Goal: Task Accomplishment & Management: Manage account settings

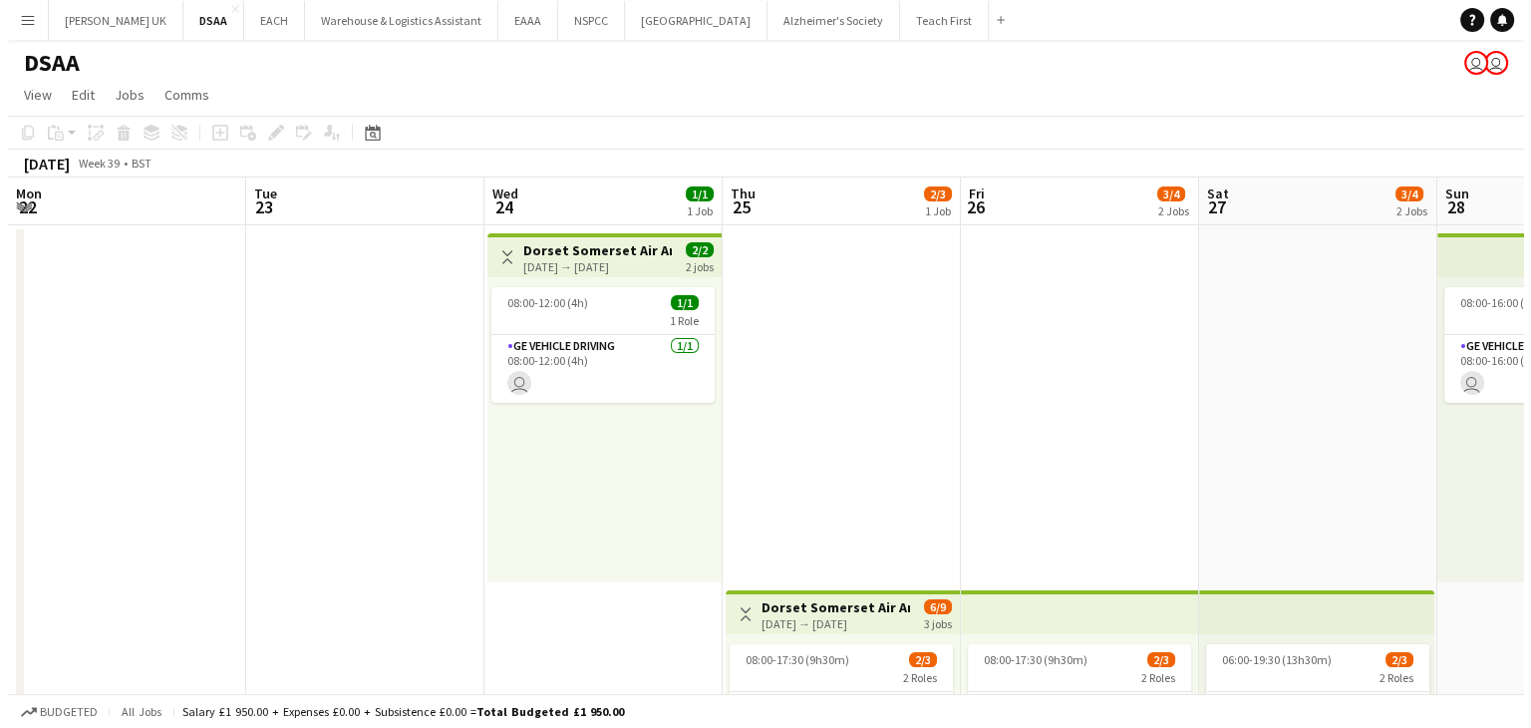
scroll to position [0, 442]
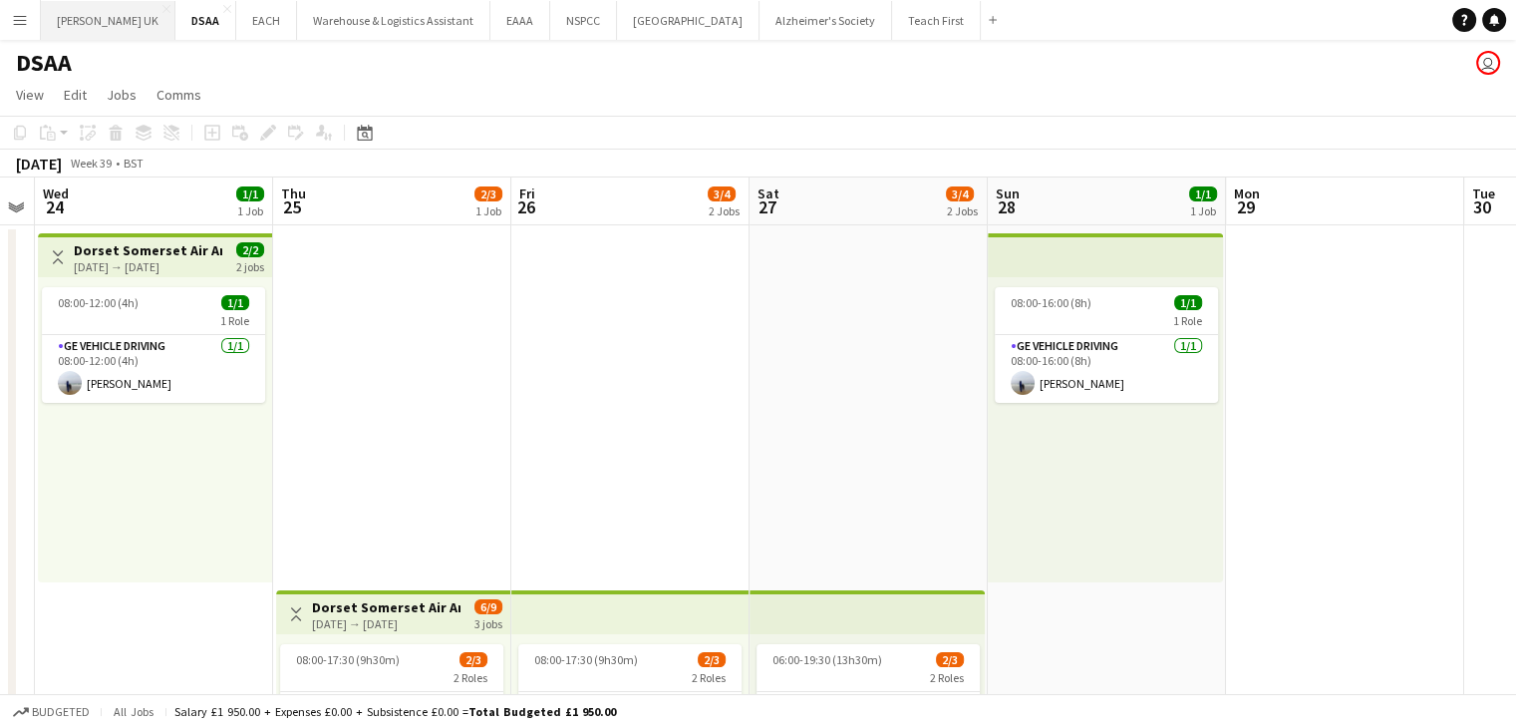
click at [94, 10] on button "[PERSON_NAME] UK Close" at bounding box center [108, 20] width 135 height 39
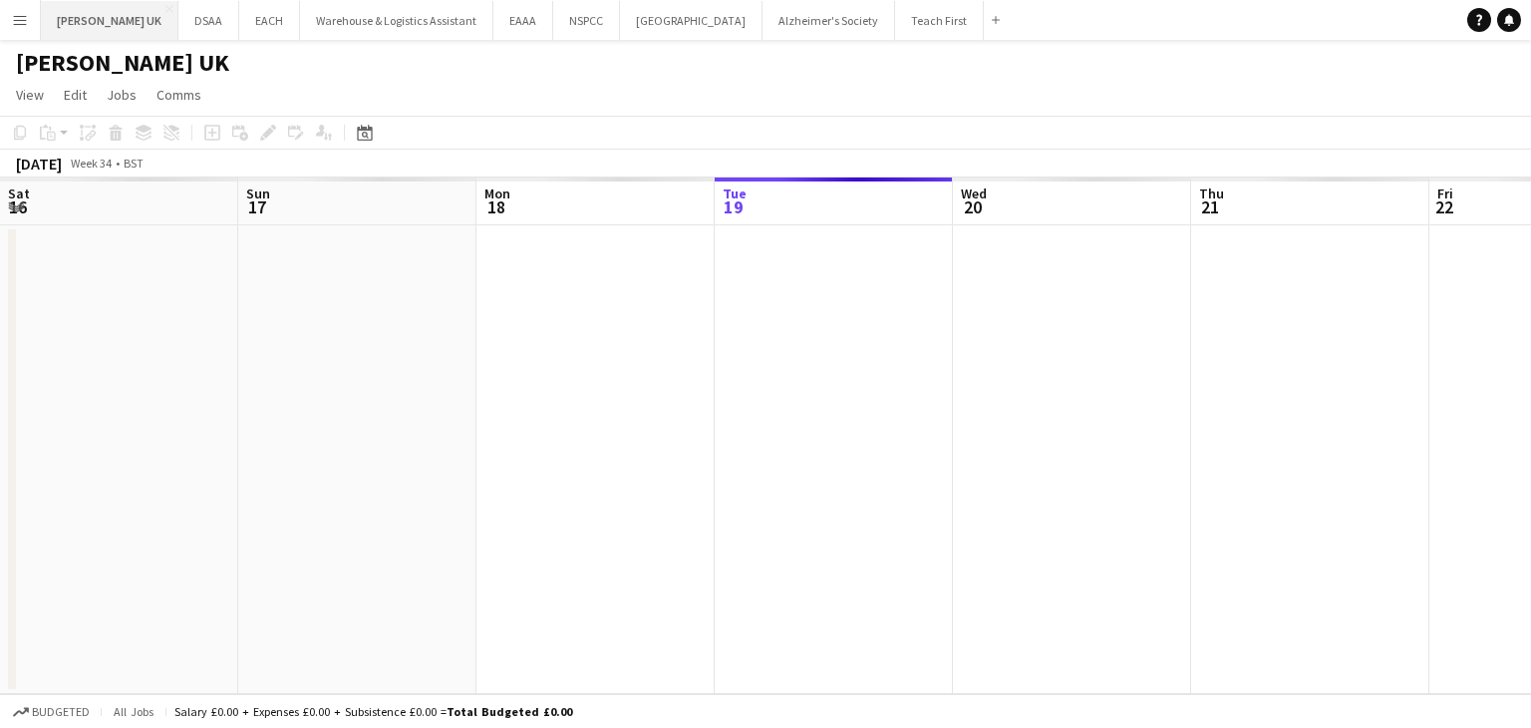
scroll to position [0, 476]
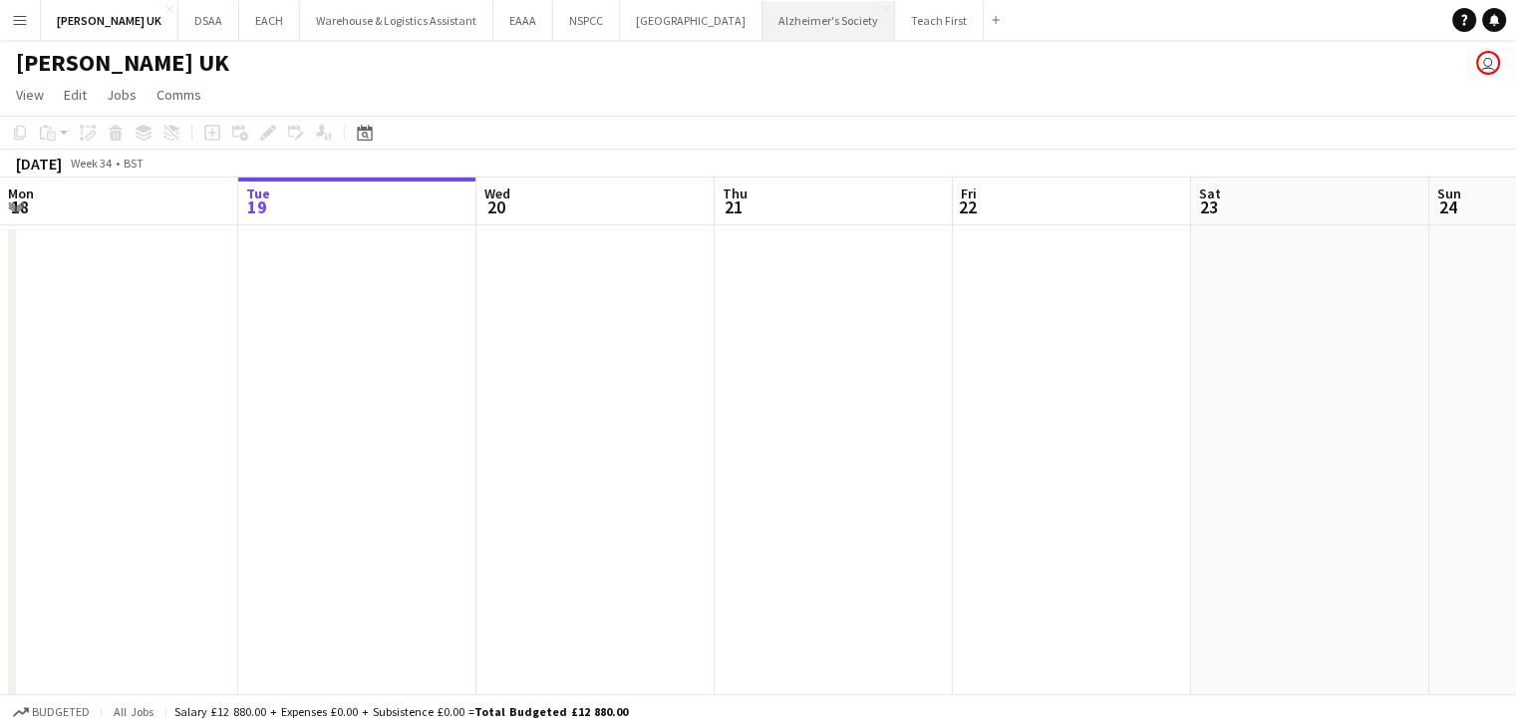
click at [794, 17] on button "Alzheimer's Society Close" at bounding box center [829, 20] width 133 height 39
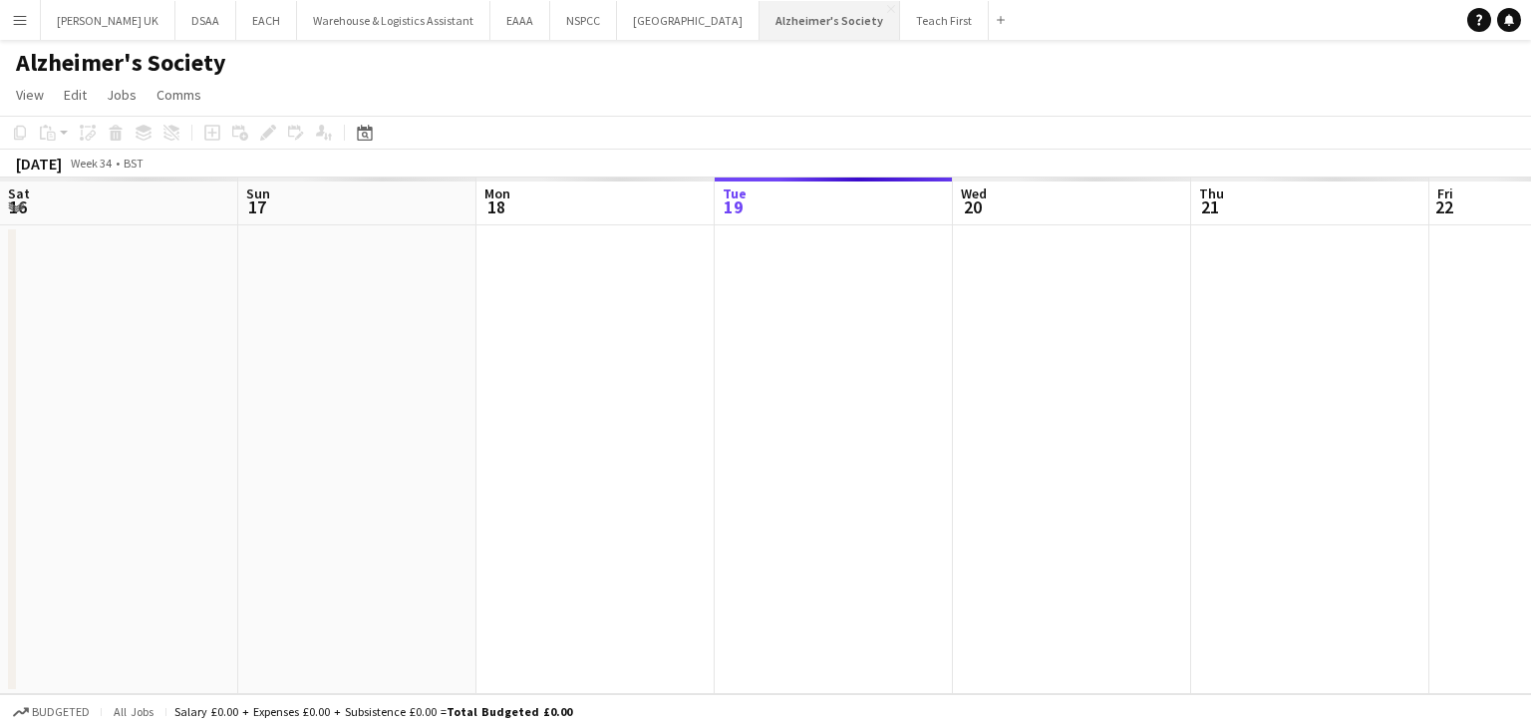
scroll to position [0, 476]
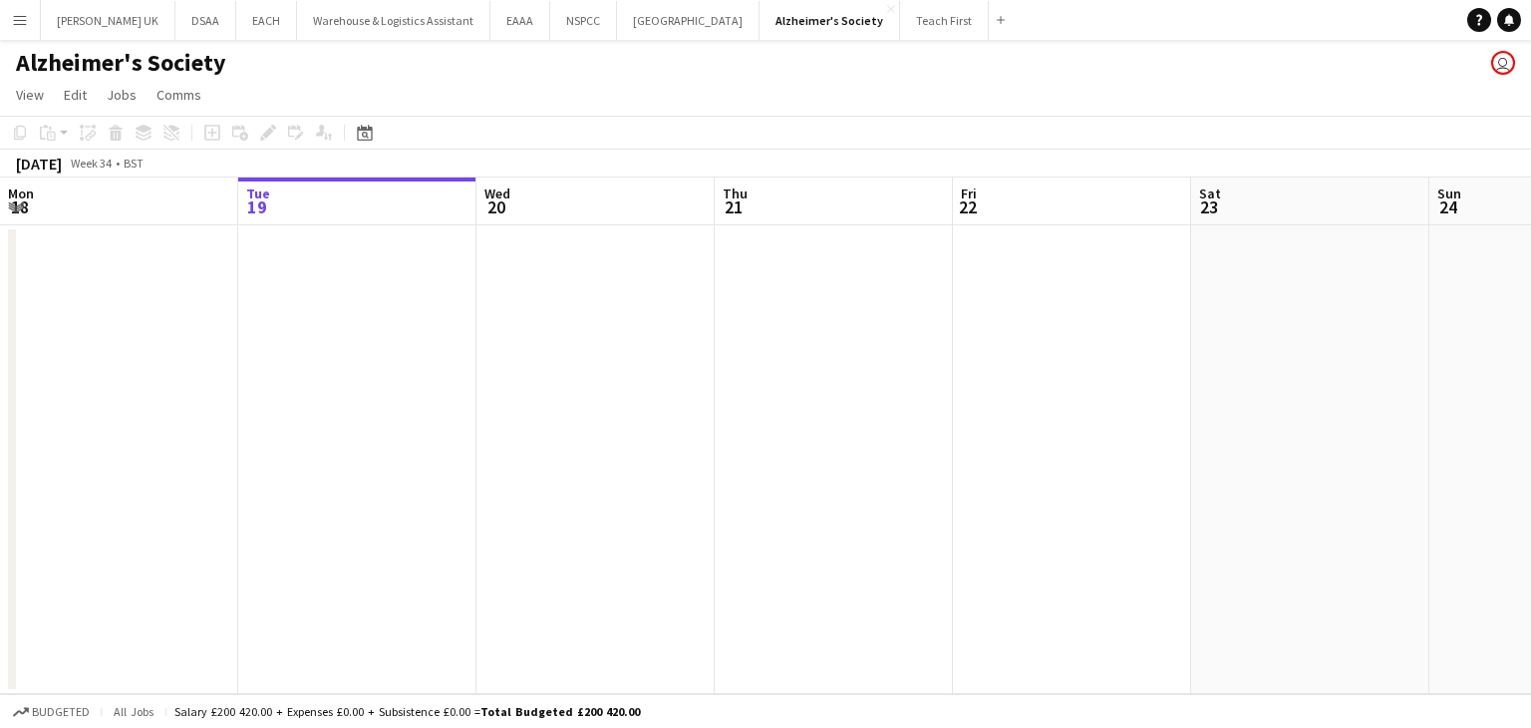
drag, startPoint x: 28, startPoint y: 16, endPoint x: 46, endPoint y: 64, distance: 51.1
click at [28, 22] on button "Menu" at bounding box center [20, 20] width 40 height 40
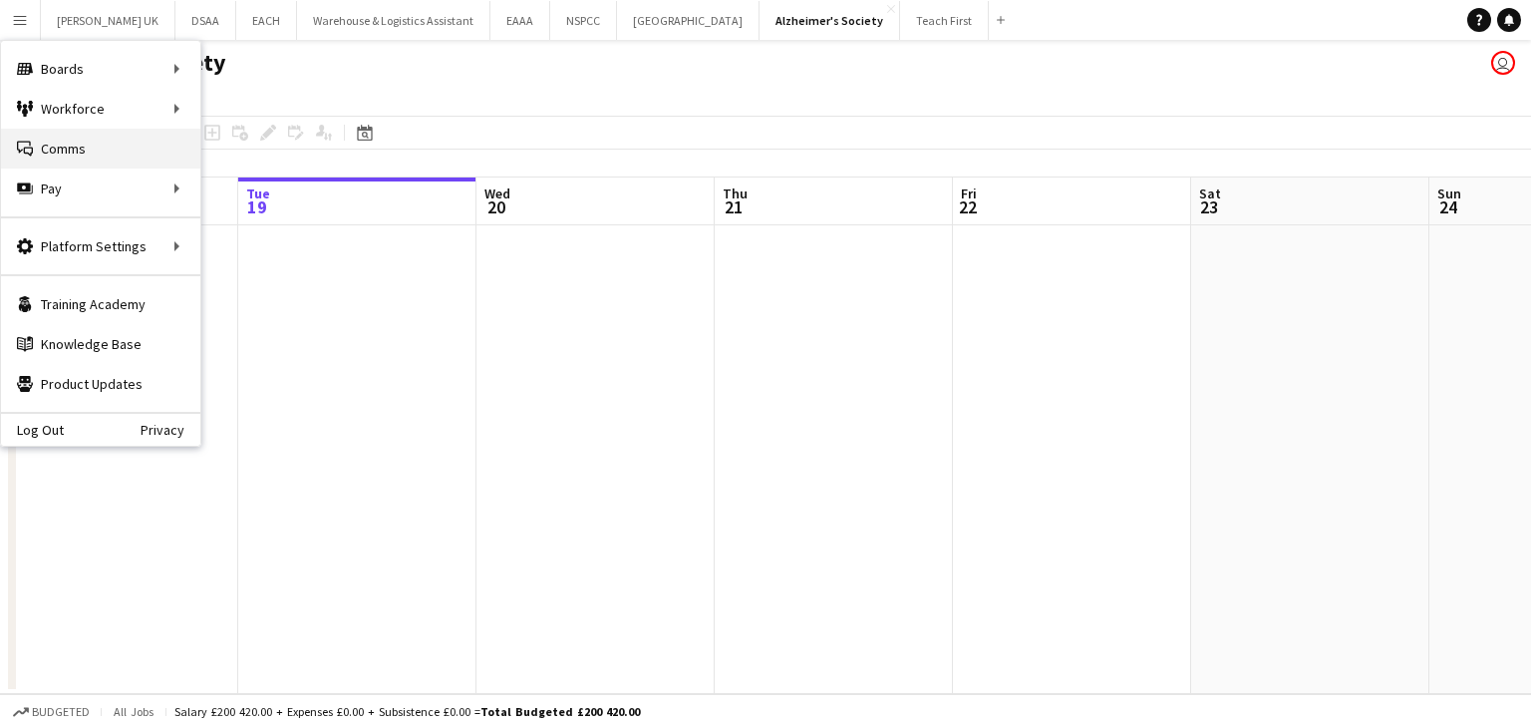
click at [58, 163] on link "Comms Comms" at bounding box center [100, 149] width 199 height 40
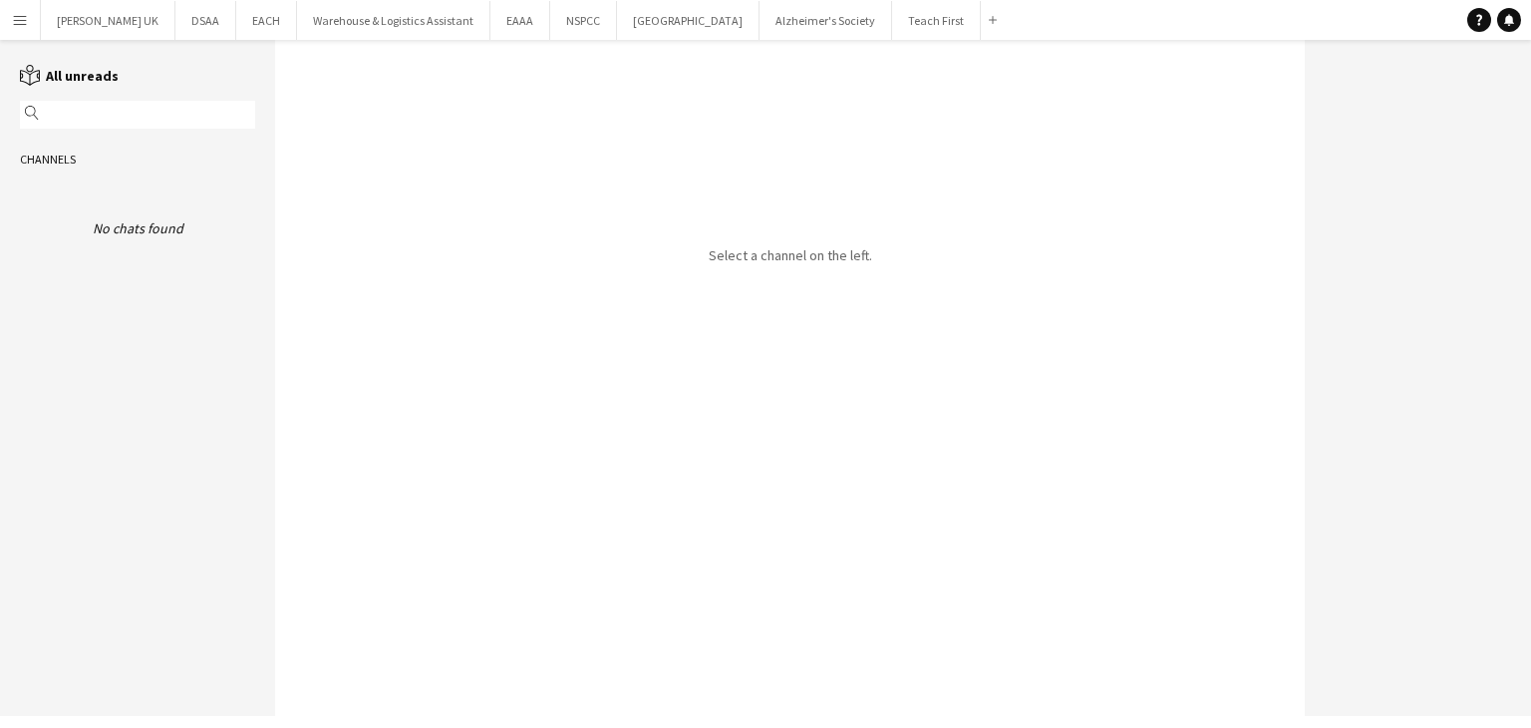
click at [19, 17] on app-icon "Menu" at bounding box center [20, 20] width 16 height 16
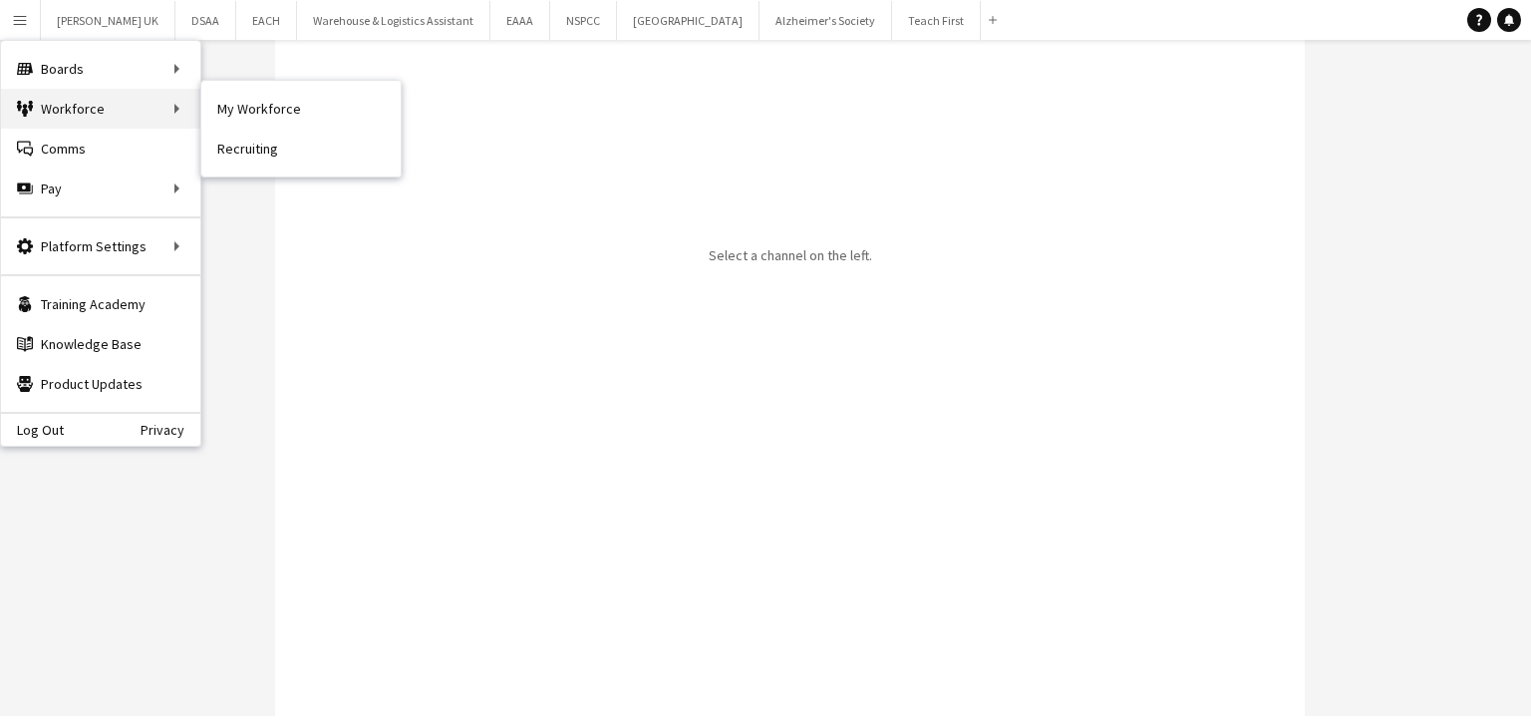
click at [64, 115] on div "Workforce Workforce" at bounding box center [100, 109] width 199 height 40
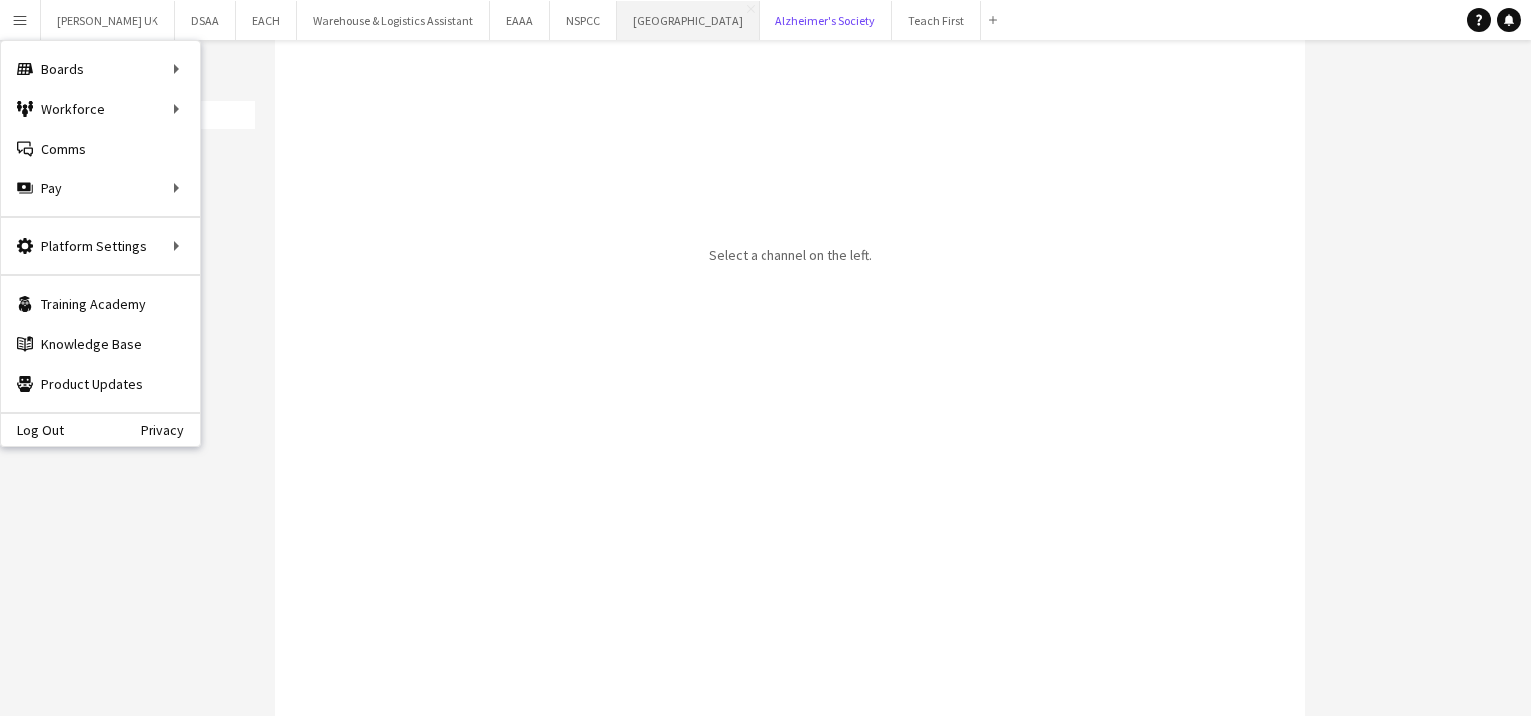
drag, startPoint x: 804, startPoint y: 21, endPoint x: 594, endPoint y: 33, distance: 210.7
click at [805, 23] on button "Alzheimer's Society Close" at bounding box center [826, 20] width 133 height 39
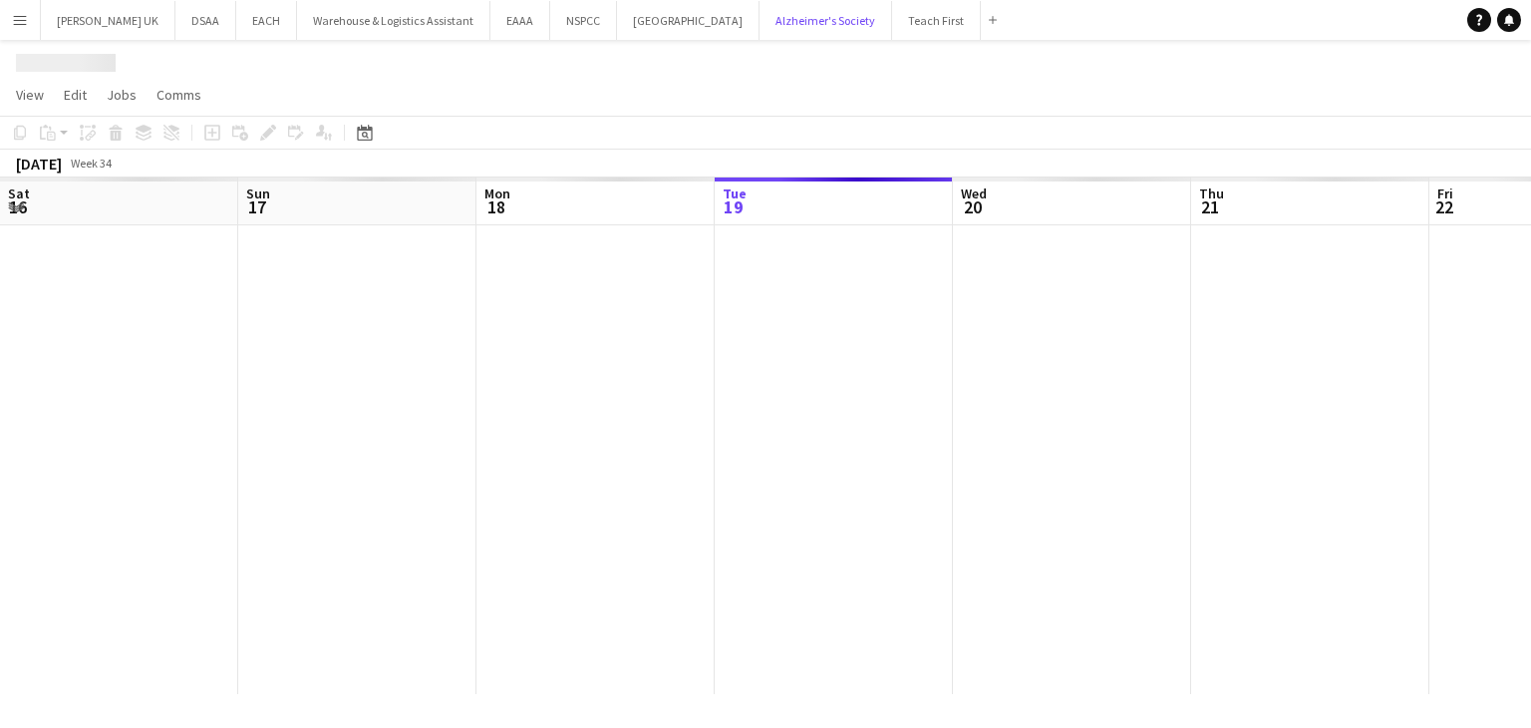
scroll to position [0, 476]
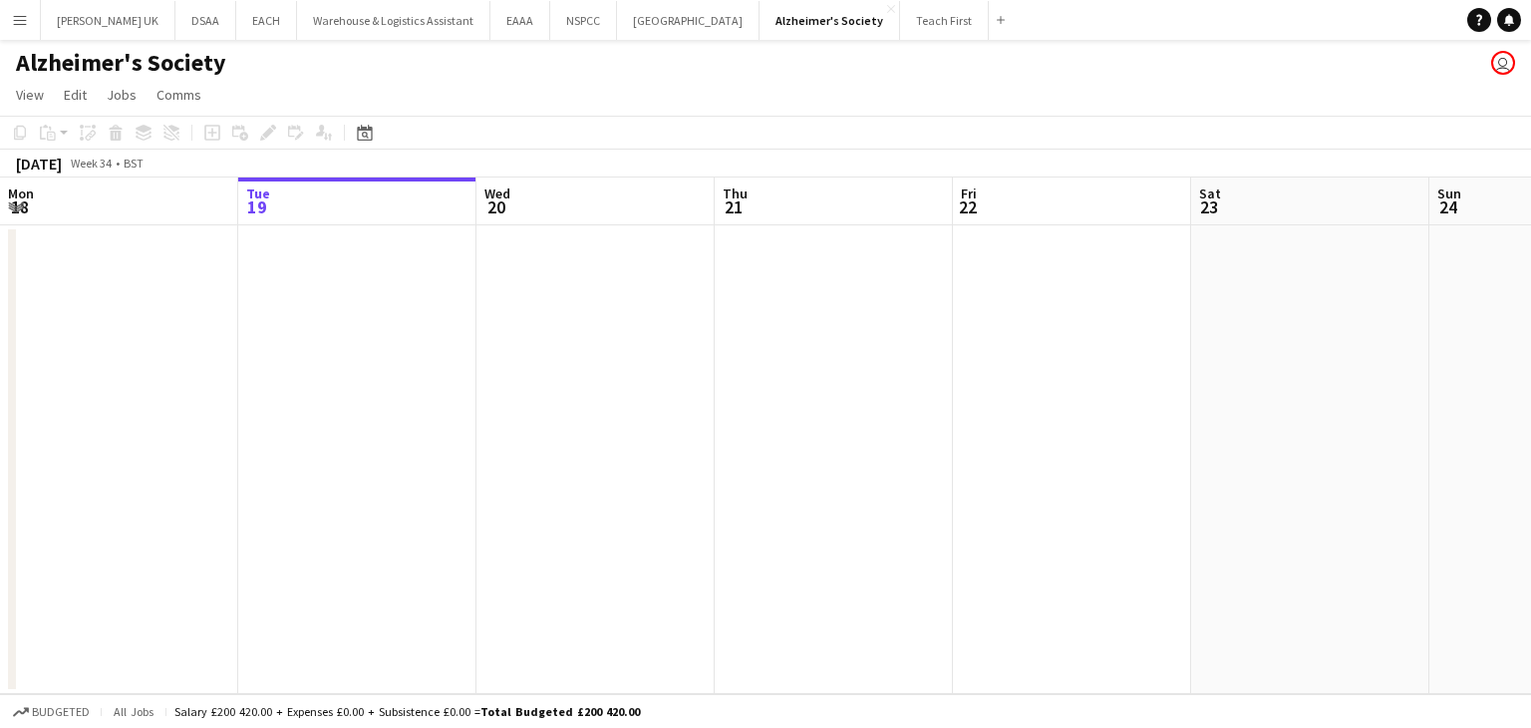
drag, startPoint x: 40, startPoint y: 95, endPoint x: 36, endPoint y: 134, distance: 39.1
click at [40, 97] on span "View" at bounding box center [30, 95] width 28 height 18
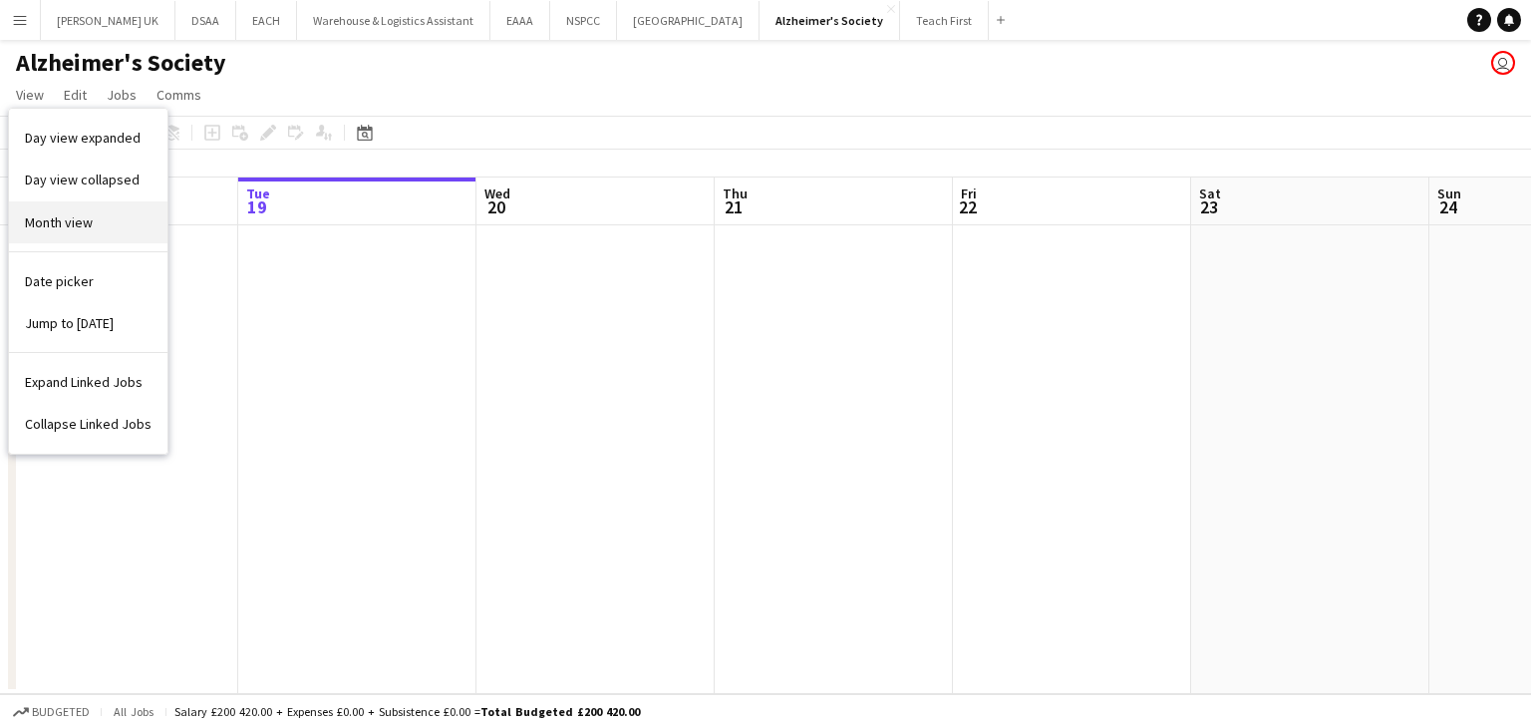
click at [37, 215] on span "Month view" at bounding box center [59, 222] width 68 height 18
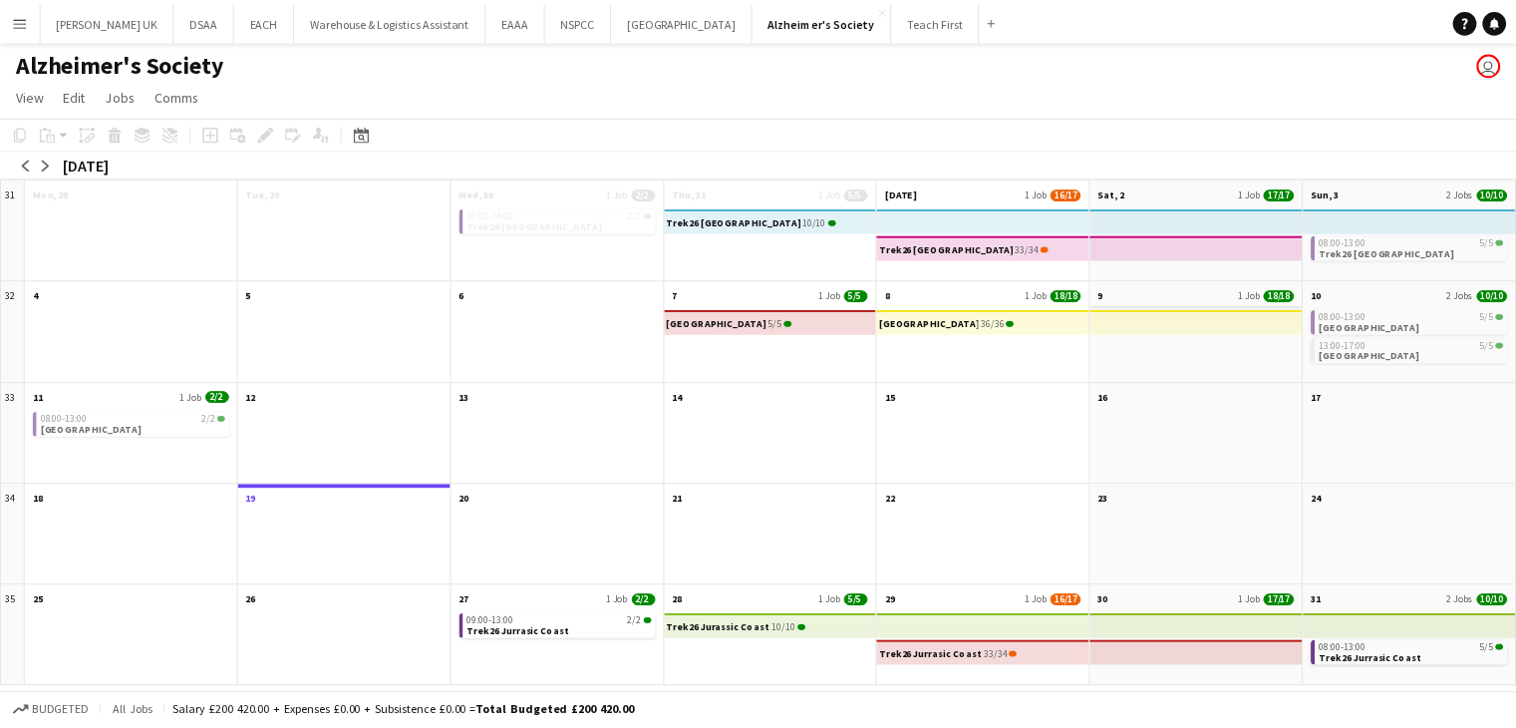
scroll to position [5, 0]
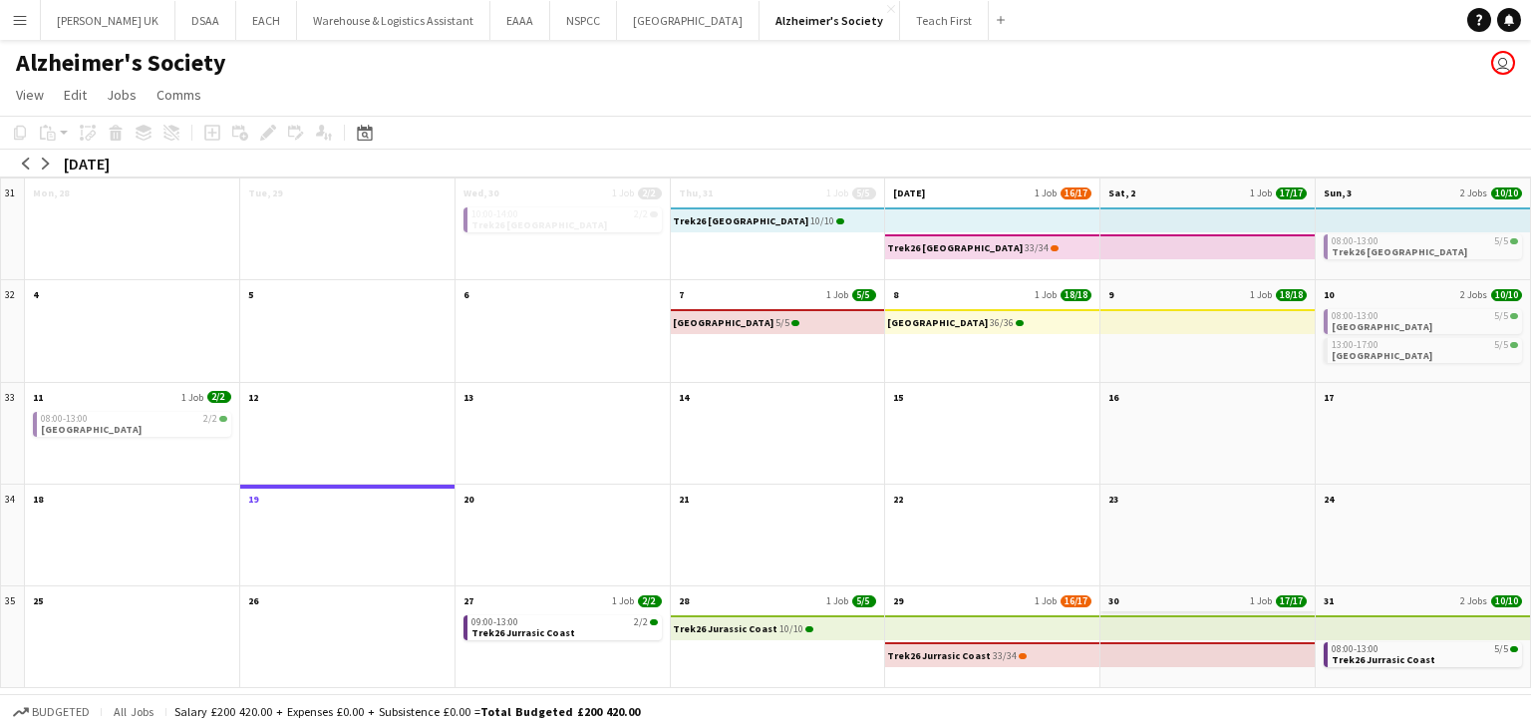
click at [1189, 598] on app-month-view-date-header "30 1 Job 17/17" at bounding box center [1207, 598] width 214 height 25
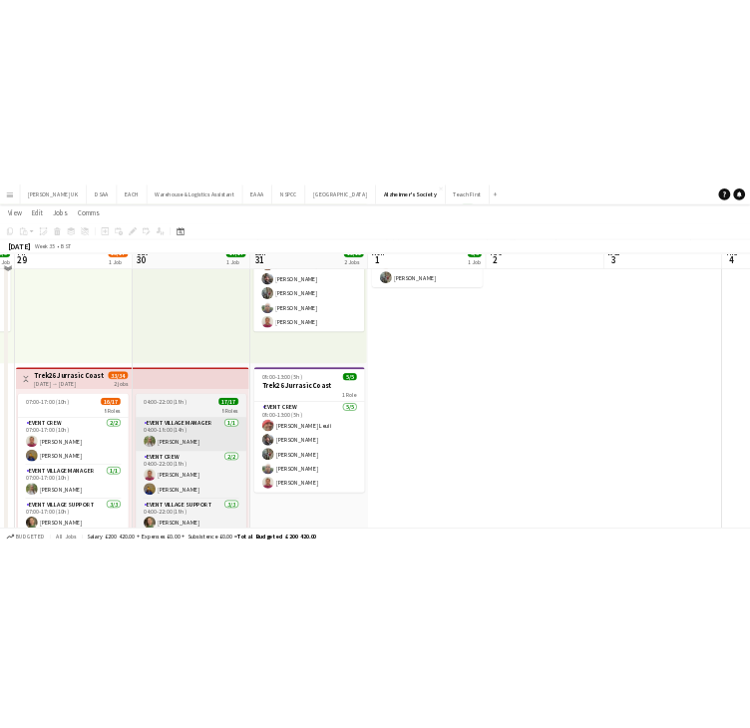
scroll to position [251, 0]
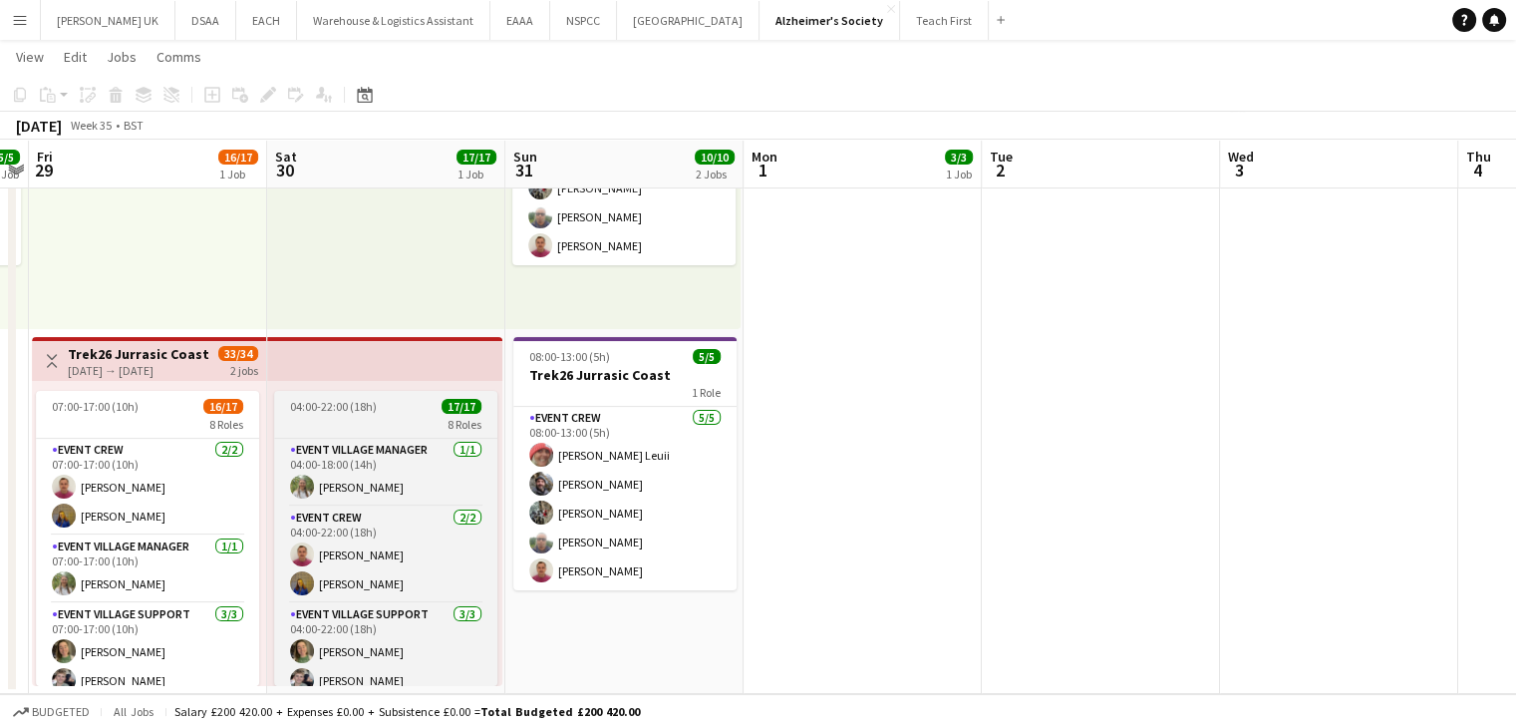
click at [351, 436] on app-job-card "04:00-22:00 (18h) 17/17 8 Roles Event Village Manager [DATE] 04:00-18:00 (14h) …" at bounding box center [385, 538] width 223 height 295
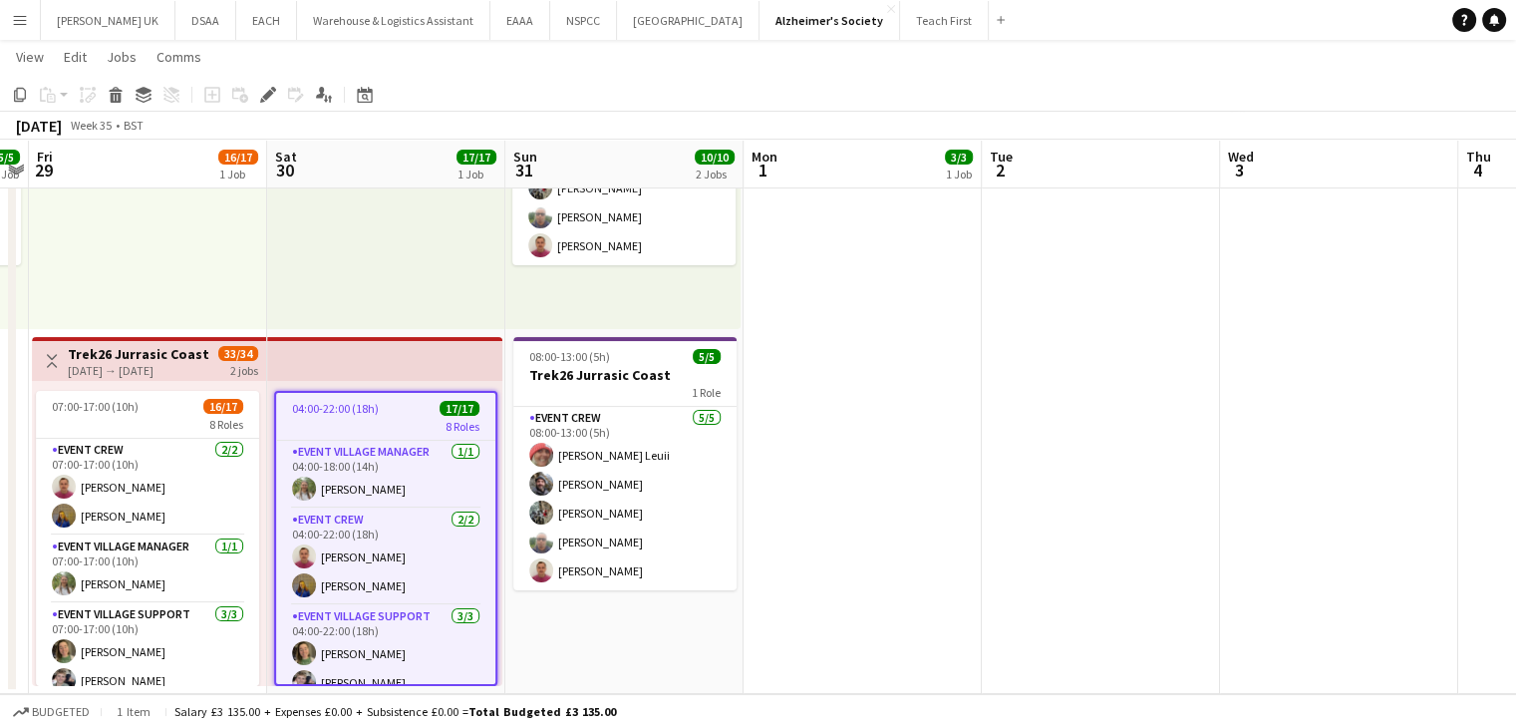
click at [357, 415] on app-job-card "04:00-22:00 (18h) 17/17 8 Roles Event Village Manager [DATE] 04:00-18:00 (14h) …" at bounding box center [385, 538] width 223 height 295
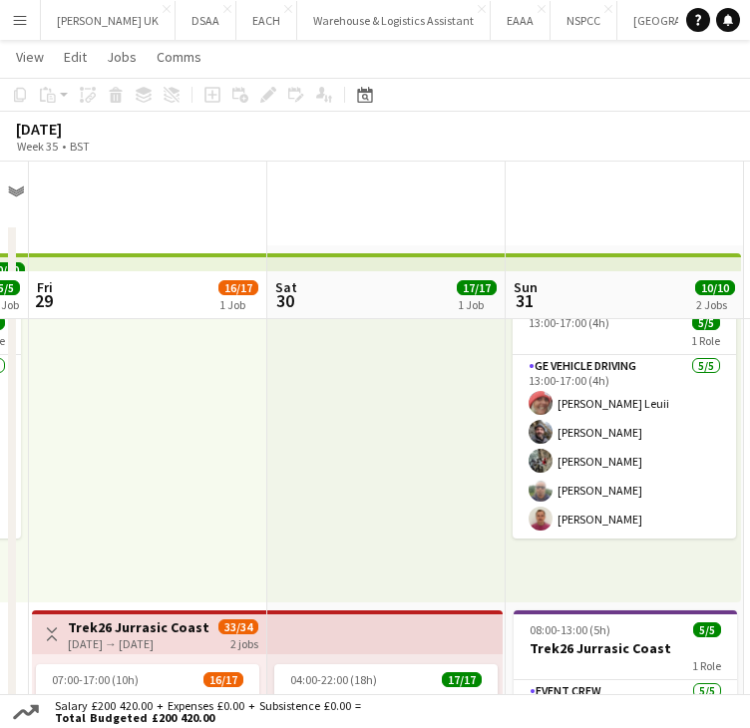
scroll to position [273, 0]
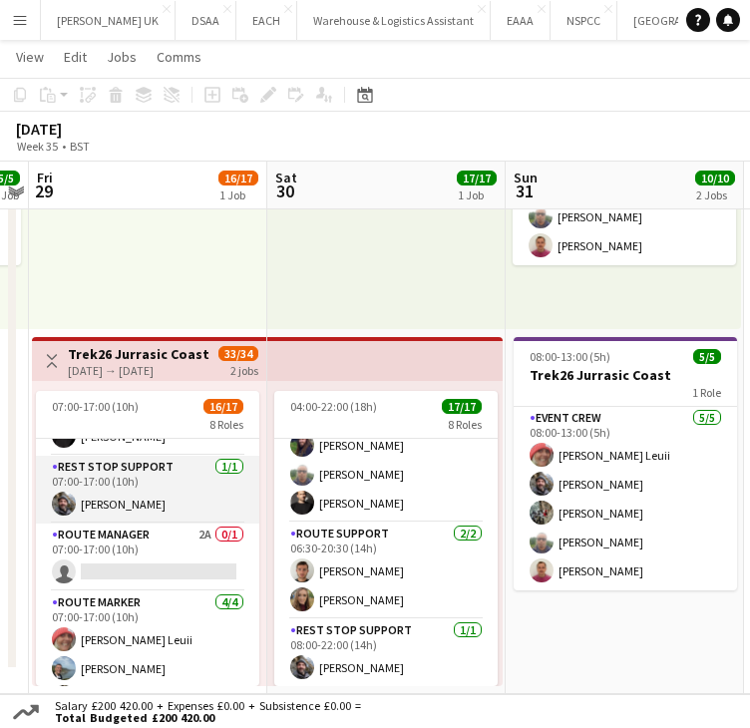
click at [152, 471] on app-card-role "Rest Stop Support [DATE] 07:00-17:00 (10h) [PERSON_NAME]" at bounding box center [147, 490] width 223 height 68
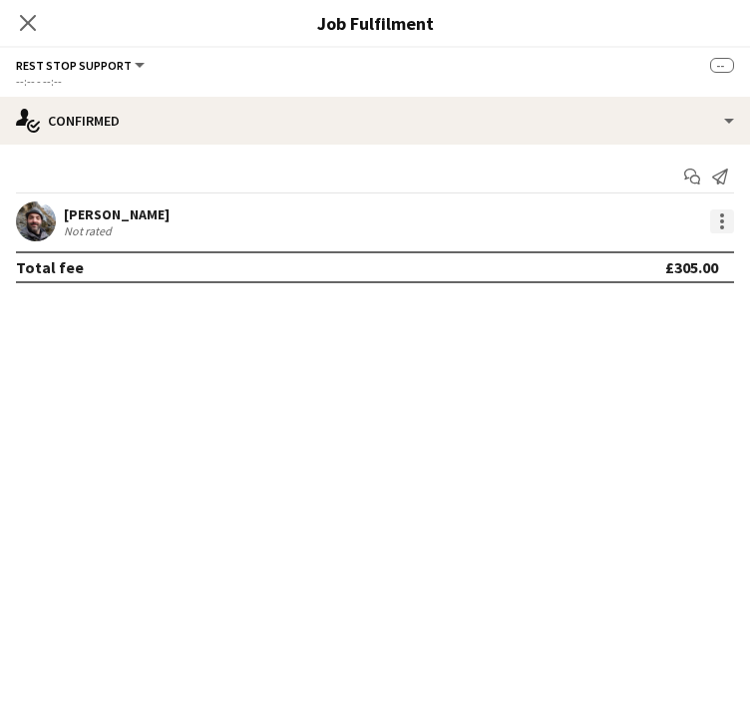
click at [718, 219] on div at bounding box center [722, 221] width 24 height 24
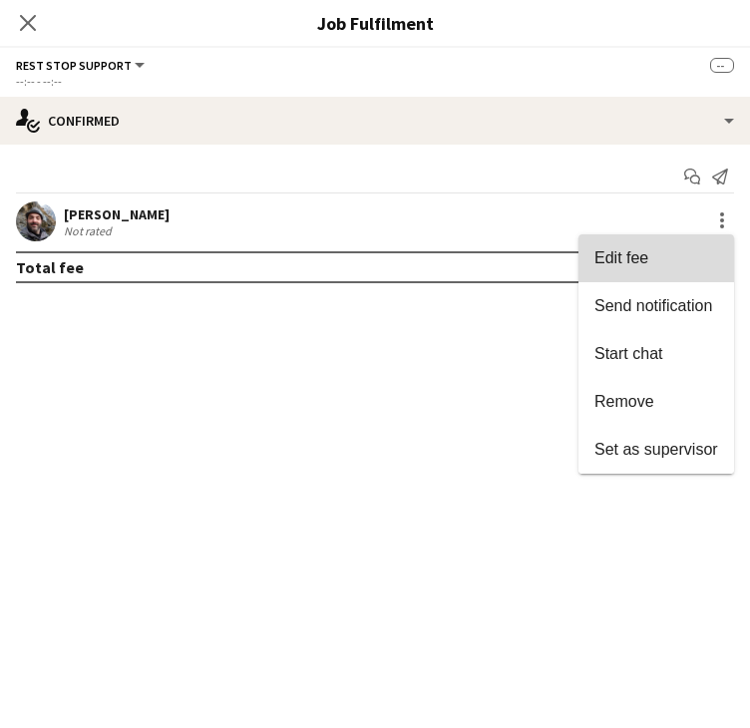
click at [669, 247] on button "Edit fee" at bounding box center [656, 258] width 156 height 48
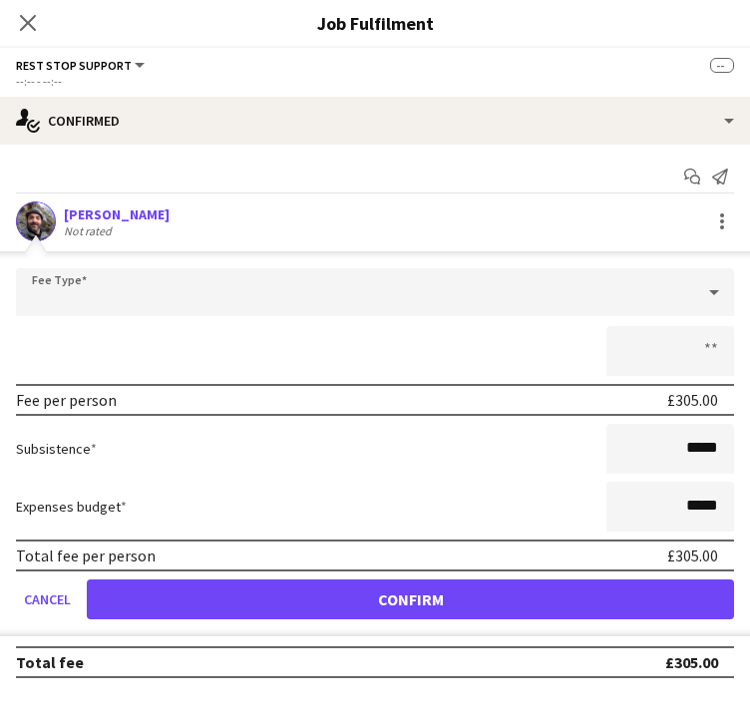
click at [24, 35] on div "Close pop-in" at bounding box center [28, 23] width 56 height 46
click at [28, 13] on icon "Close pop-in" at bounding box center [27, 22] width 19 height 19
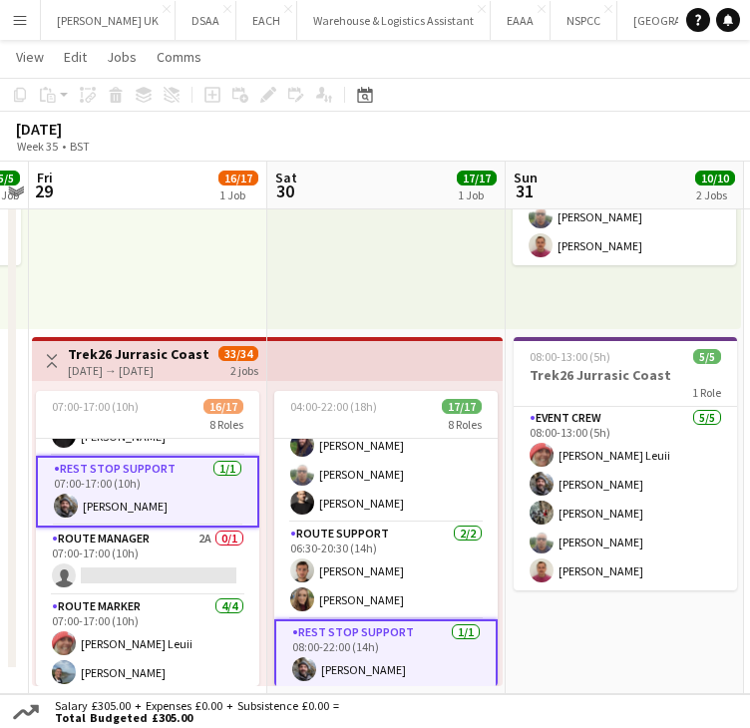
click at [119, 475] on app-card-role "Rest Stop Support [DATE] 07:00-17:00 (10h) [PERSON_NAME]" at bounding box center [147, 492] width 223 height 72
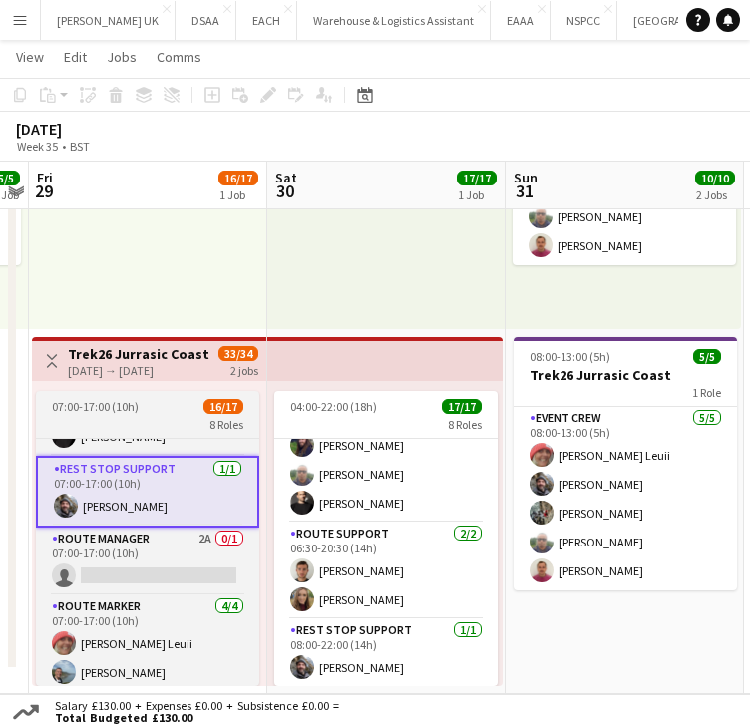
click at [96, 410] on span "07:00-17:00 (10h)" at bounding box center [95, 406] width 87 height 15
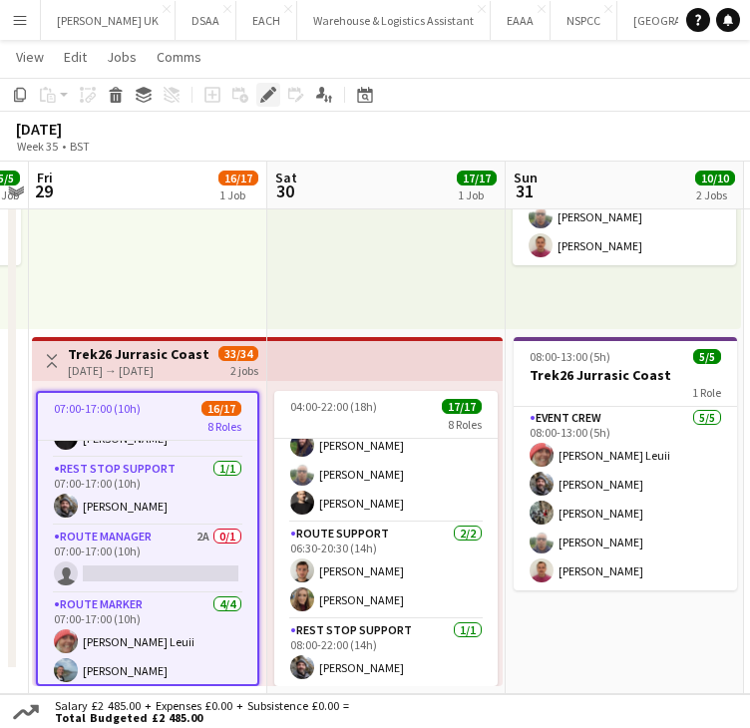
click at [268, 97] on icon at bounding box center [267, 95] width 11 height 11
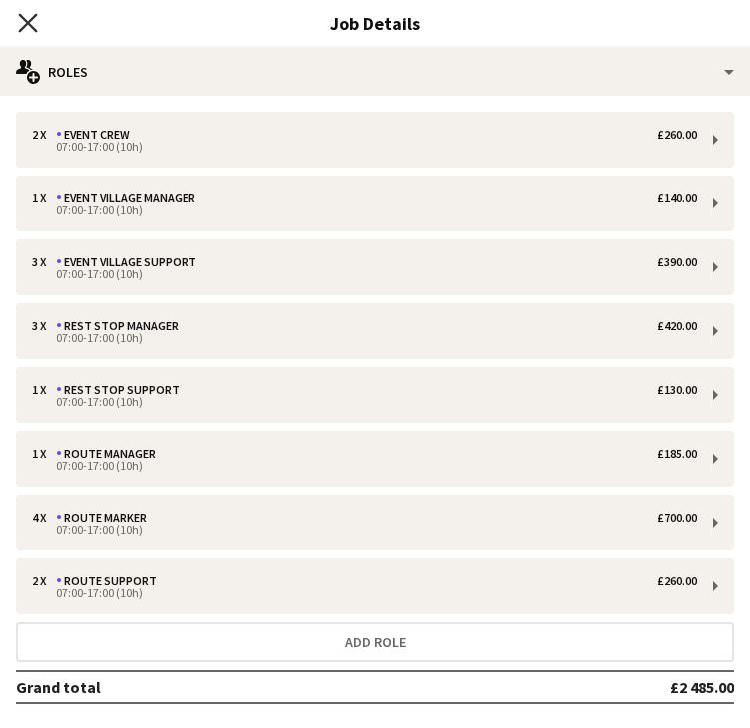
click at [29, 14] on icon "Close pop-in" at bounding box center [27, 22] width 19 height 19
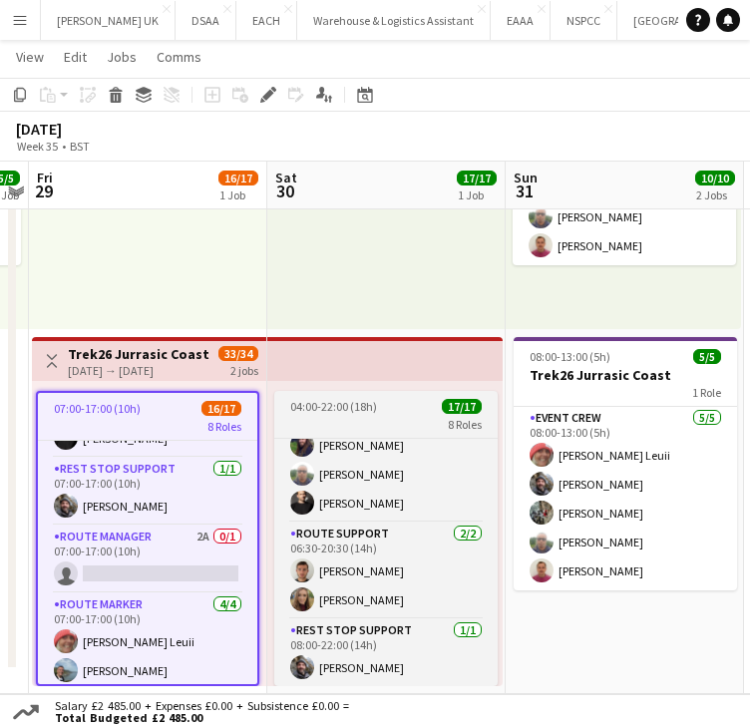
click at [375, 415] on app-job-card "04:00-22:00 (18h) 17/17 8 Roles Event Village Manager [DATE] 04:00-18:00 (14h) …" at bounding box center [385, 538] width 223 height 295
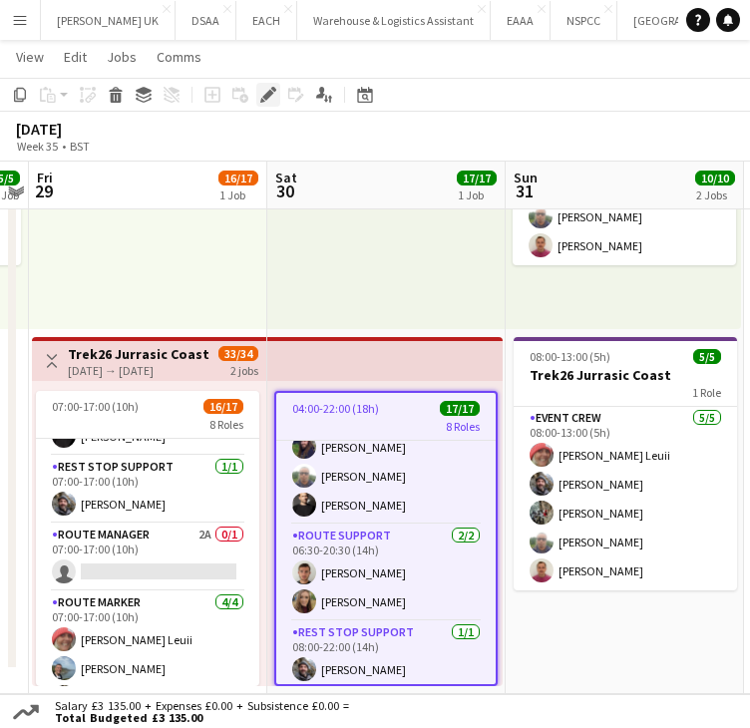
click at [267, 98] on icon at bounding box center [267, 95] width 11 height 11
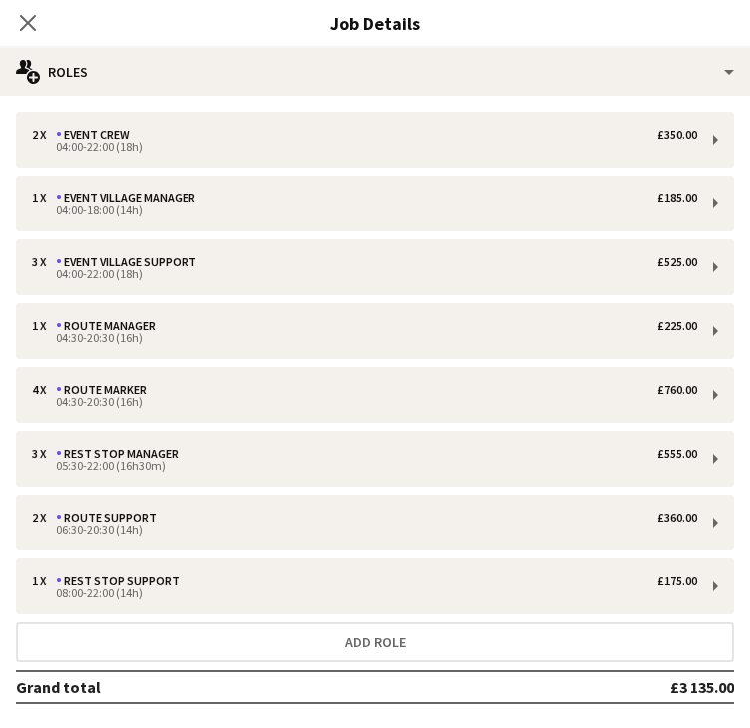
drag, startPoint x: 20, startPoint y: 18, endPoint x: 49, endPoint y: 43, distance: 38.2
click at [20, 21] on icon "Close pop-in" at bounding box center [28, 23] width 16 height 16
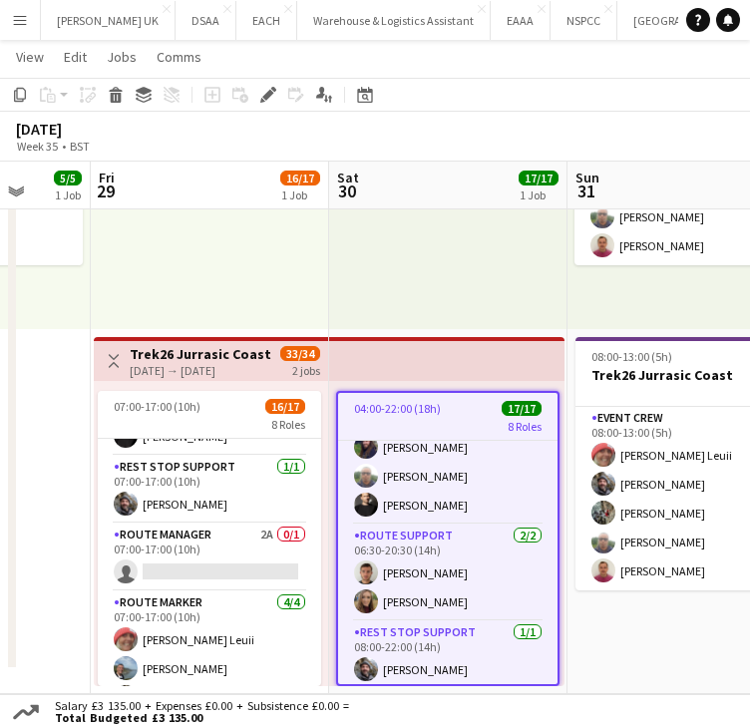
scroll to position [0, 618]
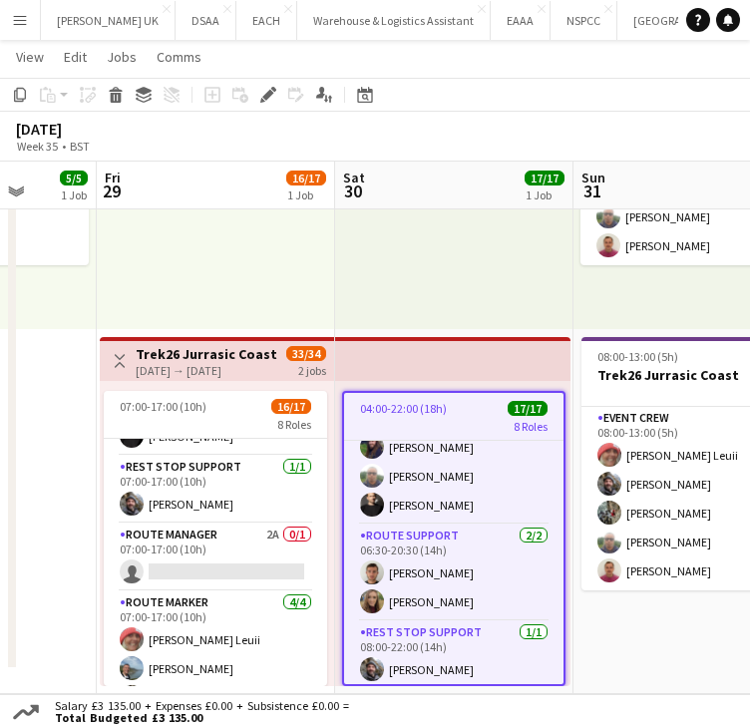
drag, startPoint x: 384, startPoint y: 285, endPoint x: 446, endPoint y: 278, distance: 62.2
click at [446, 278] on app-calendar-viewport "Tue 26 Wed 27 2/2 1 Job Thu 28 5/5 1 Job Fri 29 16/17 1 Job Sat 30 17/17 1 Job …" at bounding box center [375, 249] width 750 height 889
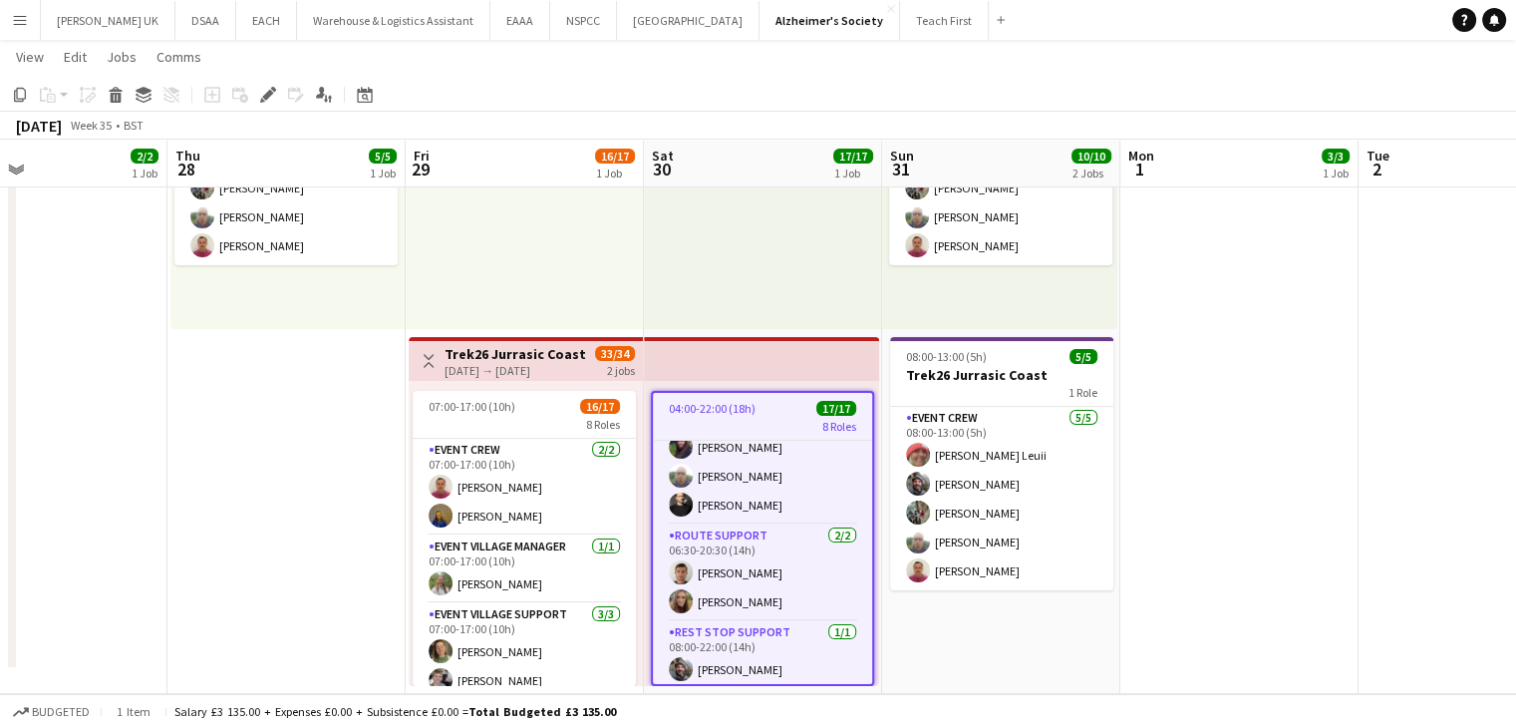
scroll to position [0, 435]
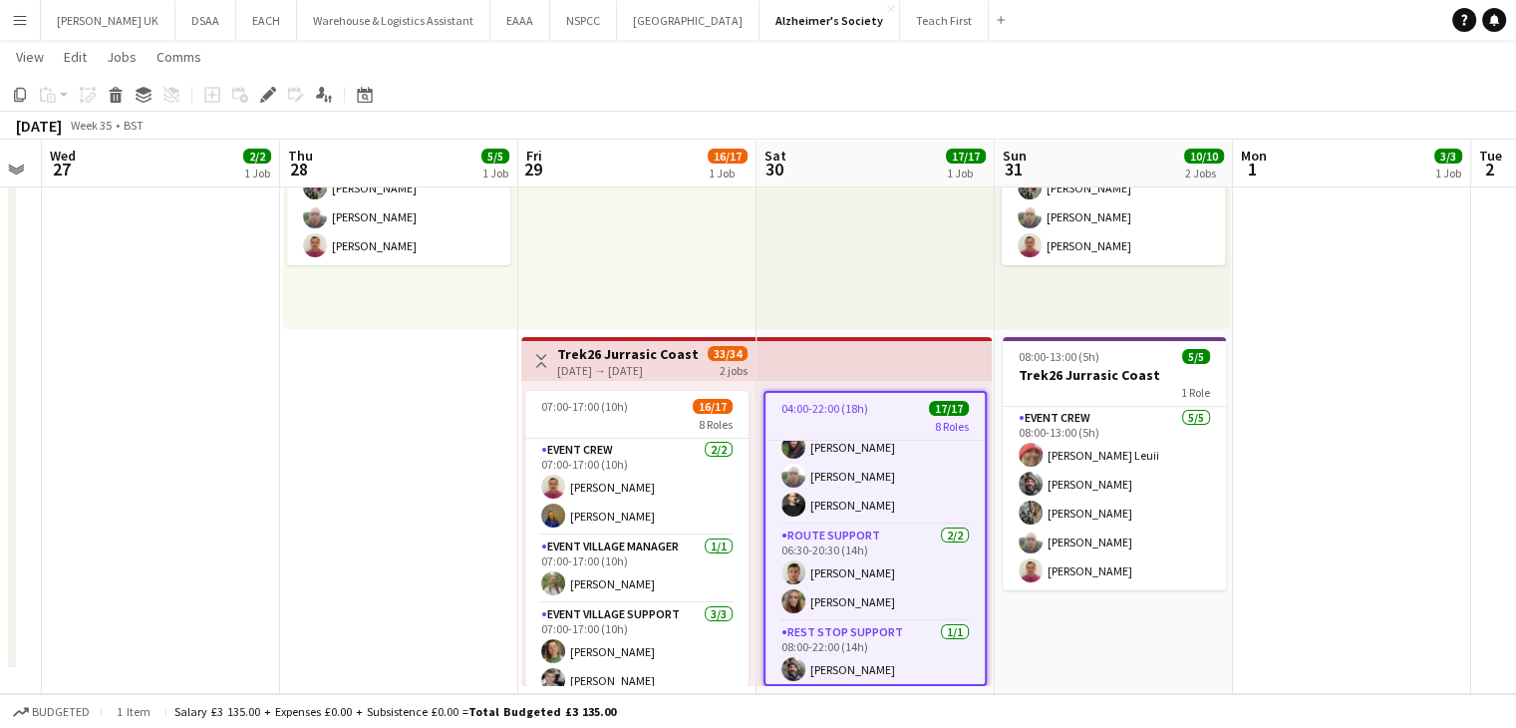
drag, startPoint x: 427, startPoint y: 352, endPoint x: 849, endPoint y: 368, distance: 422.9
click at [849, 368] on app-calendar-viewport "Mon 25 Tue 26 Wed 27 2/2 1 Job Thu 28 5/5 1 Job Fri 29 16/17 1 Job Sat 30 17/17…" at bounding box center [758, 249] width 1516 height 889
click at [175, 13] on button "DSAA Close" at bounding box center [205, 20] width 61 height 39
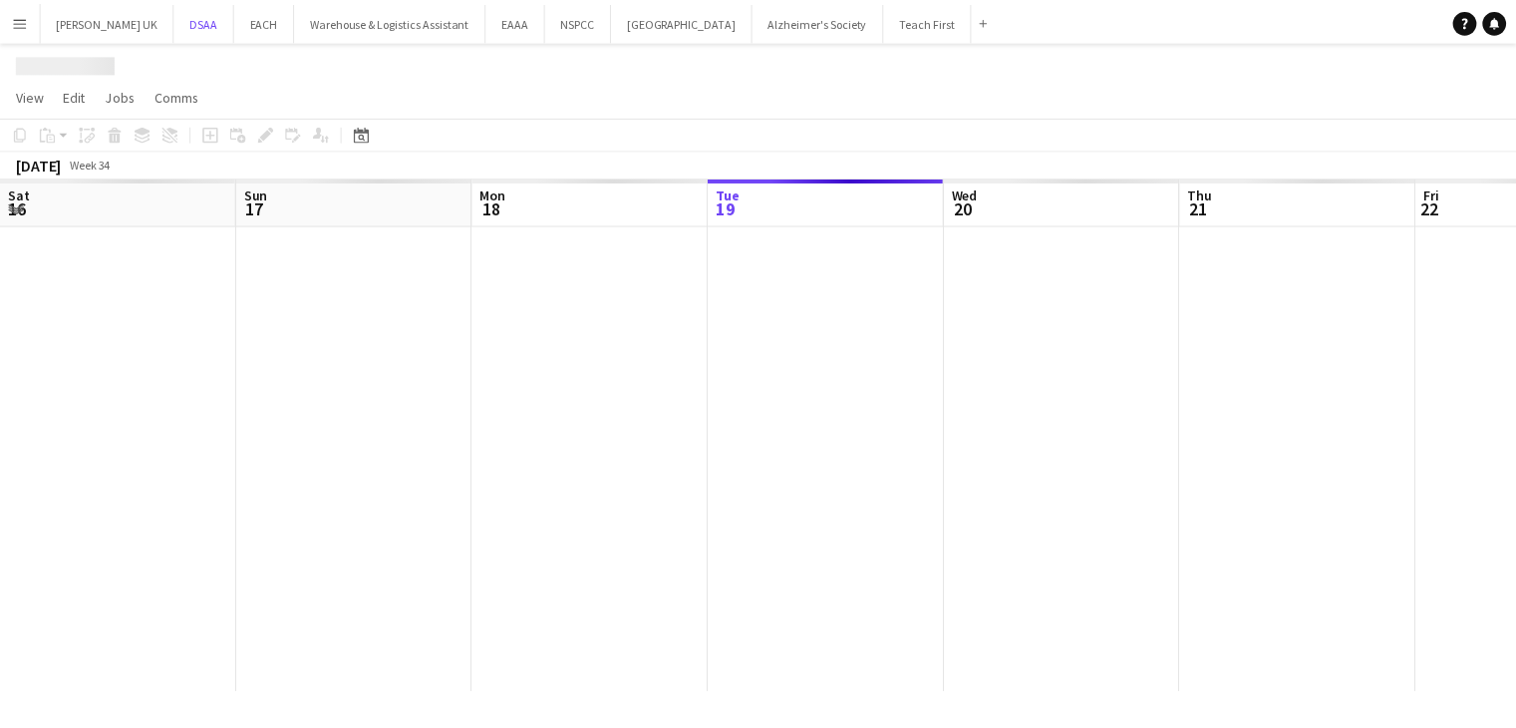
scroll to position [0, 476]
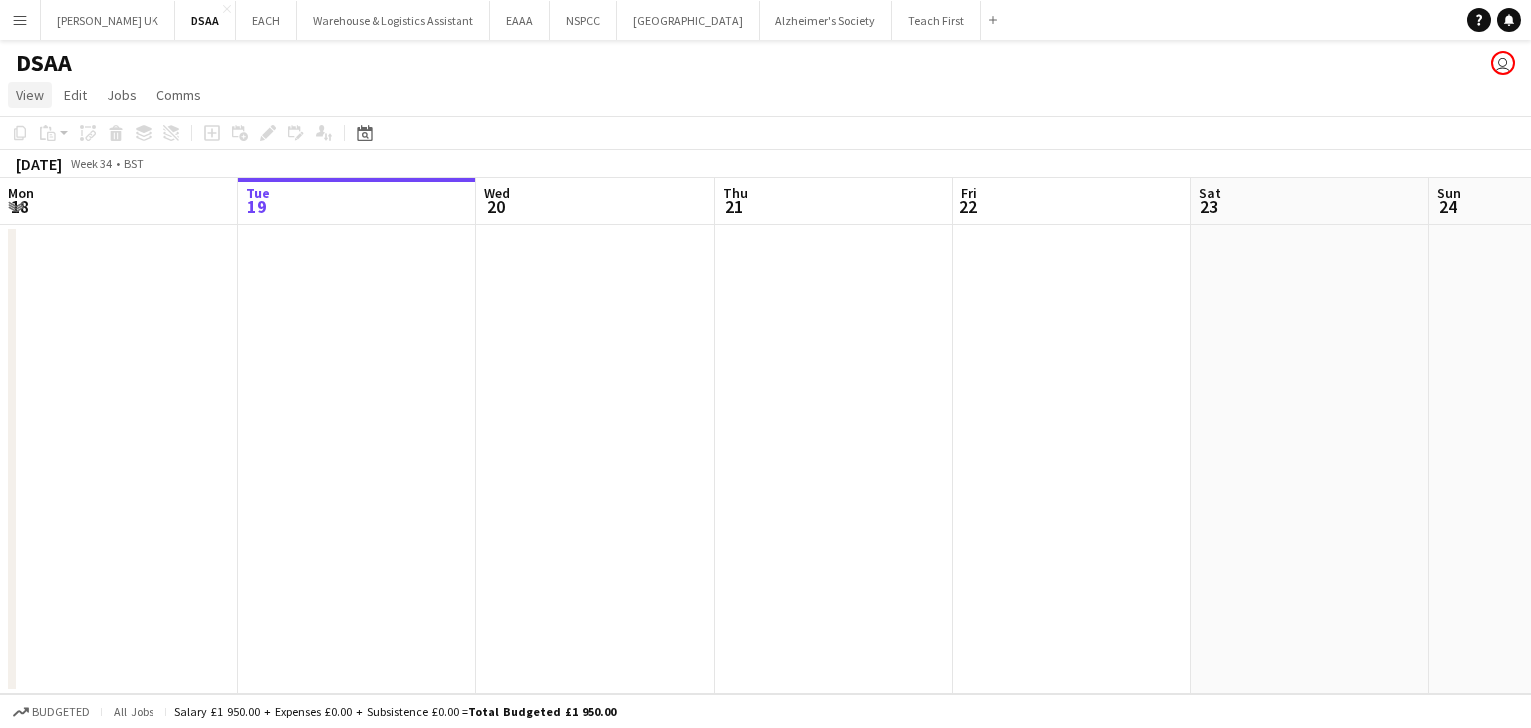
click at [38, 94] on span "View" at bounding box center [30, 95] width 28 height 18
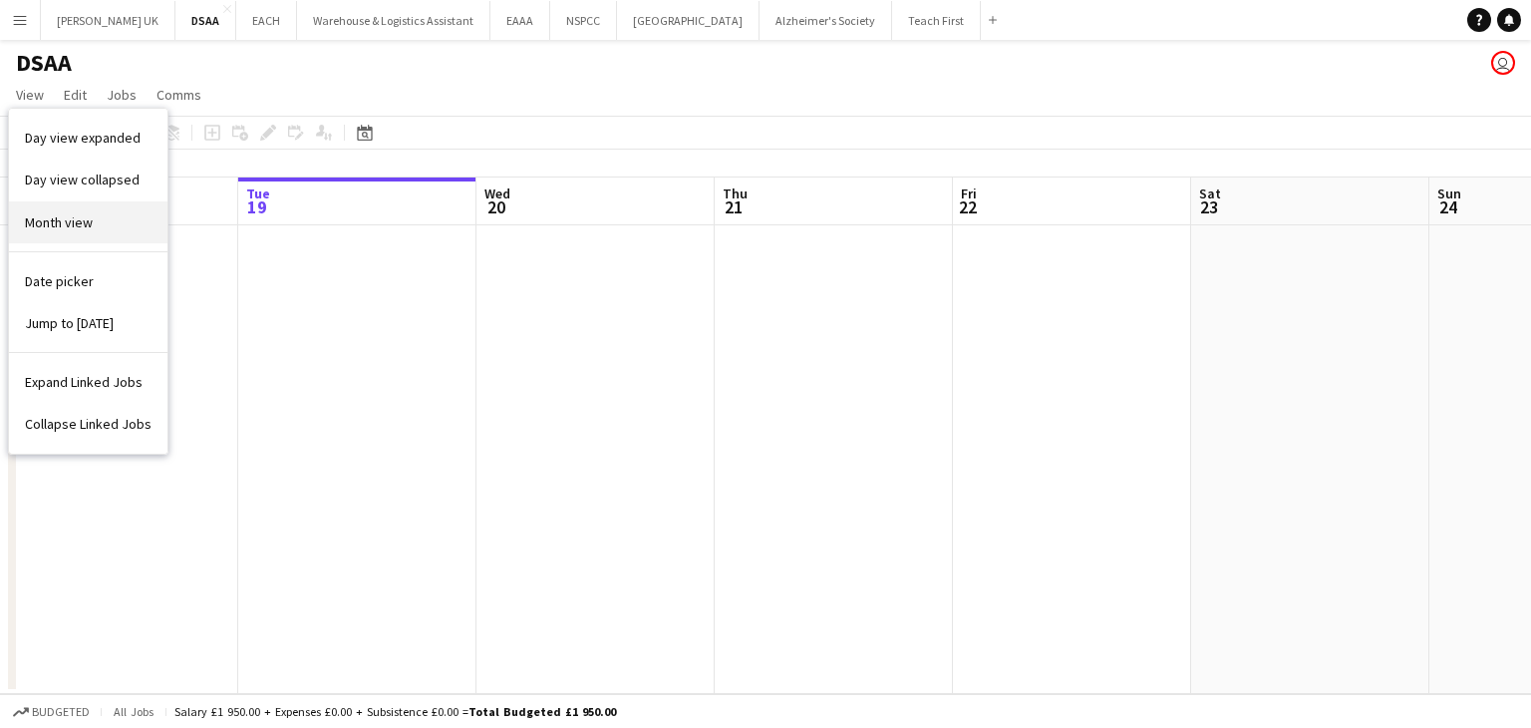
click at [56, 220] on span "Month view" at bounding box center [59, 222] width 68 height 18
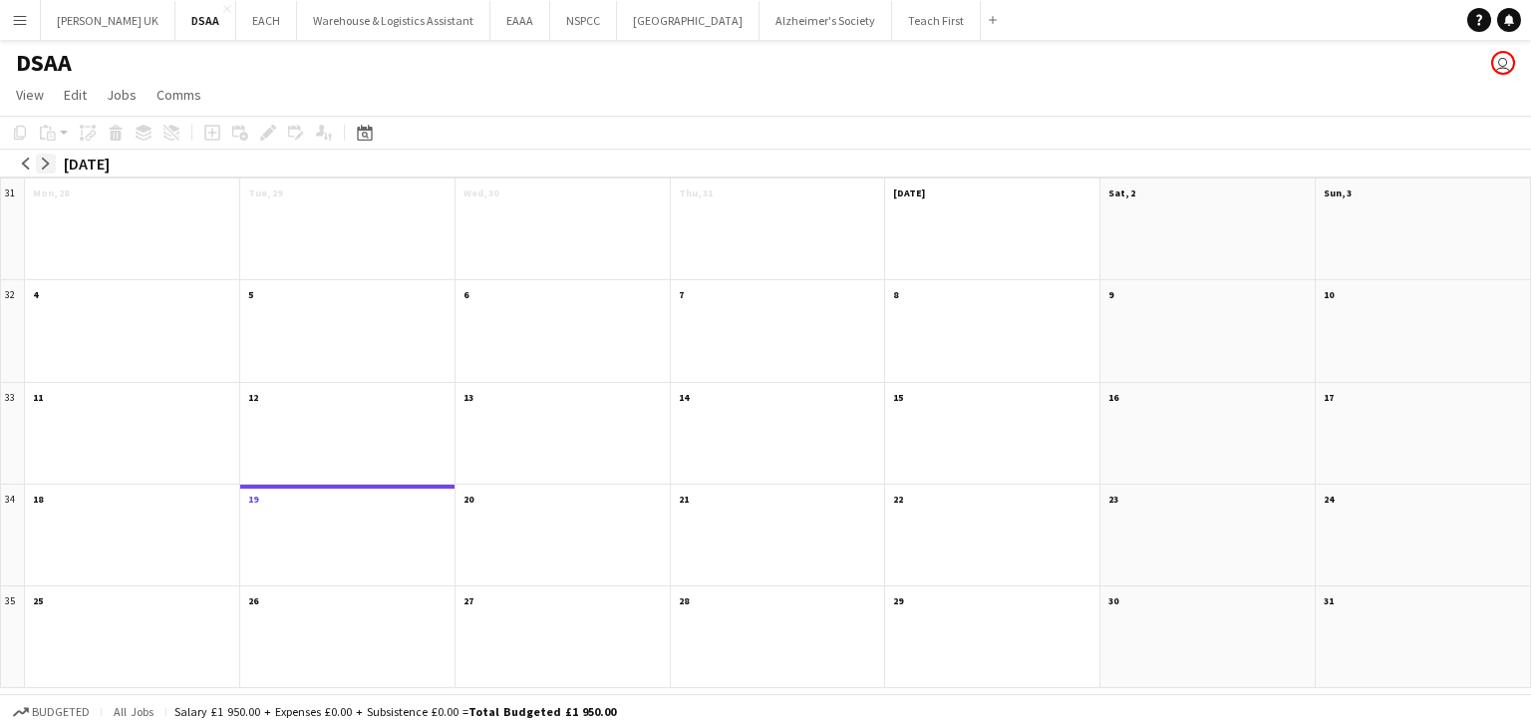
click at [45, 162] on app-icon "arrow-right" at bounding box center [46, 163] width 12 height 12
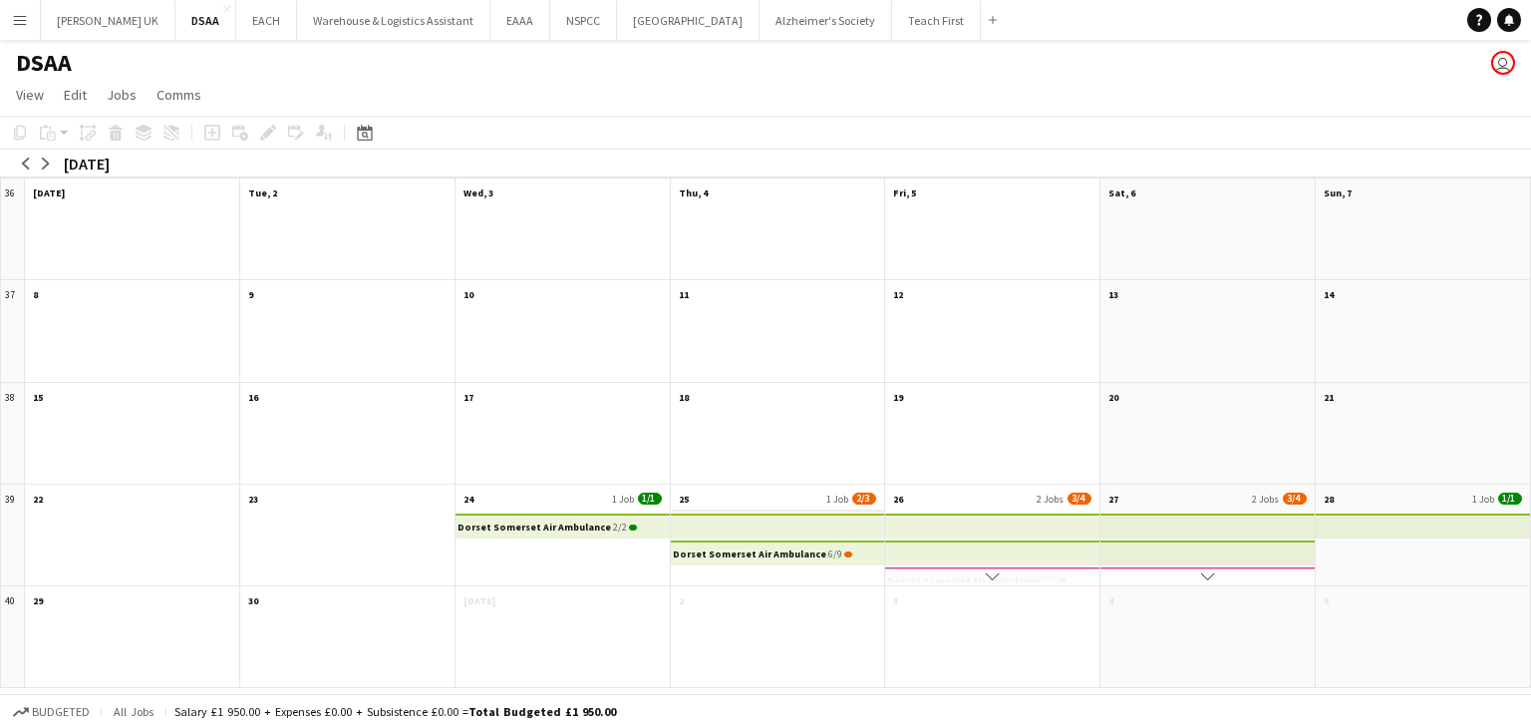
click at [750, 493] on app-month-view-date-header "25 1 Job 2/3" at bounding box center [778, 496] width 214 height 25
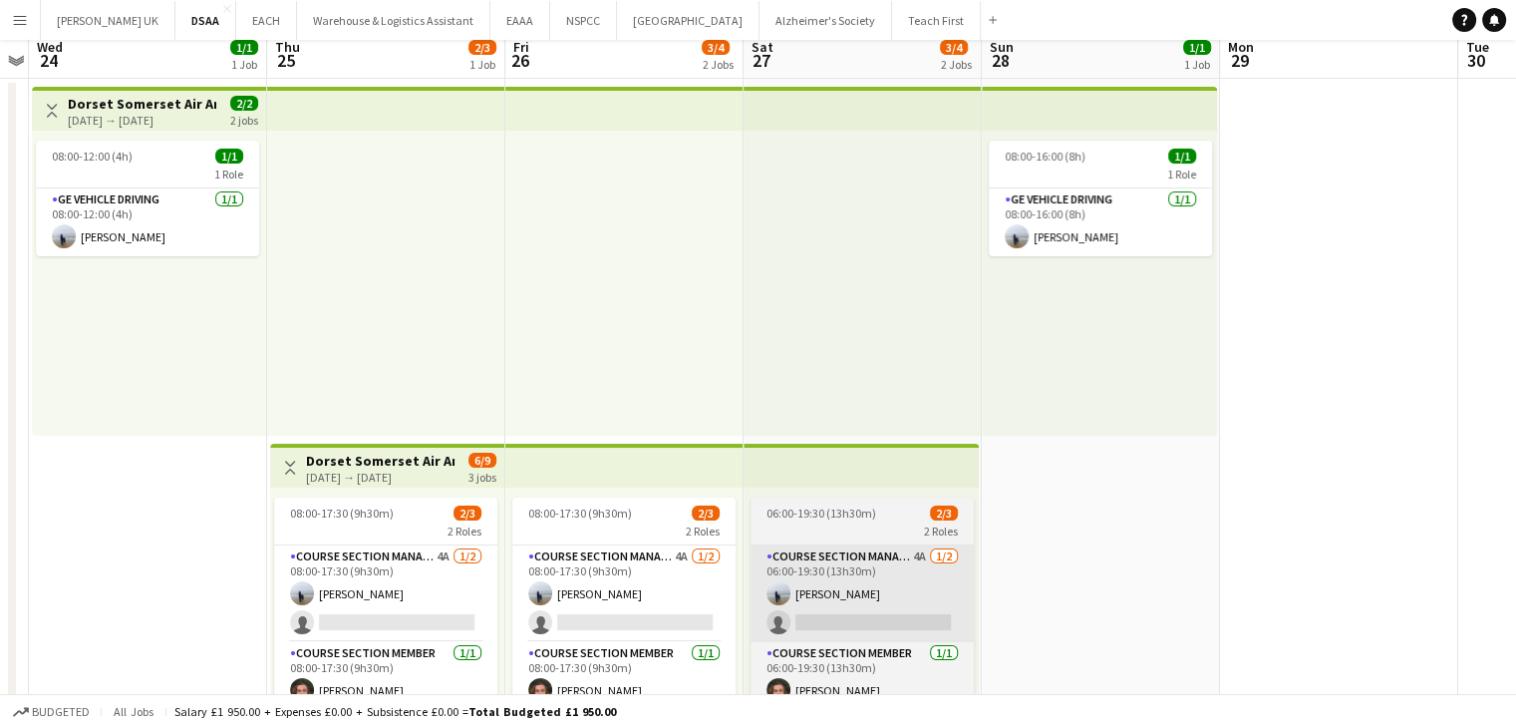
scroll to position [199, 0]
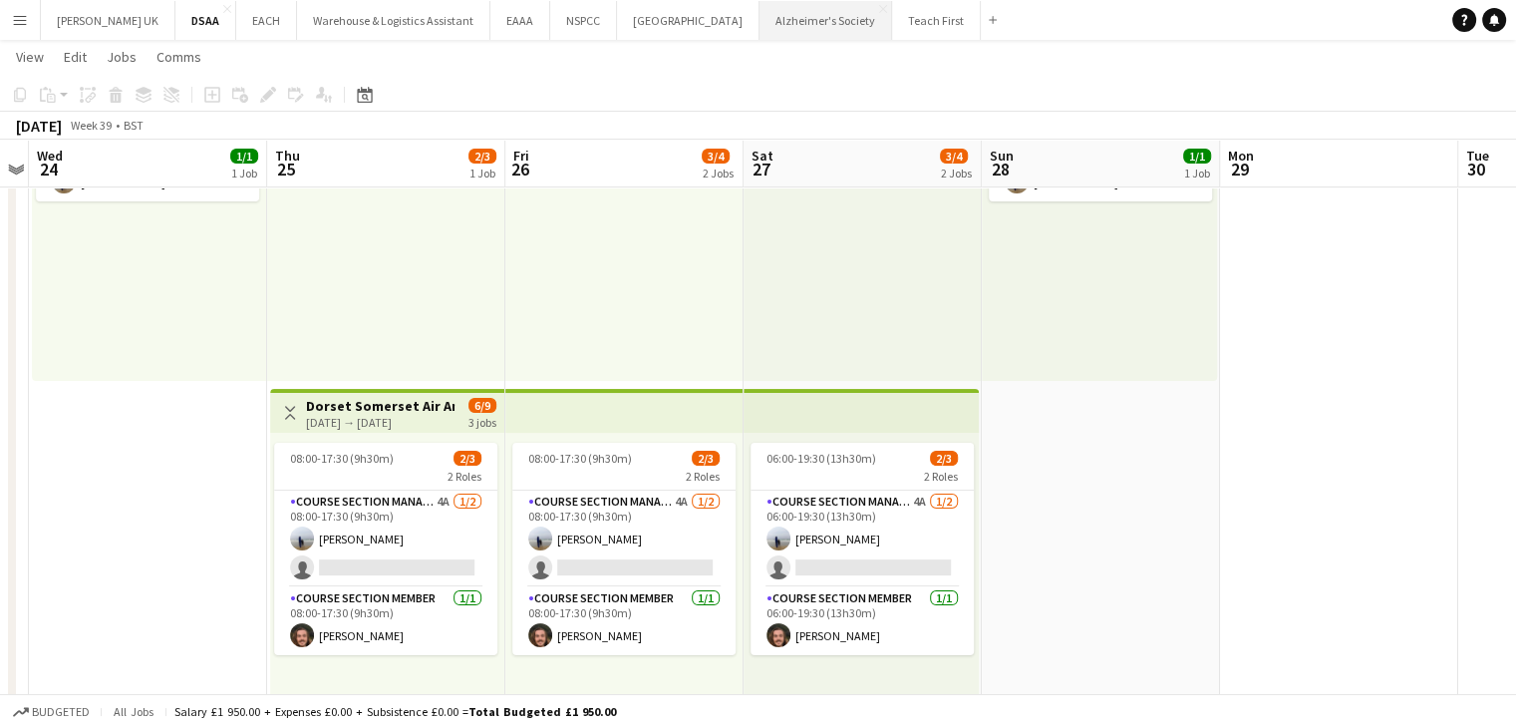
click at [785, 19] on button "Alzheimer's Society Close" at bounding box center [826, 20] width 133 height 39
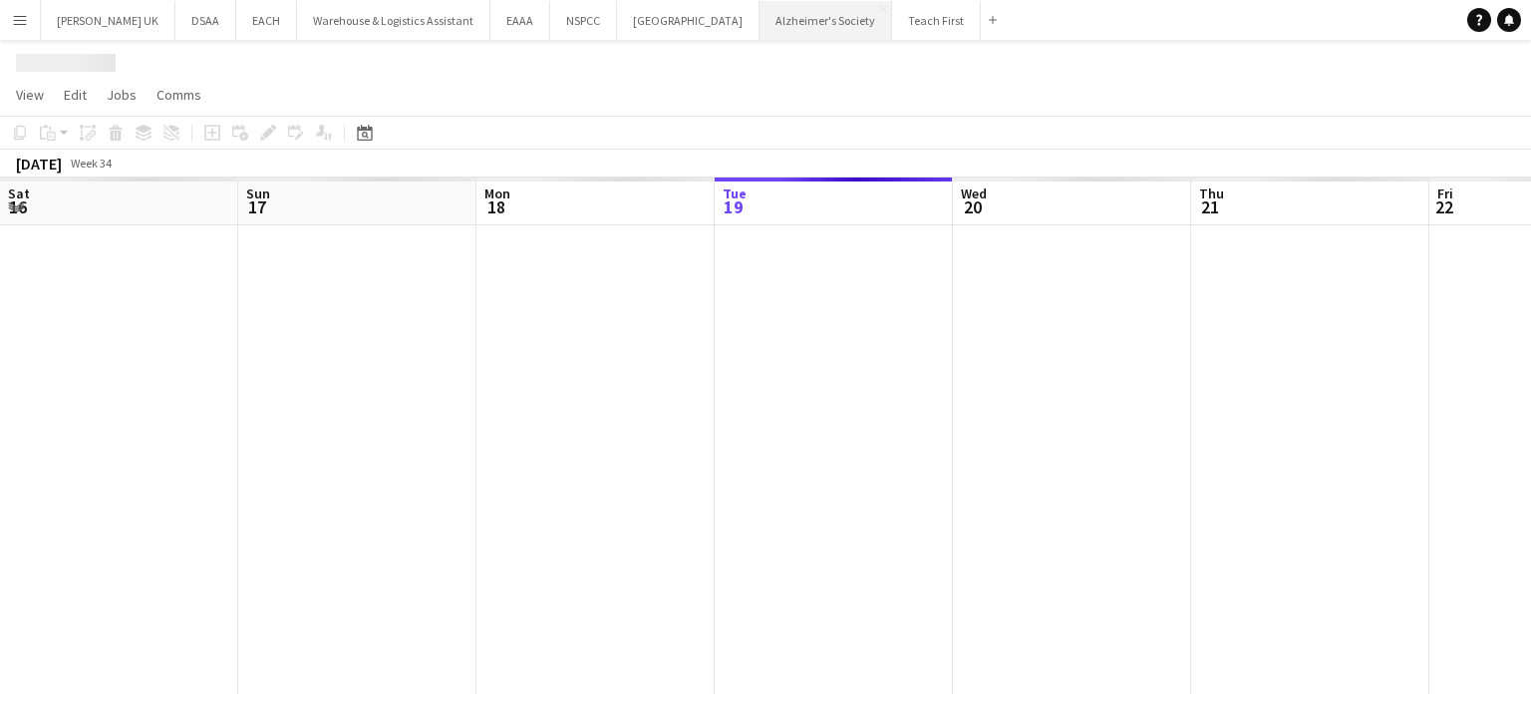
scroll to position [0, 476]
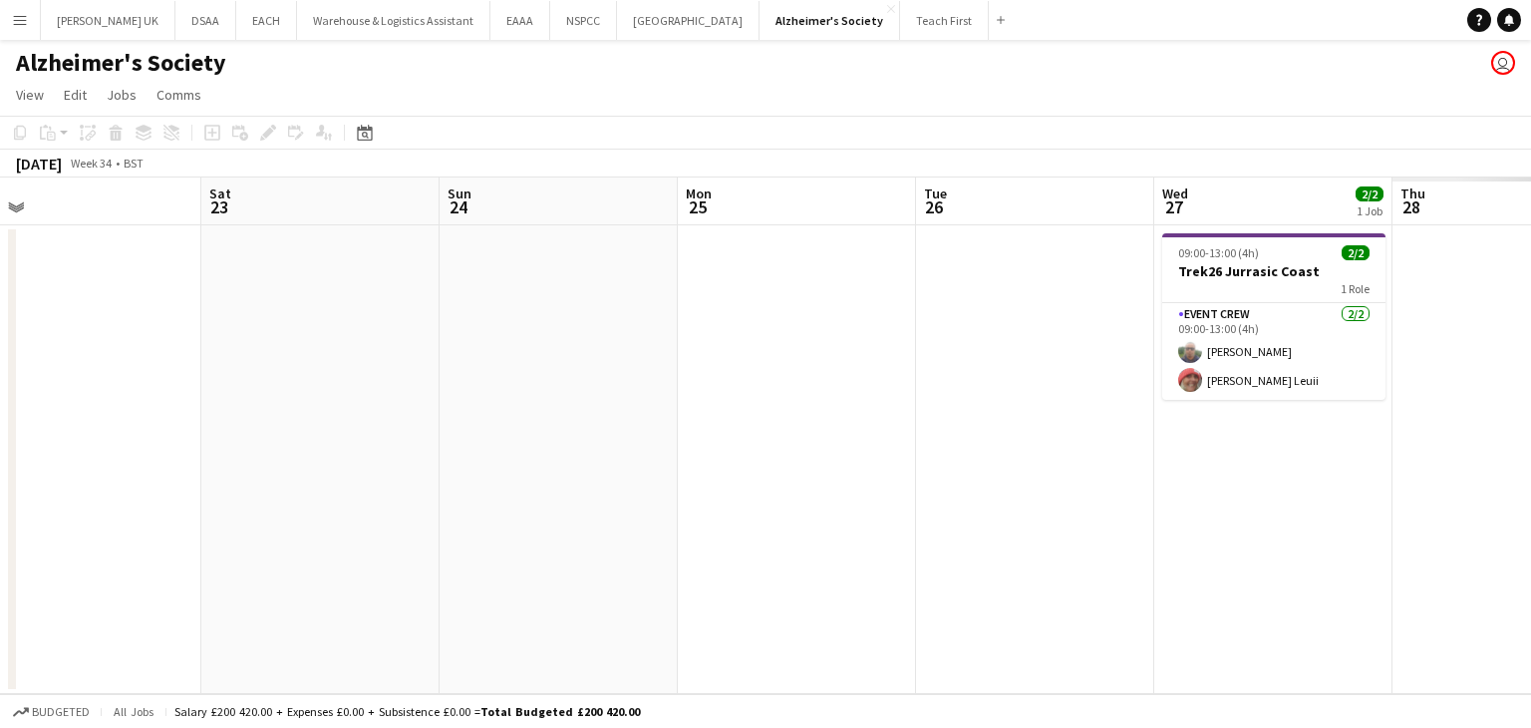
drag, startPoint x: 711, startPoint y: 388, endPoint x: 958, endPoint y: 448, distance: 254.3
click at [311, 376] on app-calendar-viewport "Mon 18 Tue 19 Wed 20 Thu 21 Fri 22 Sat 23 Sun 24 Mon 25 Tue 26 Wed 27 2/2 1 Job…" at bounding box center [765, 435] width 1531 height 516
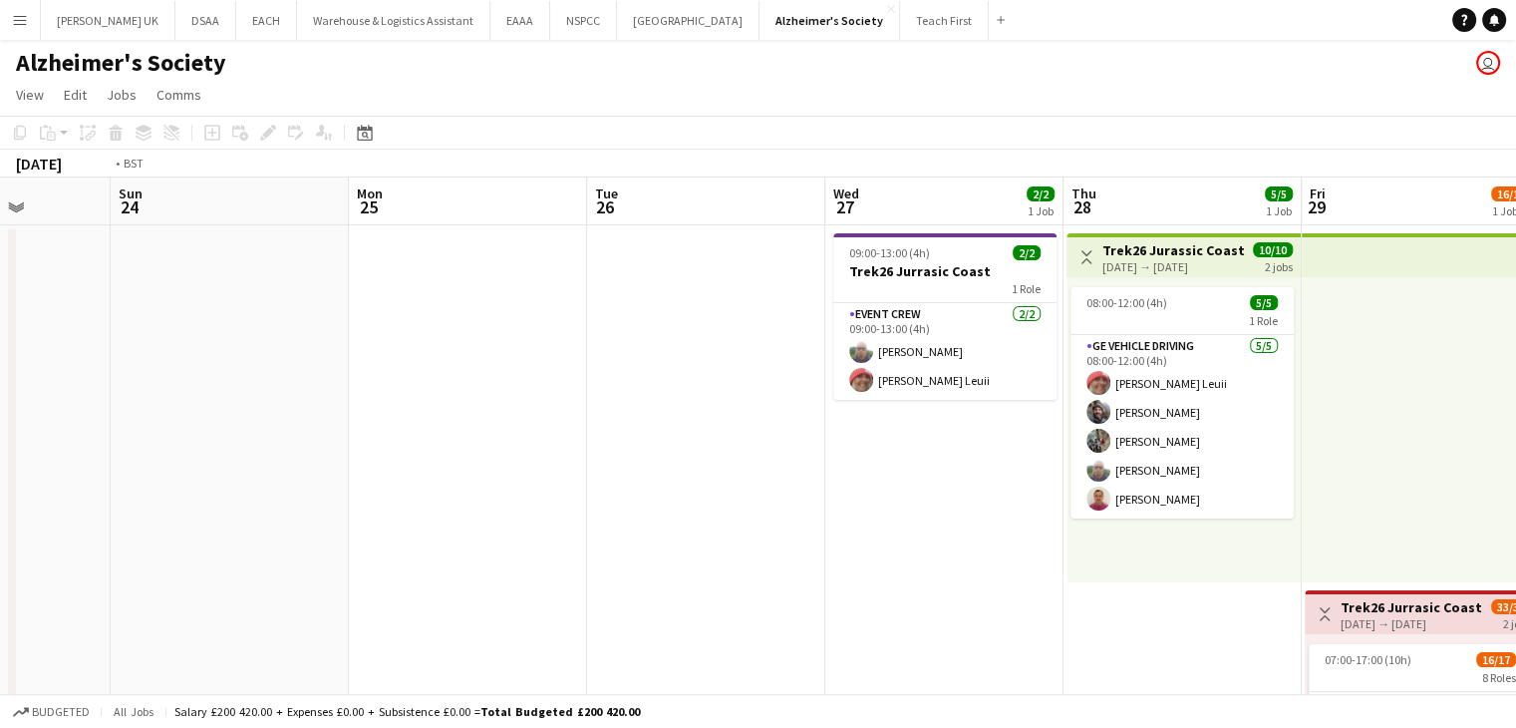
drag, startPoint x: 236, startPoint y: 465, endPoint x: 247, endPoint y: 464, distance: 11.0
click at [240, 464] on app-calendar-viewport "Wed 20 Thu 21 Fri 22 Sat 23 Sun 24 Mon 25 Tue 26 Wed 27 2/2 1 Job Thu 28 5/5 1 …" at bounding box center [758, 562] width 1516 height 770
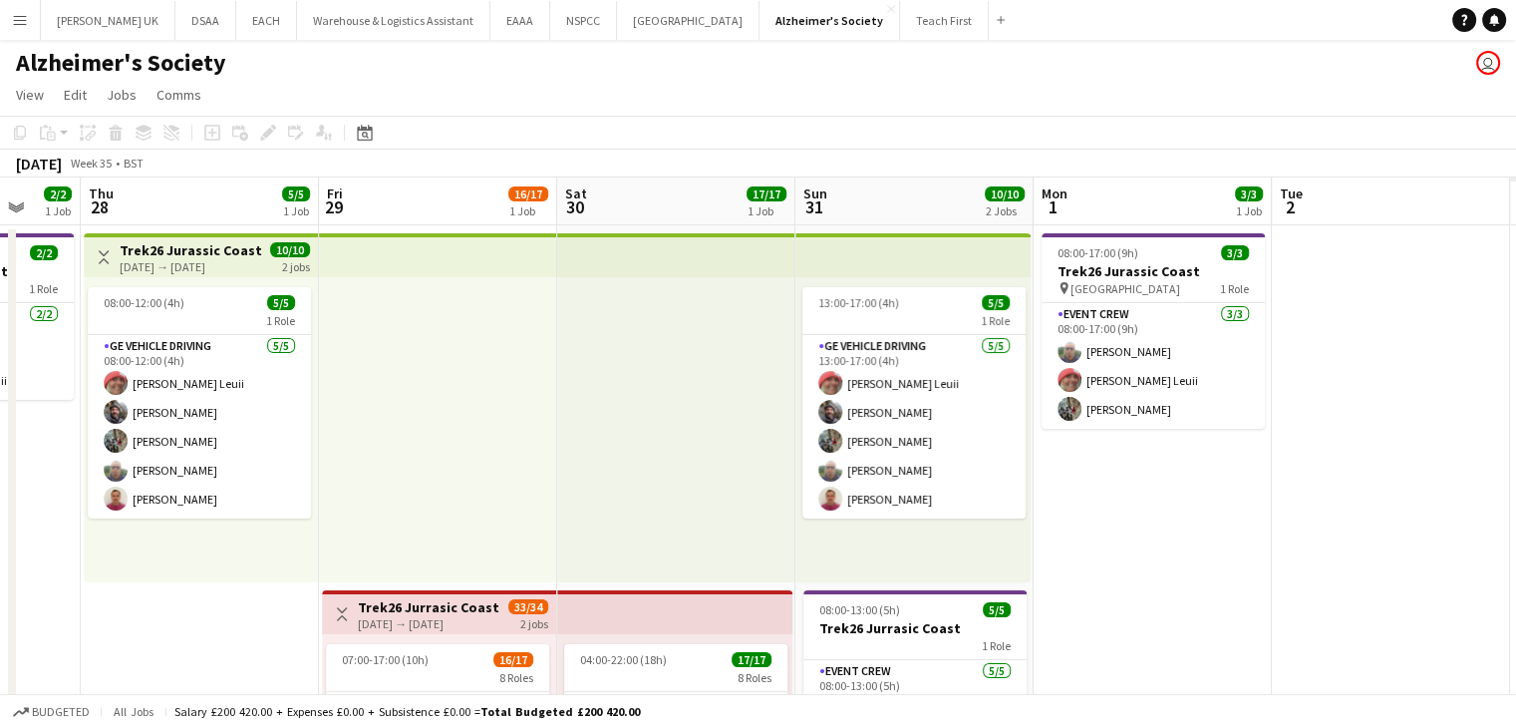
scroll to position [0, 933]
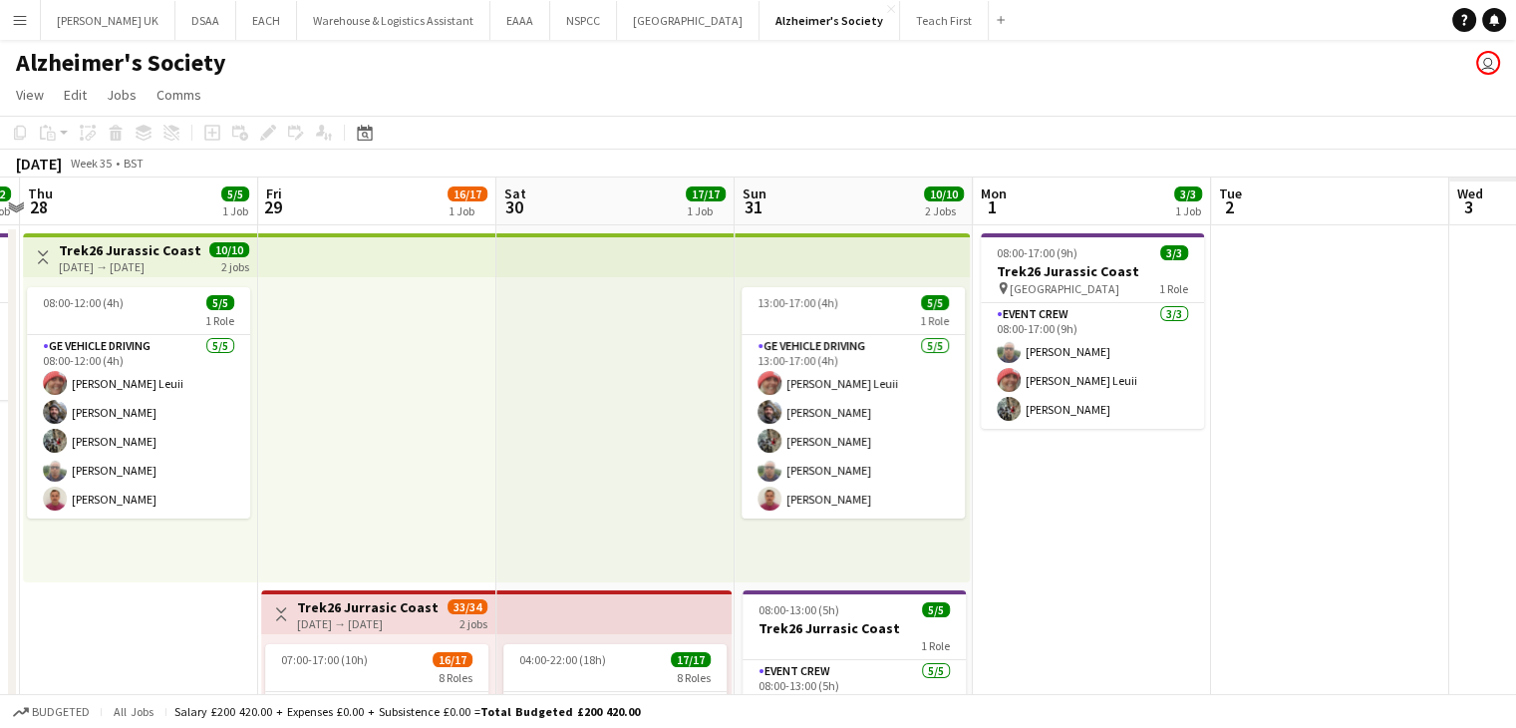
drag, startPoint x: 901, startPoint y: 416, endPoint x: 621, endPoint y: 401, distance: 280.5
click at [621, 401] on app-calendar-viewport "Sun 24 Mon 25 Tue 26 Wed 27 2/2 1 Job Thu 28 5/5 1 Job Fri 29 16/17 1 Job Sat 3…" at bounding box center [758, 562] width 1516 height 770
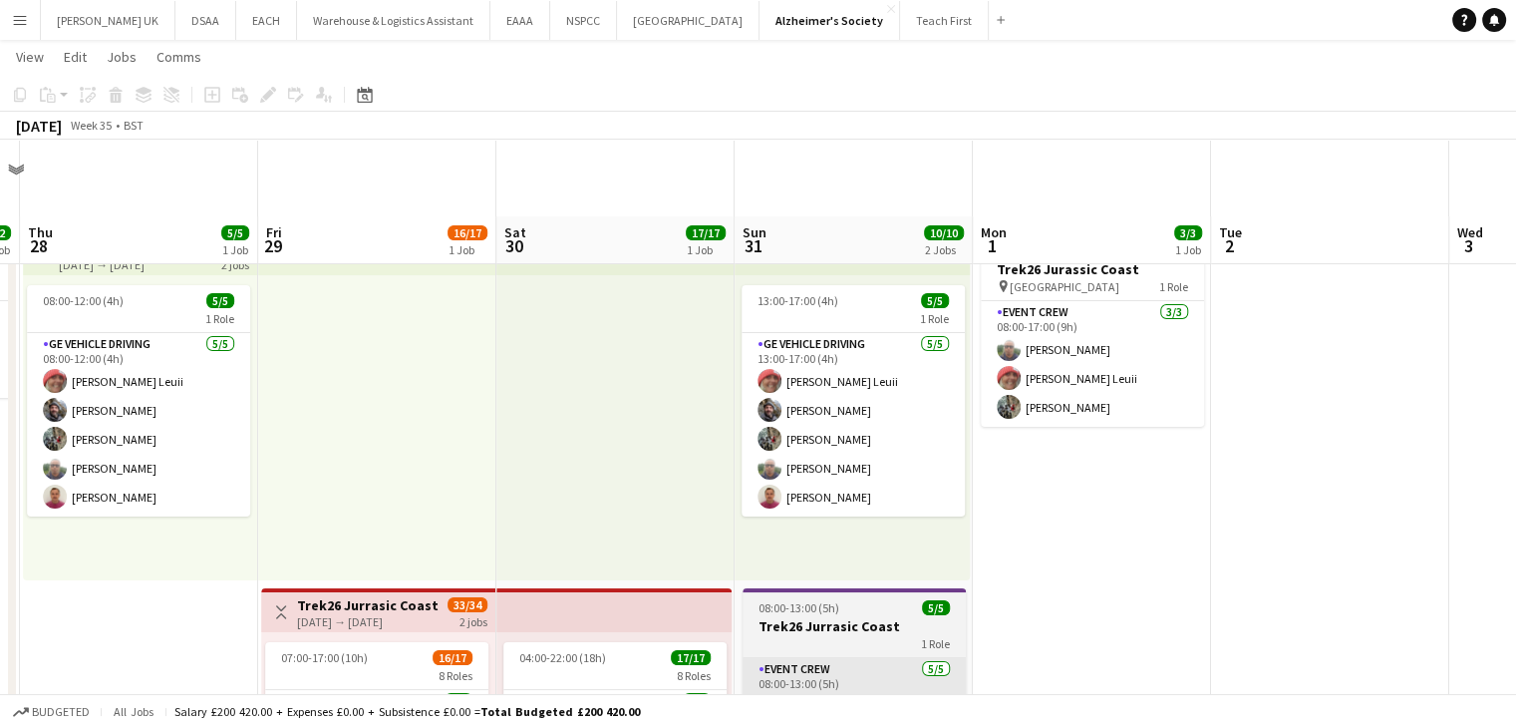
scroll to position [199, 0]
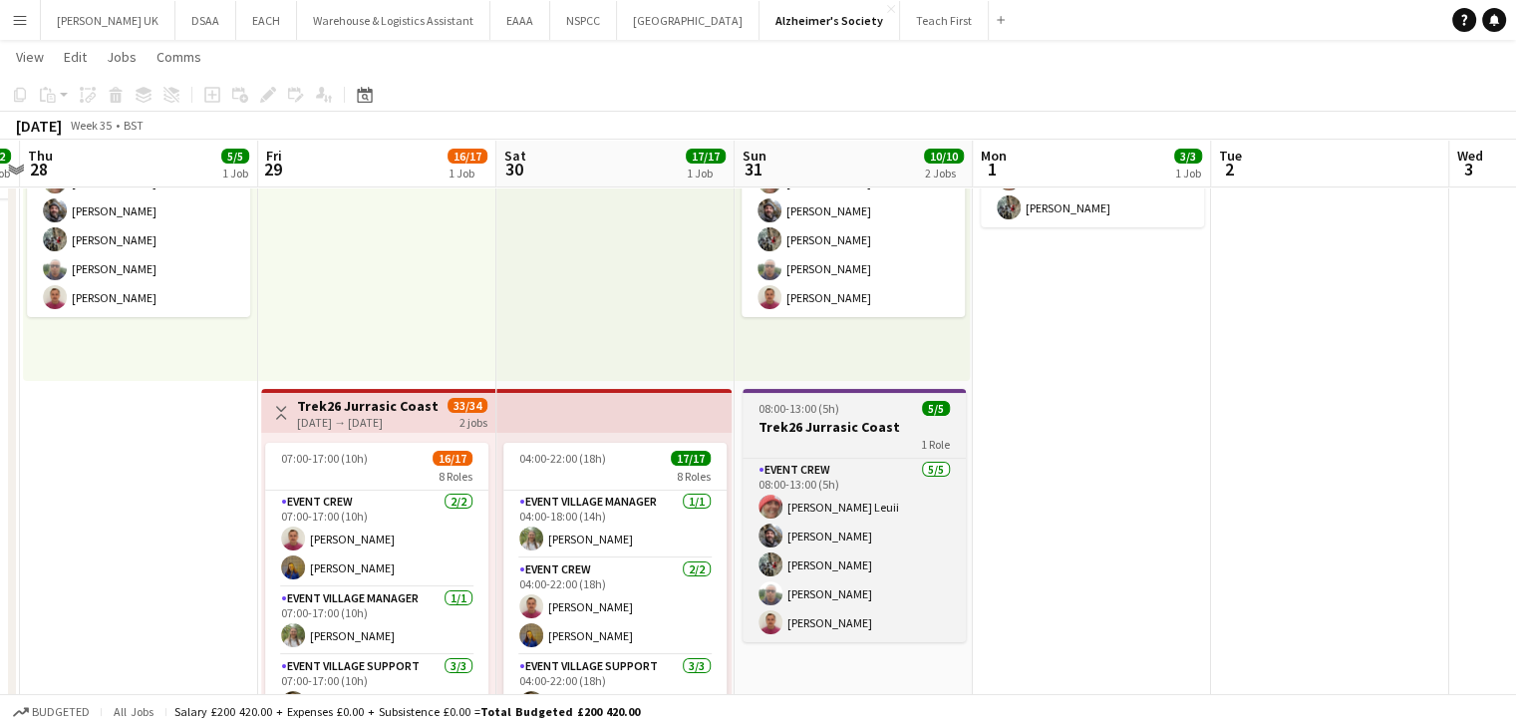
click at [879, 427] on h3 "Trek26 Jurrasic Coast" at bounding box center [854, 427] width 223 height 18
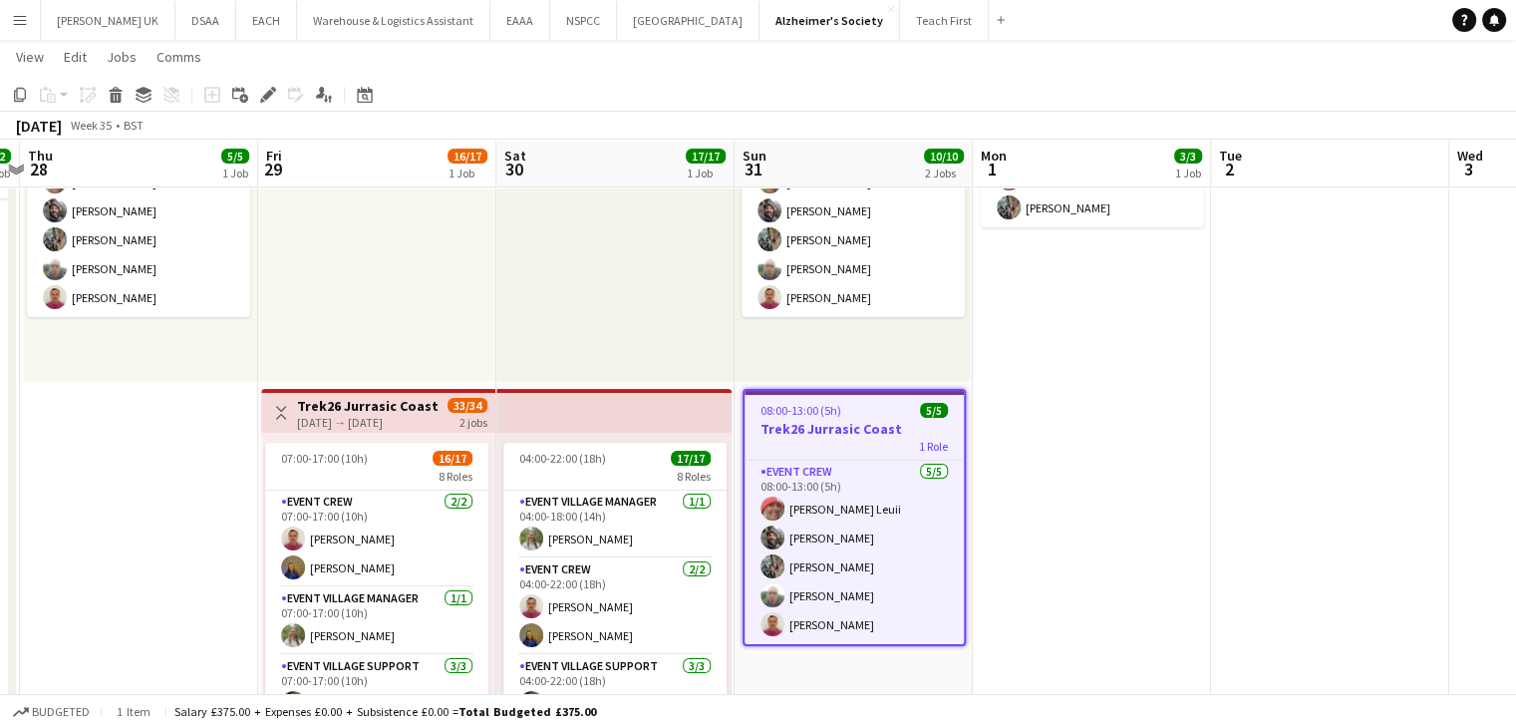
drag, startPoint x: 879, startPoint y: 427, endPoint x: 820, endPoint y: 431, distance: 58.9
click at [820, 431] on h3 "Trek26 Jurrasic Coast" at bounding box center [854, 429] width 219 height 18
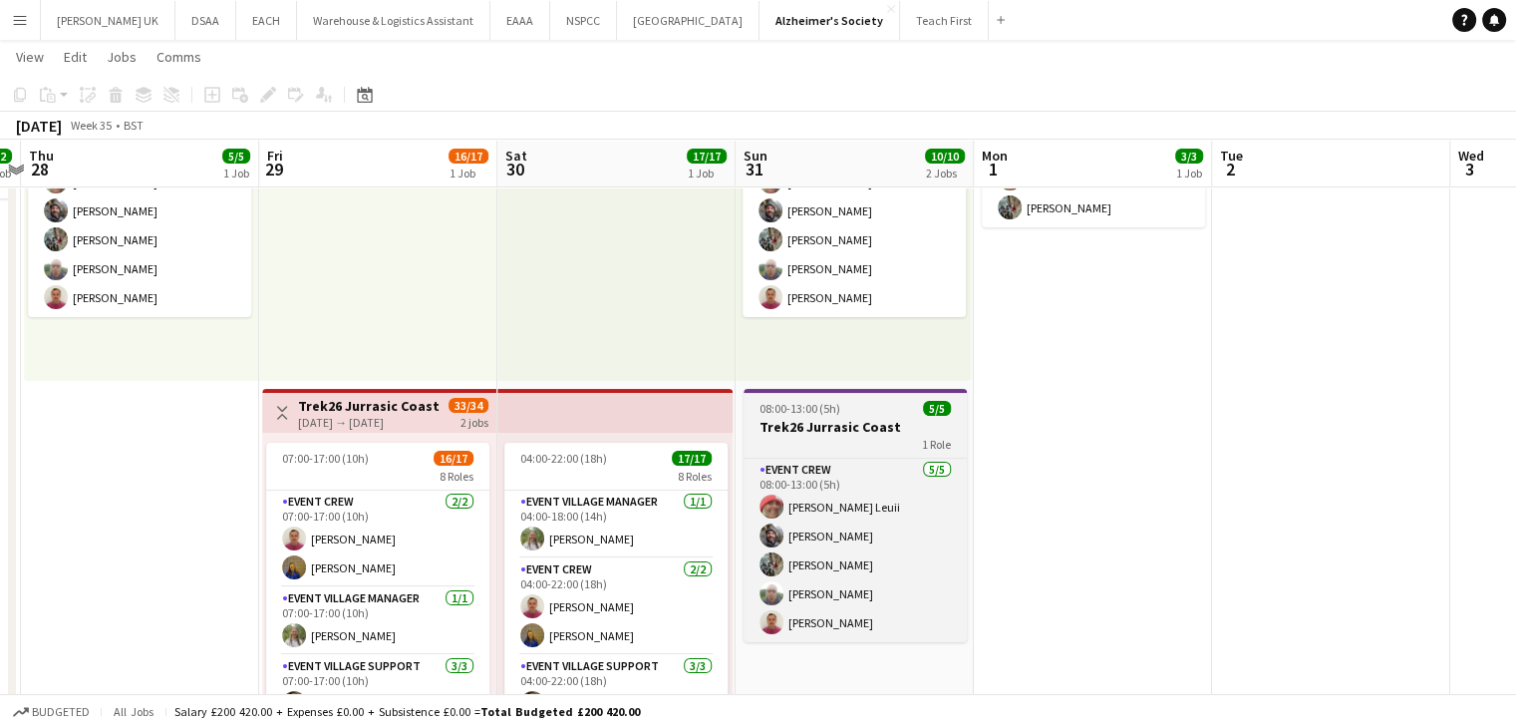
click at [874, 425] on h3 "Trek26 Jurrasic Coast" at bounding box center [855, 427] width 223 height 18
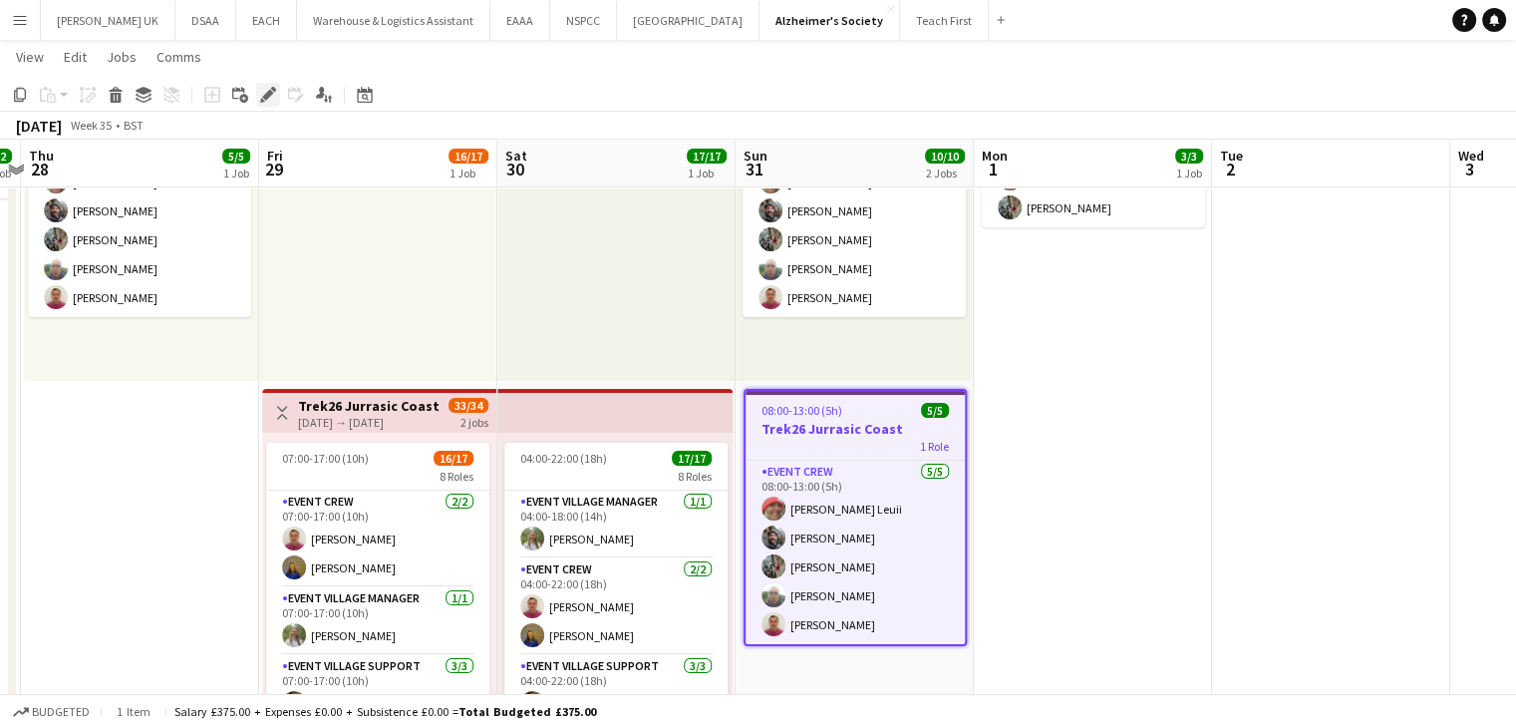
click at [267, 97] on icon at bounding box center [267, 95] width 11 height 11
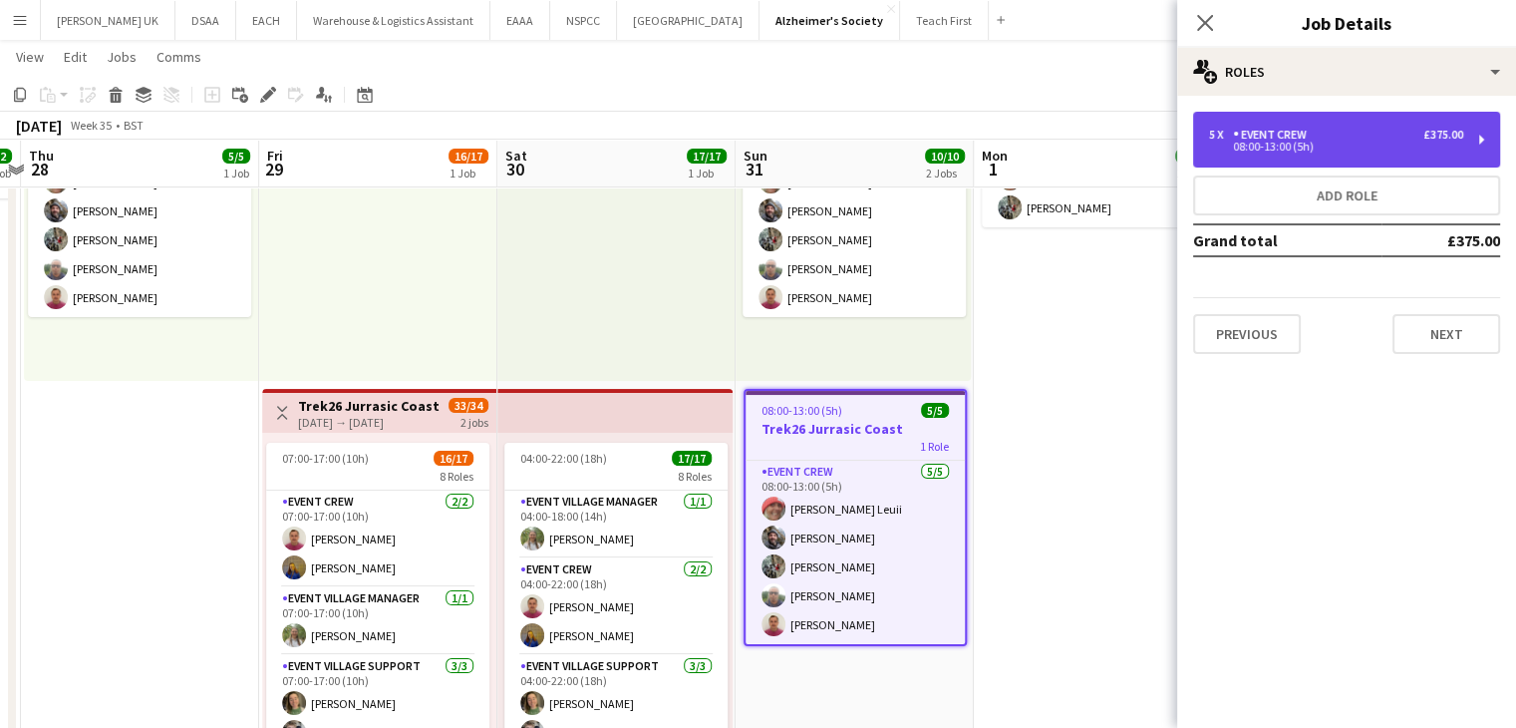
click at [1336, 144] on div "08:00-13:00 (5h)" at bounding box center [1336, 147] width 254 height 10
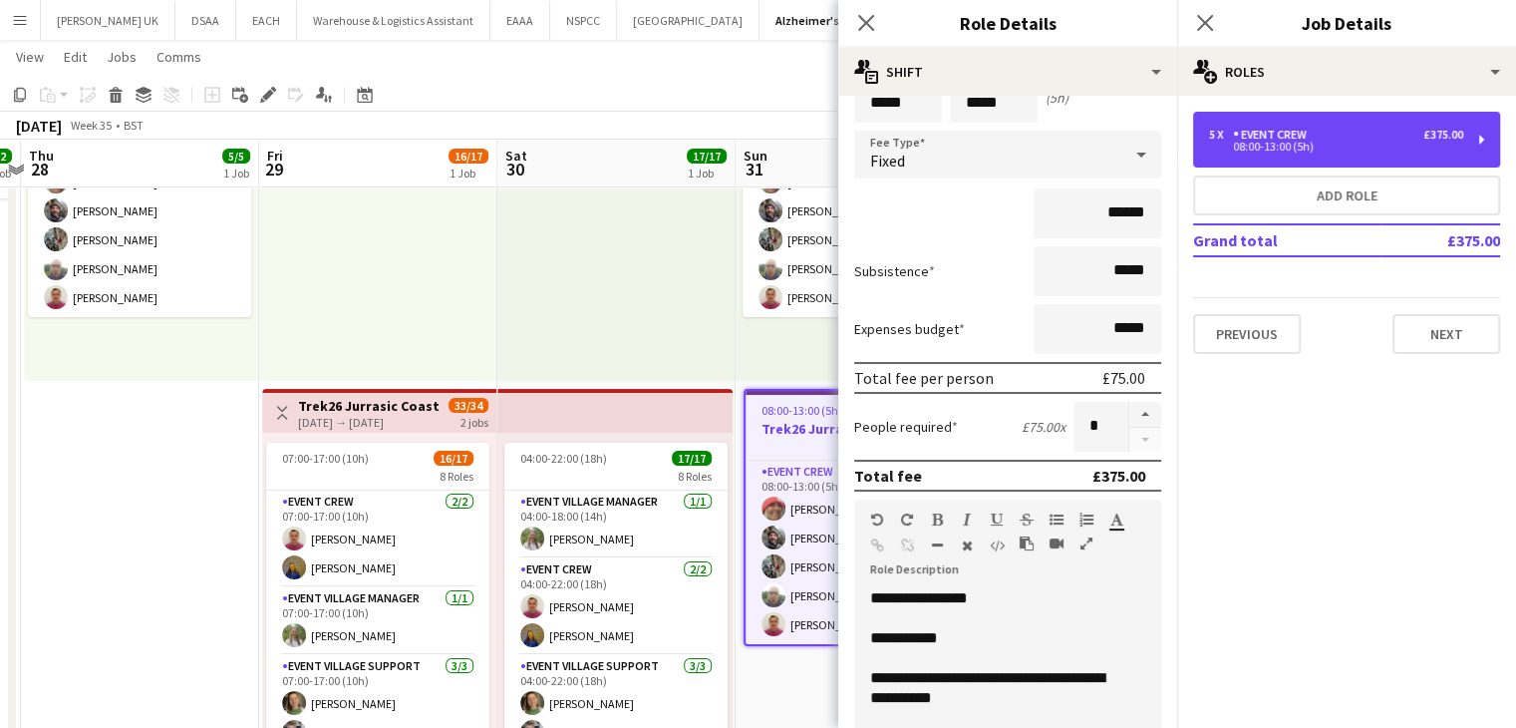
scroll to position [0, 0]
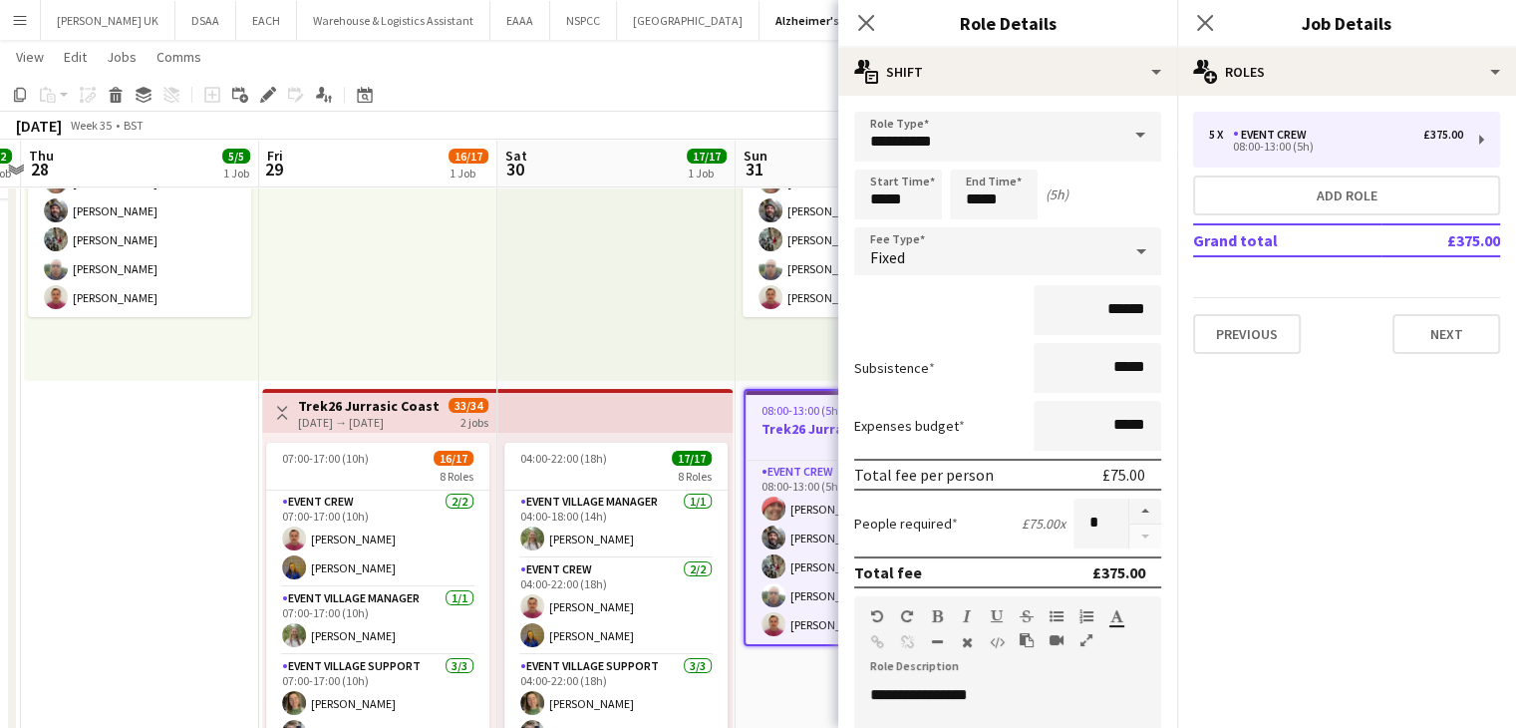
click at [785, 433] on h3 "Trek26 Jurrasic Coast" at bounding box center [855, 429] width 219 height 18
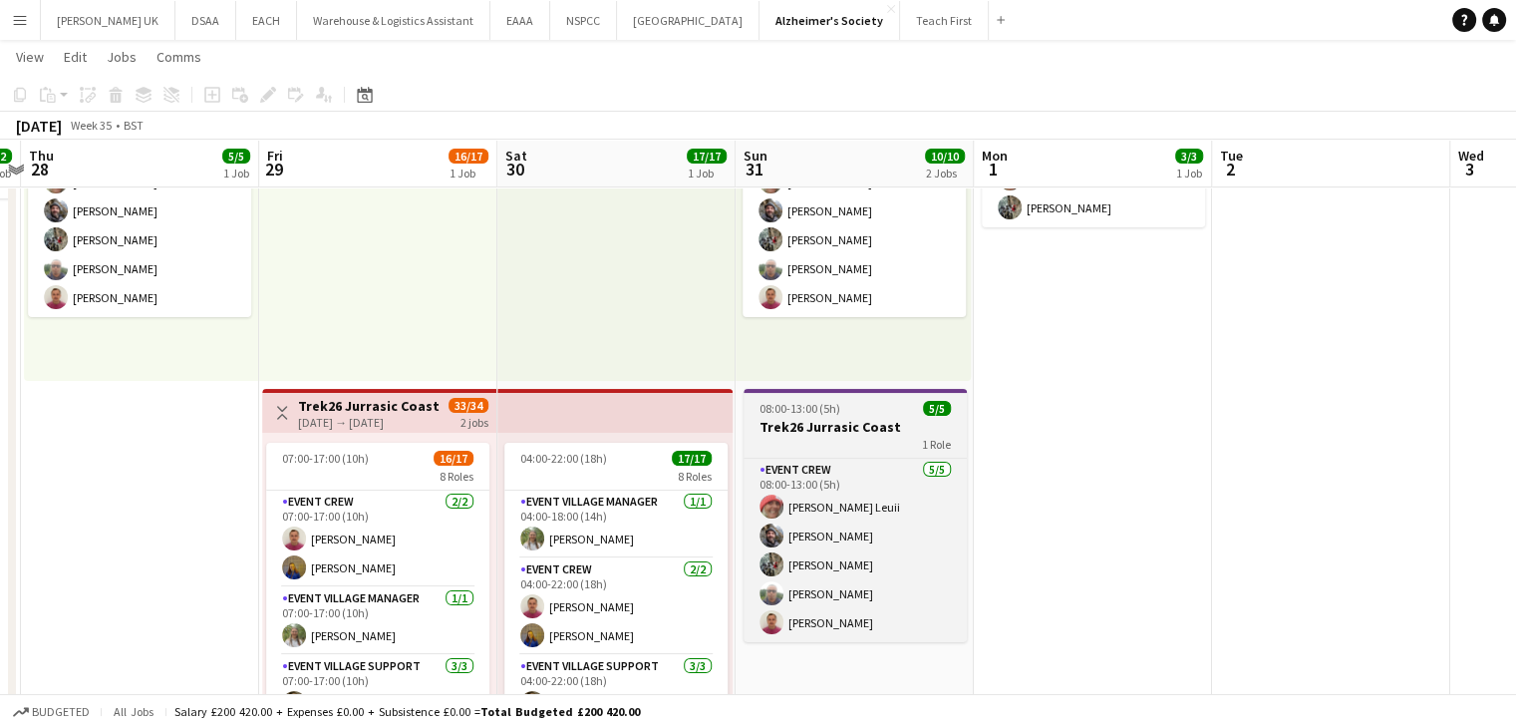
click at [811, 428] on h3 "Trek26 Jurrasic Coast" at bounding box center [855, 427] width 223 height 18
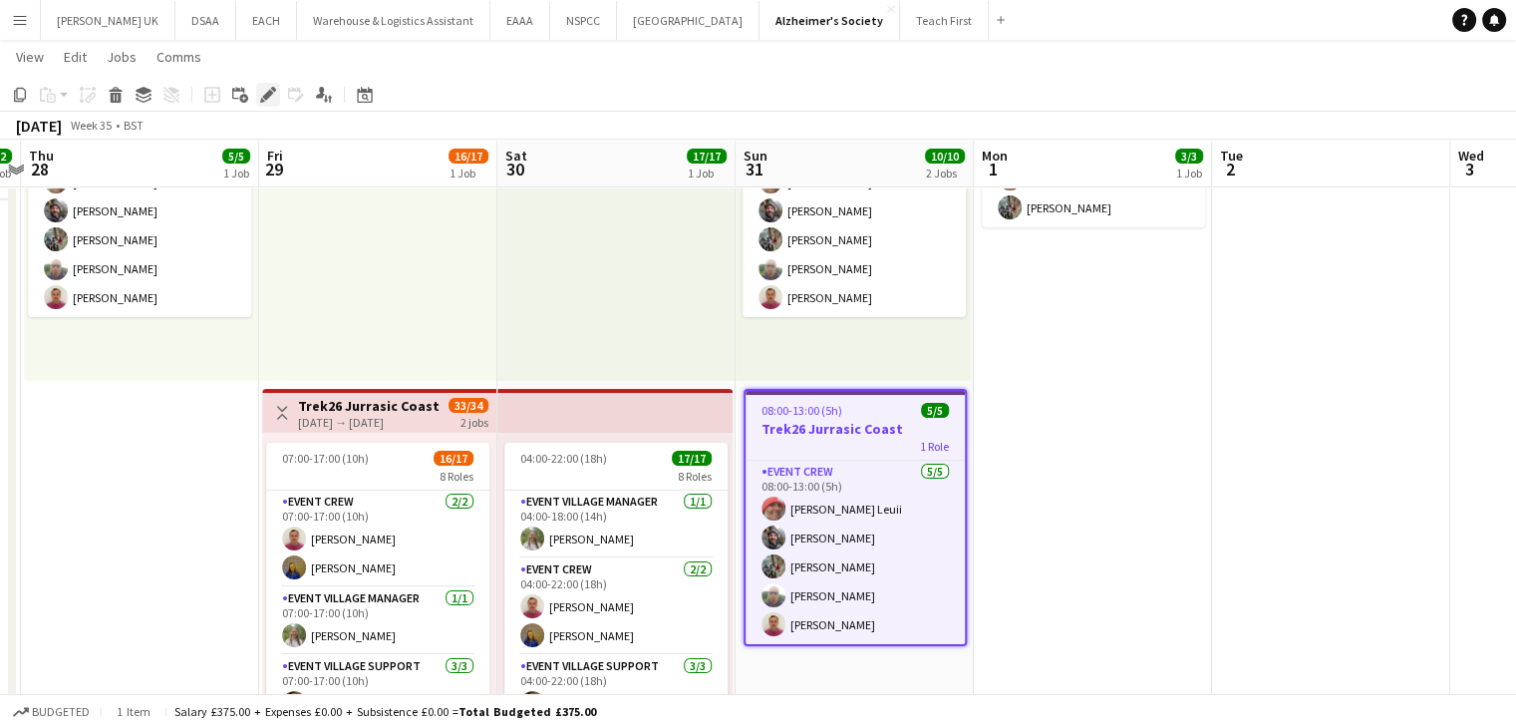
click at [264, 93] on icon "Edit" at bounding box center [268, 95] width 16 height 16
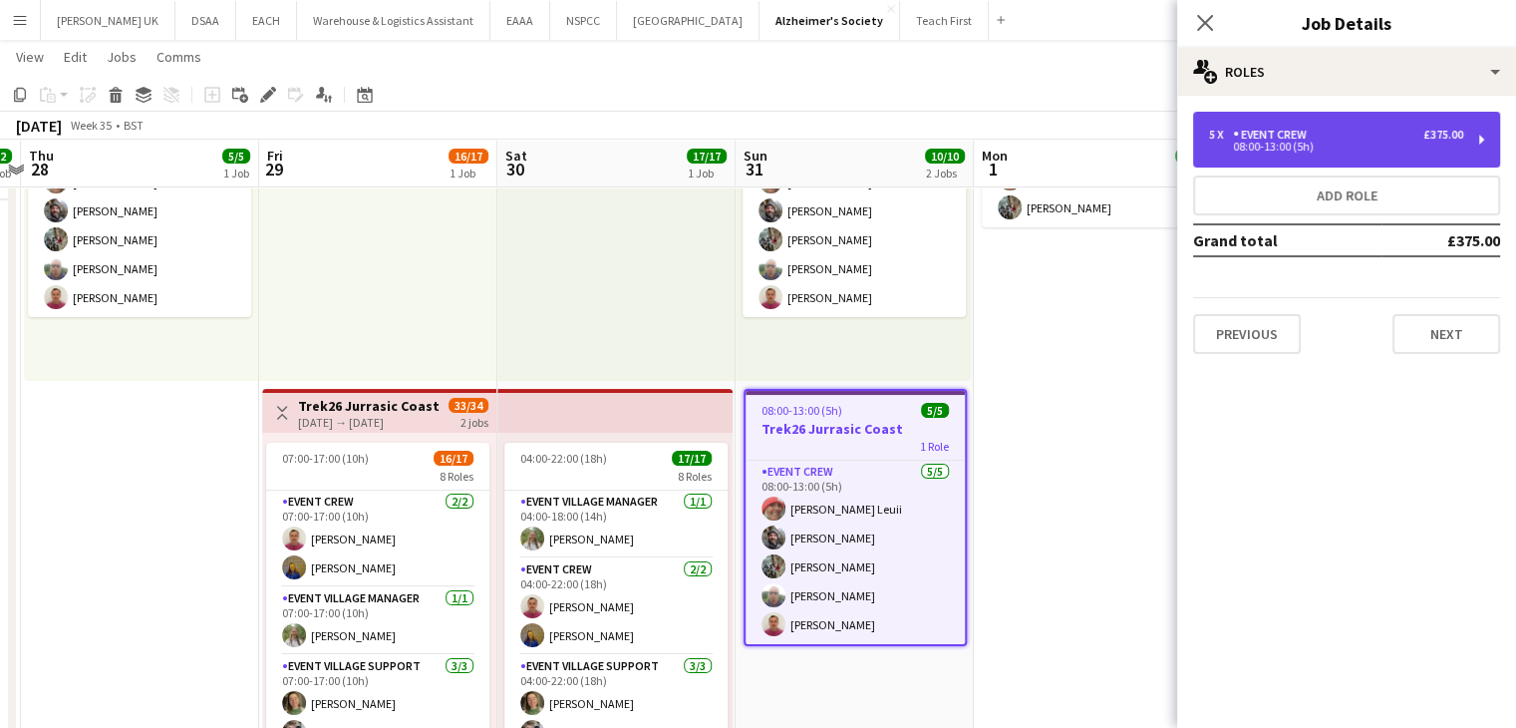
click at [1356, 135] on div "5 x Event Crew £375.00" at bounding box center [1336, 135] width 254 height 14
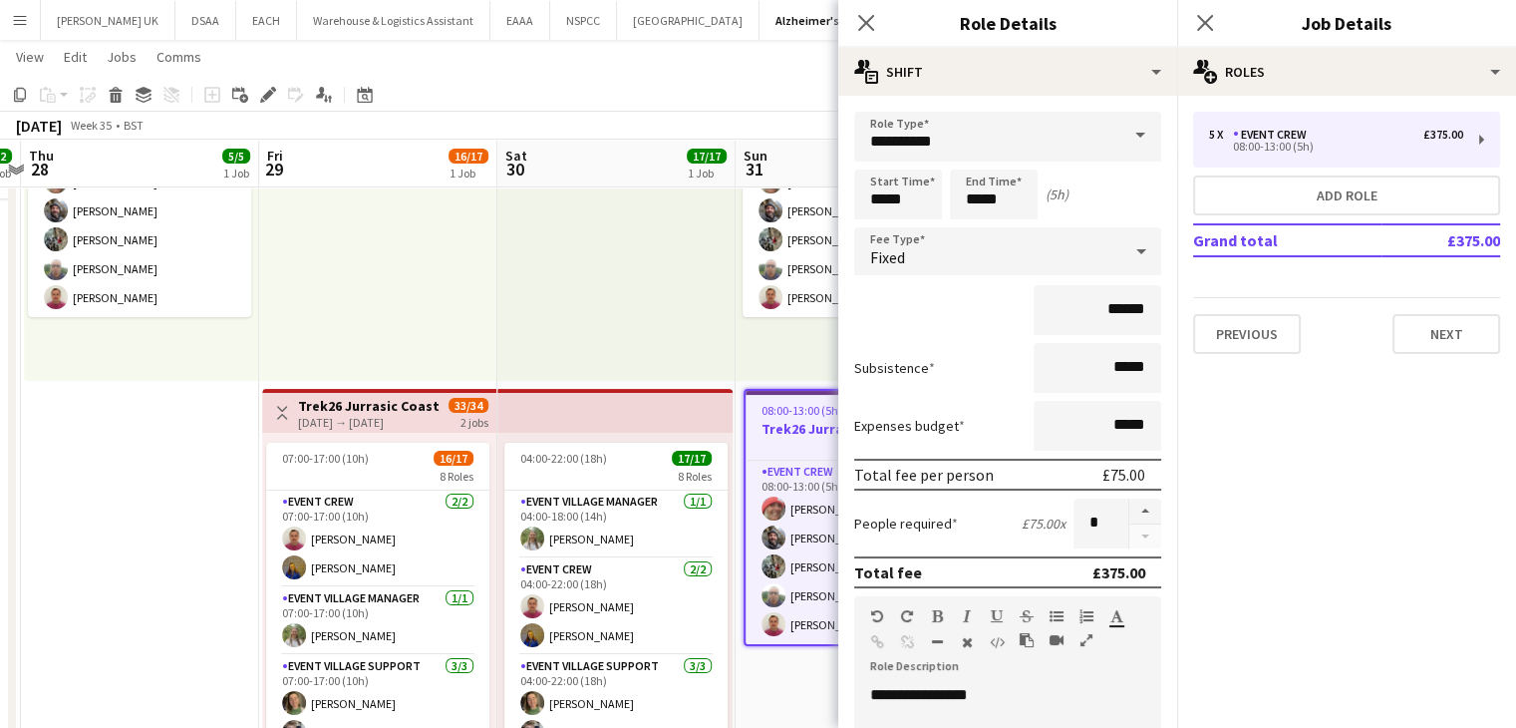
click at [1129, 491] on form "**********" at bounding box center [1007, 682] width 339 height 1141
click at [1129, 506] on button "button" at bounding box center [1145, 511] width 32 height 26
type input "*"
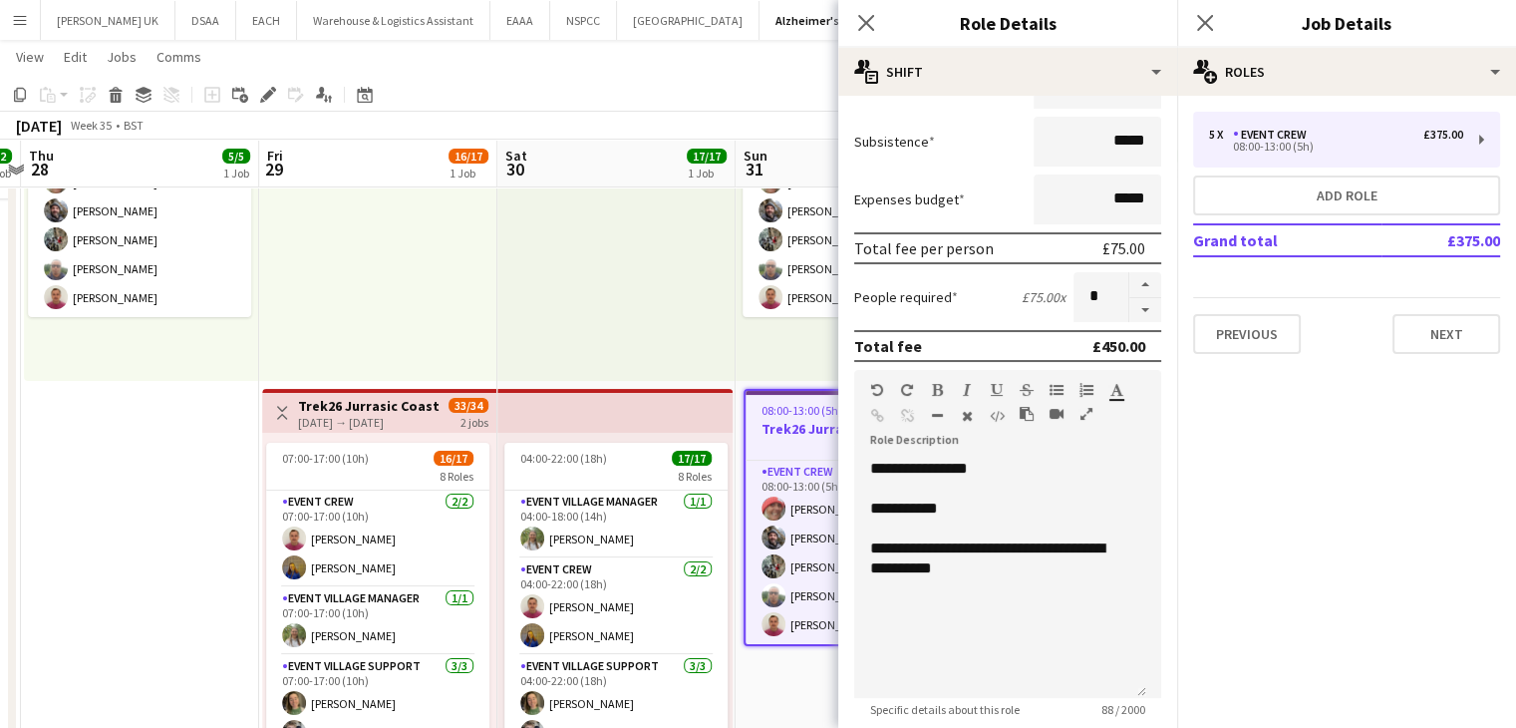
scroll to position [520, 0]
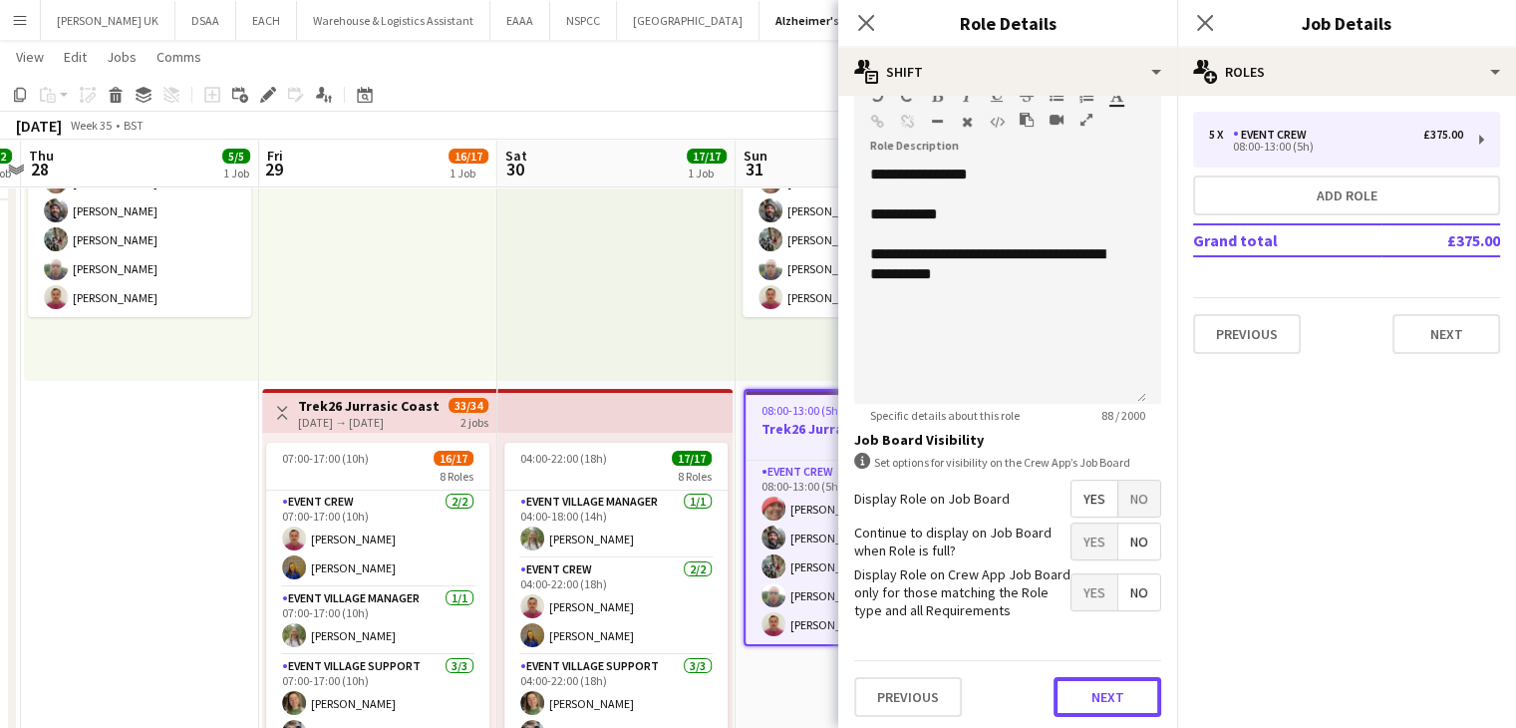
click at [1100, 705] on button "Next" at bounding box center [1108, 697] width 108 height 40
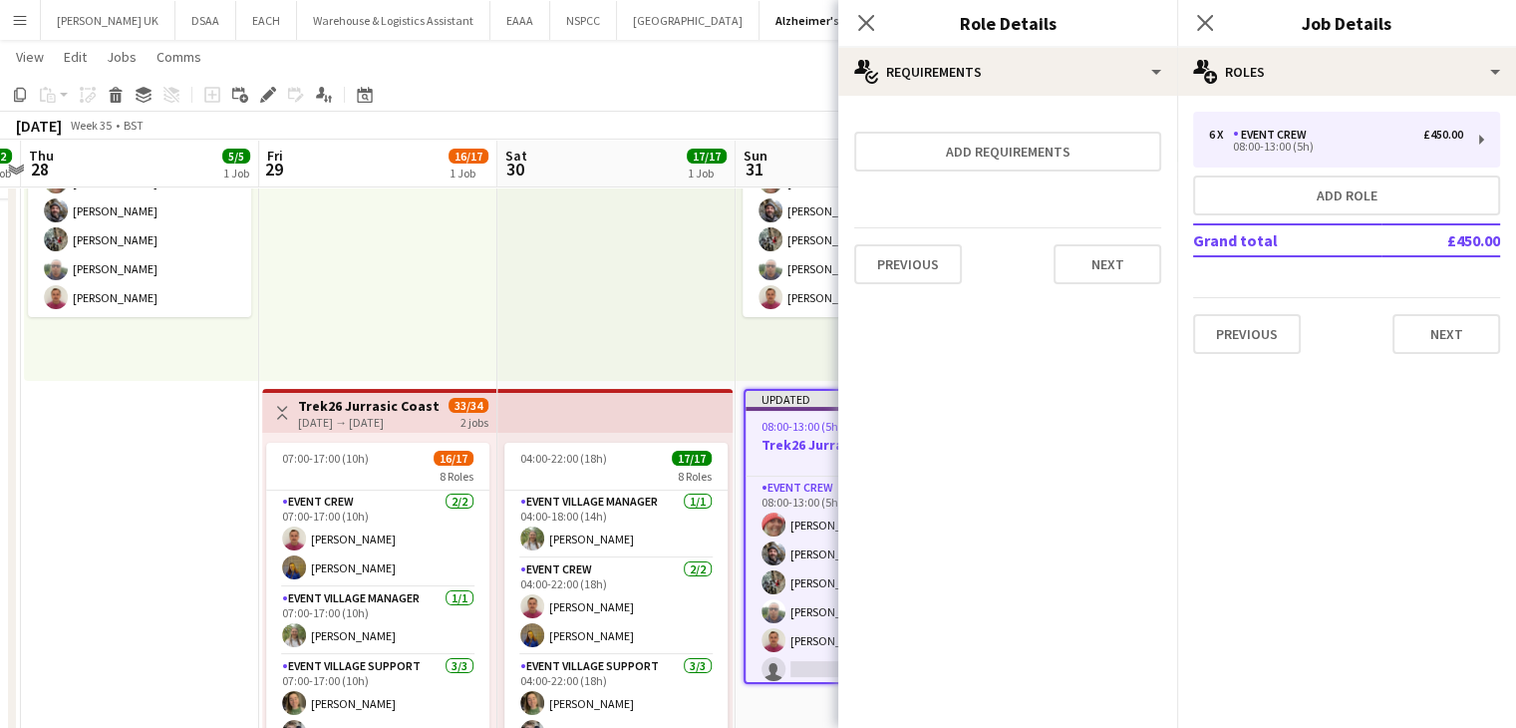
scroll to position [0, 0]
click at [1106, 268] on button "Next" at bounding box center [1108, 264] width 108 height 40
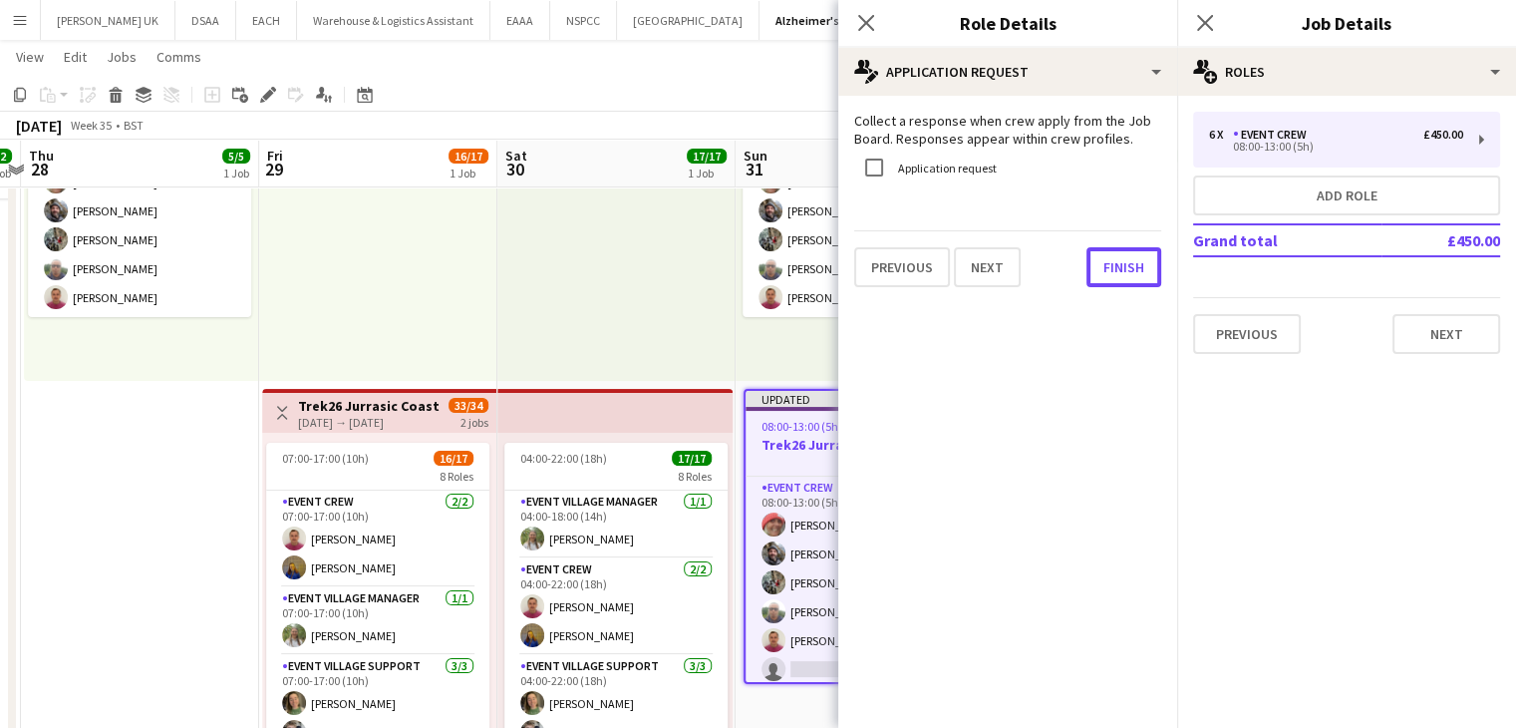
drag, startPoint x: 1123, startPoint y: 273, endPoint x: 1110, endPoint y: 278, distance: 13.9
click at [1124, 273] on button "Finish" at bounding box center [1124, 267] width 75 height 40
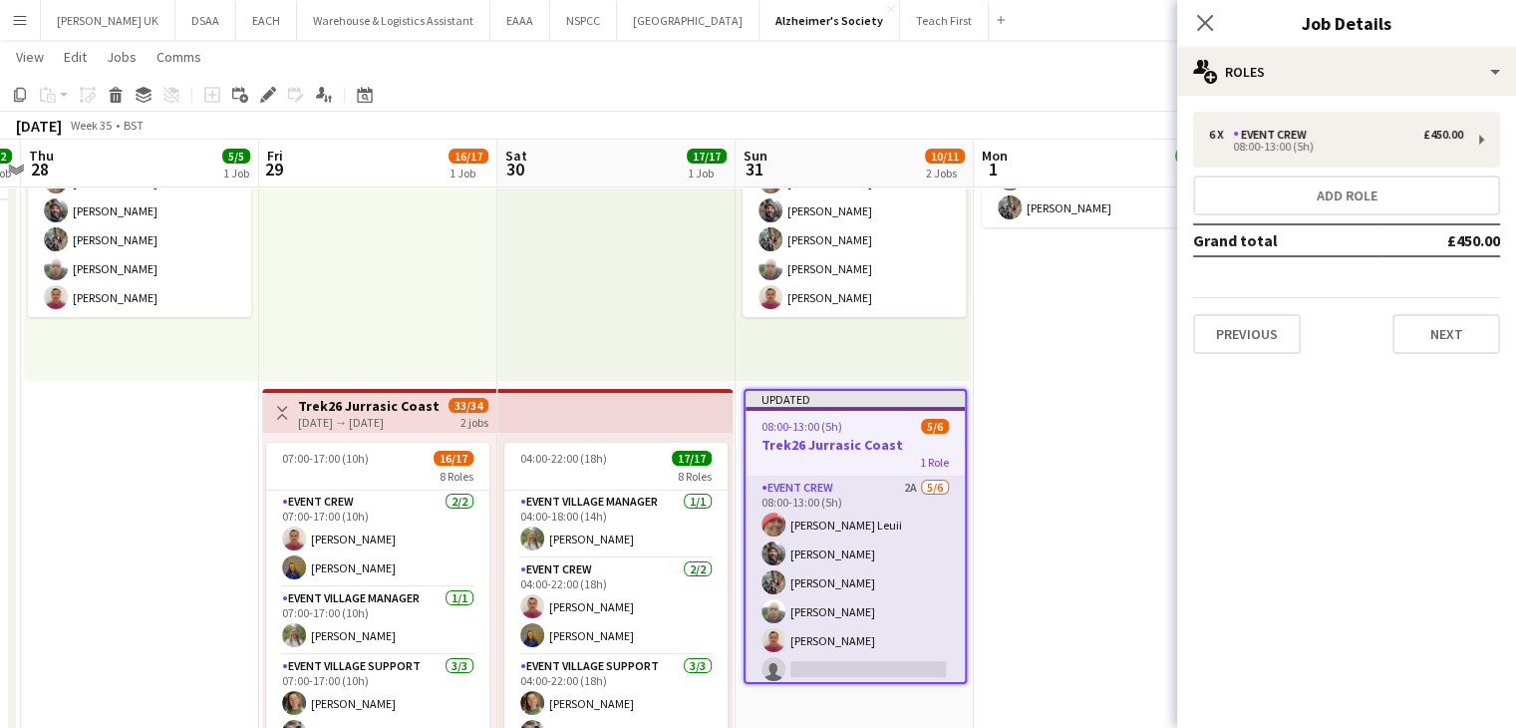
click at [869, 652] on app-card-role "Event Crew 2A [DATE] 08:00-13:00 (5h) [PERSON_NAME] Leuii [PERSON_NAME] [PERSON…" at bounding box center [855, 582] width 219 height 212
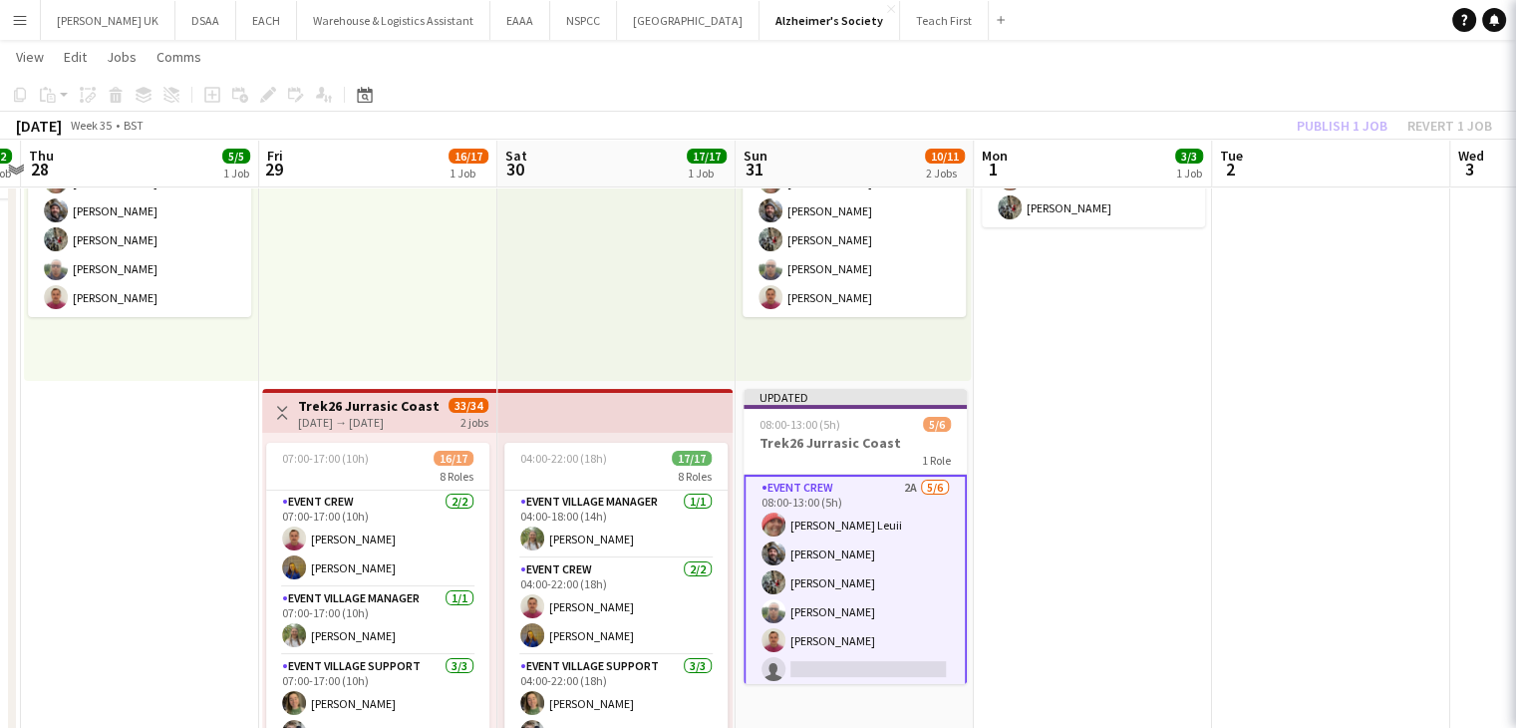
click at [856, 667] on app-card-role "Event Crew 2A [DATE] 08:00-13:00 (5h) [PERSON_NAME] Leuii [PERSON_NAME] [PERSON…" at bounding box center [855, 582] width 223 height 216
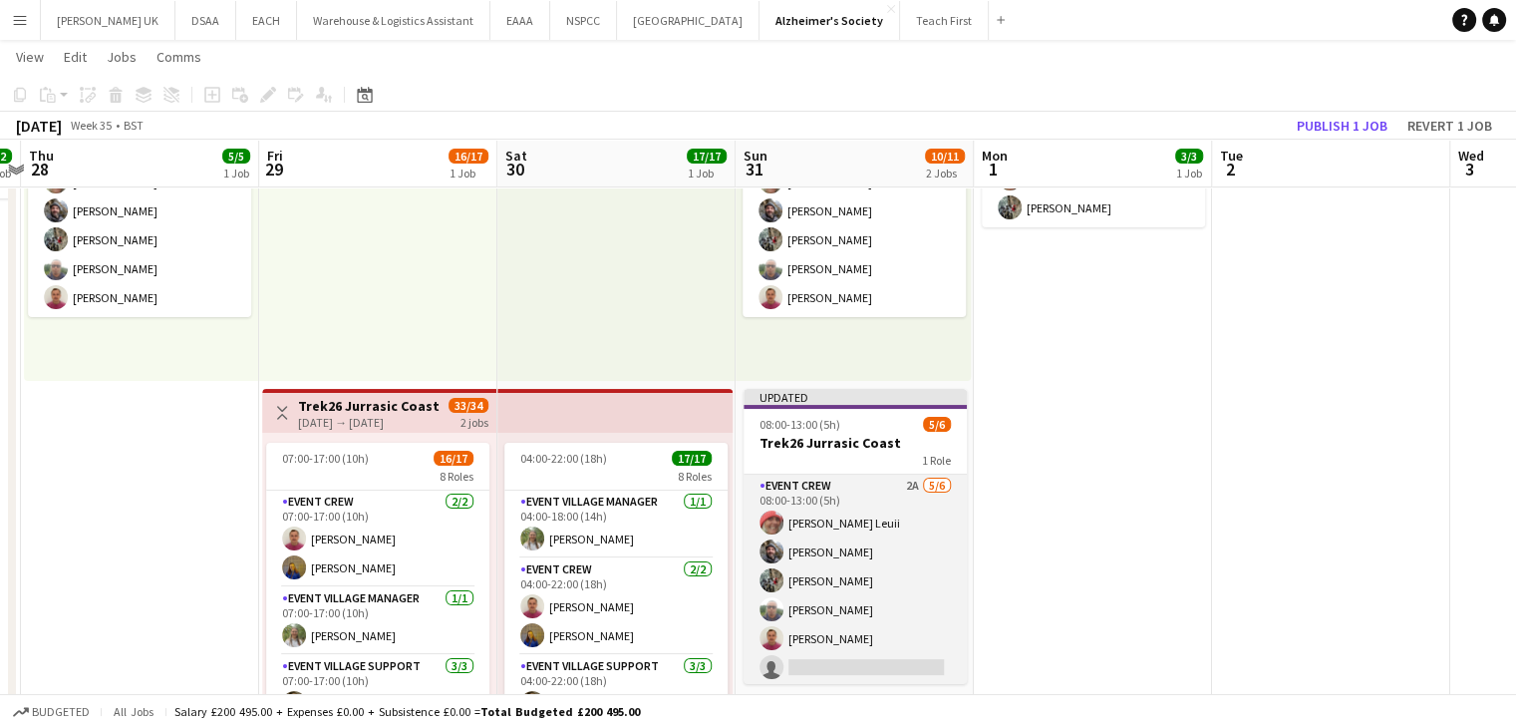
click at [858, 667] on app-card-role "Event Crew 2A [DATE] 08:00-13:00 (5h) [PERSON_NAME] Leuii [PERSON_NAME] [PERSON…" at bounding box center [855, 580] width 223 height 212
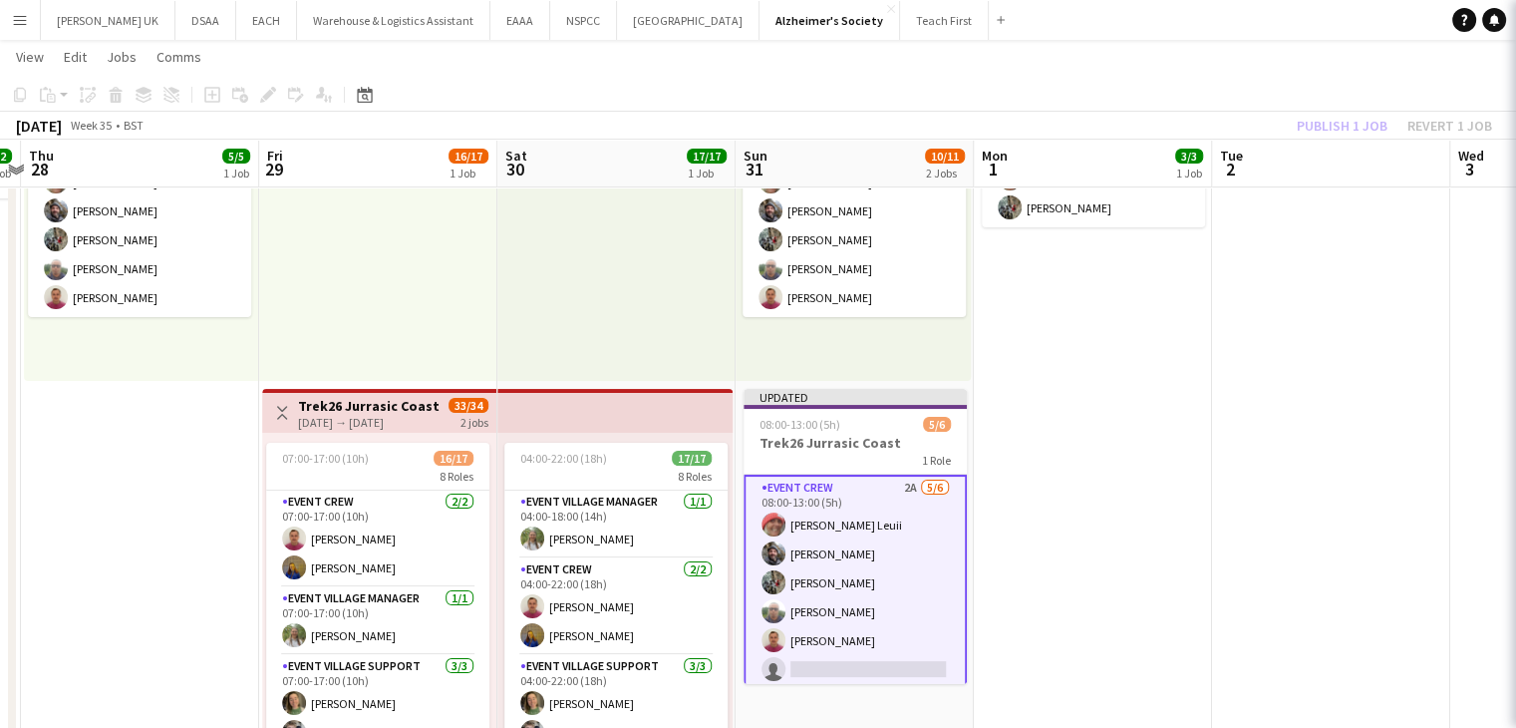
scroll to position [0, 934]
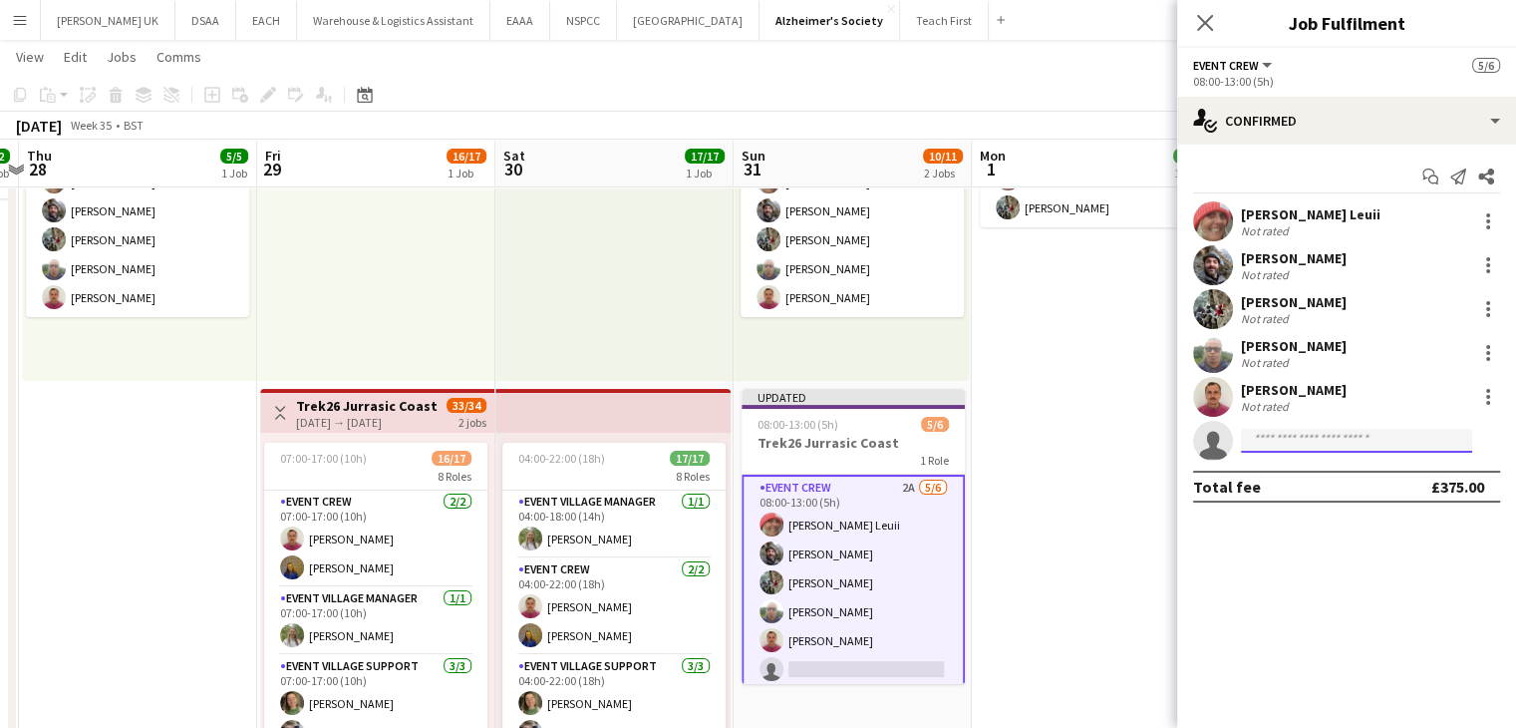
click at [1329, 436] on input at bounding box center [1356, 441] width 231 height 24
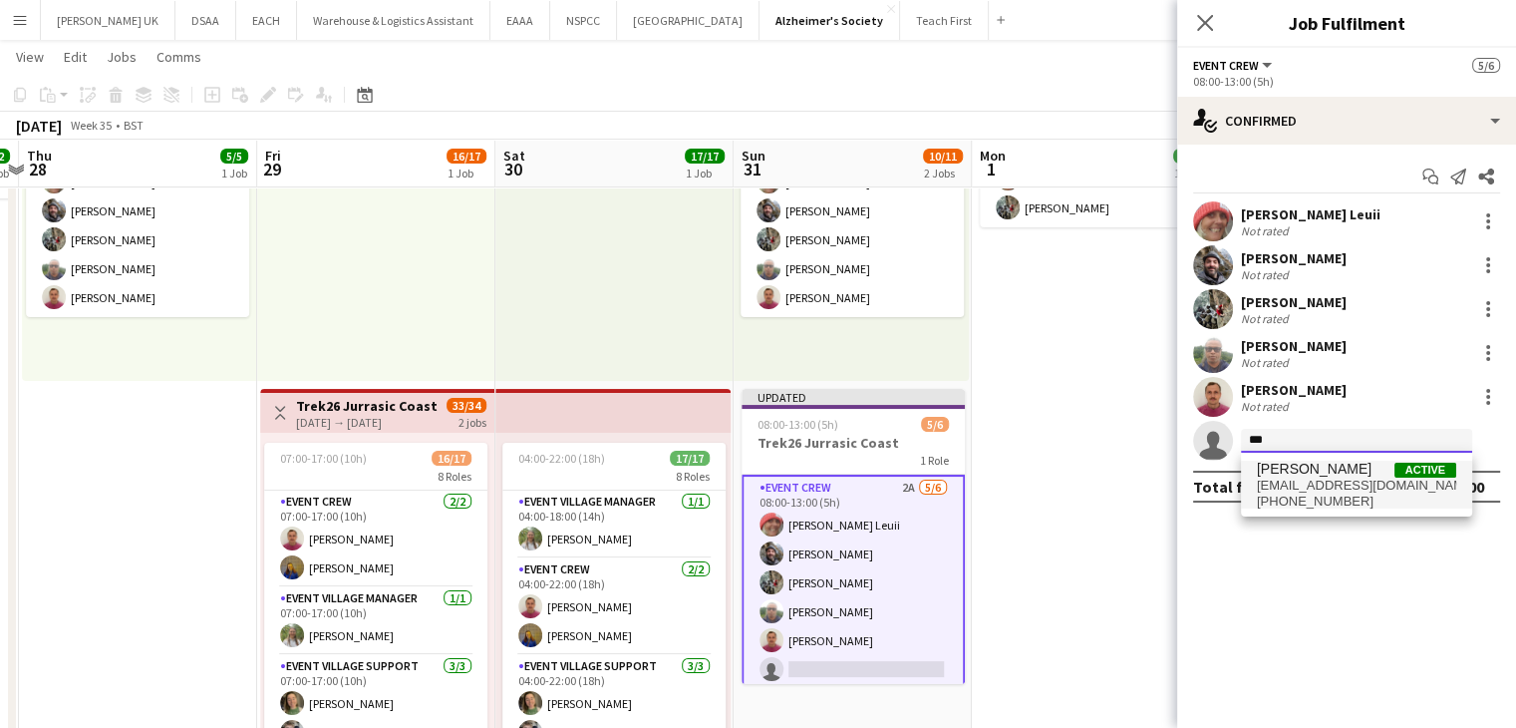
type input "***"
drag, startPoint x: 1348, startPoint y: 464, endPoint x: 1361, endPoint y: 465, distance: 13.0
click at [1361, 465] on span "[PERSON_NAME] Active" at bounding box center [1356, 469] width 199 height 17
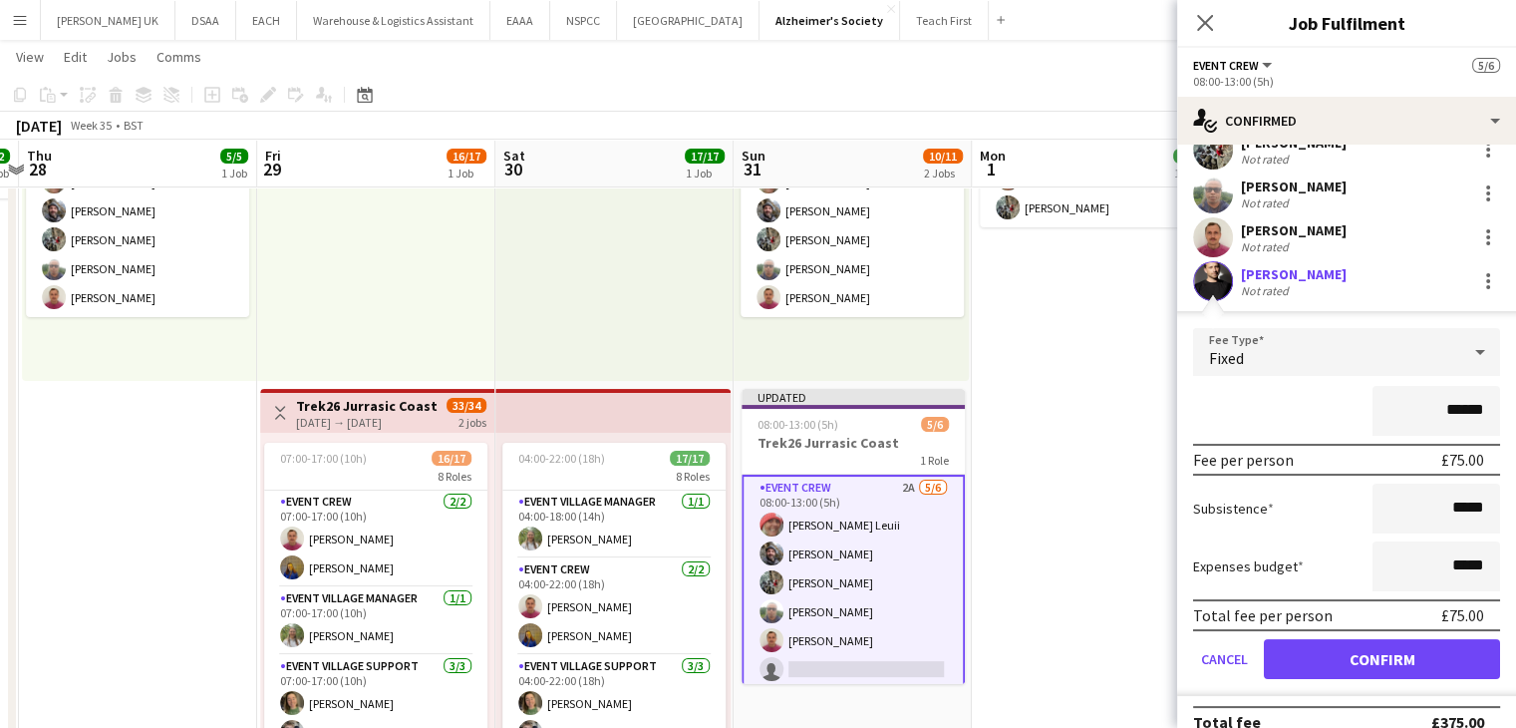
scroll to position [183, 0]
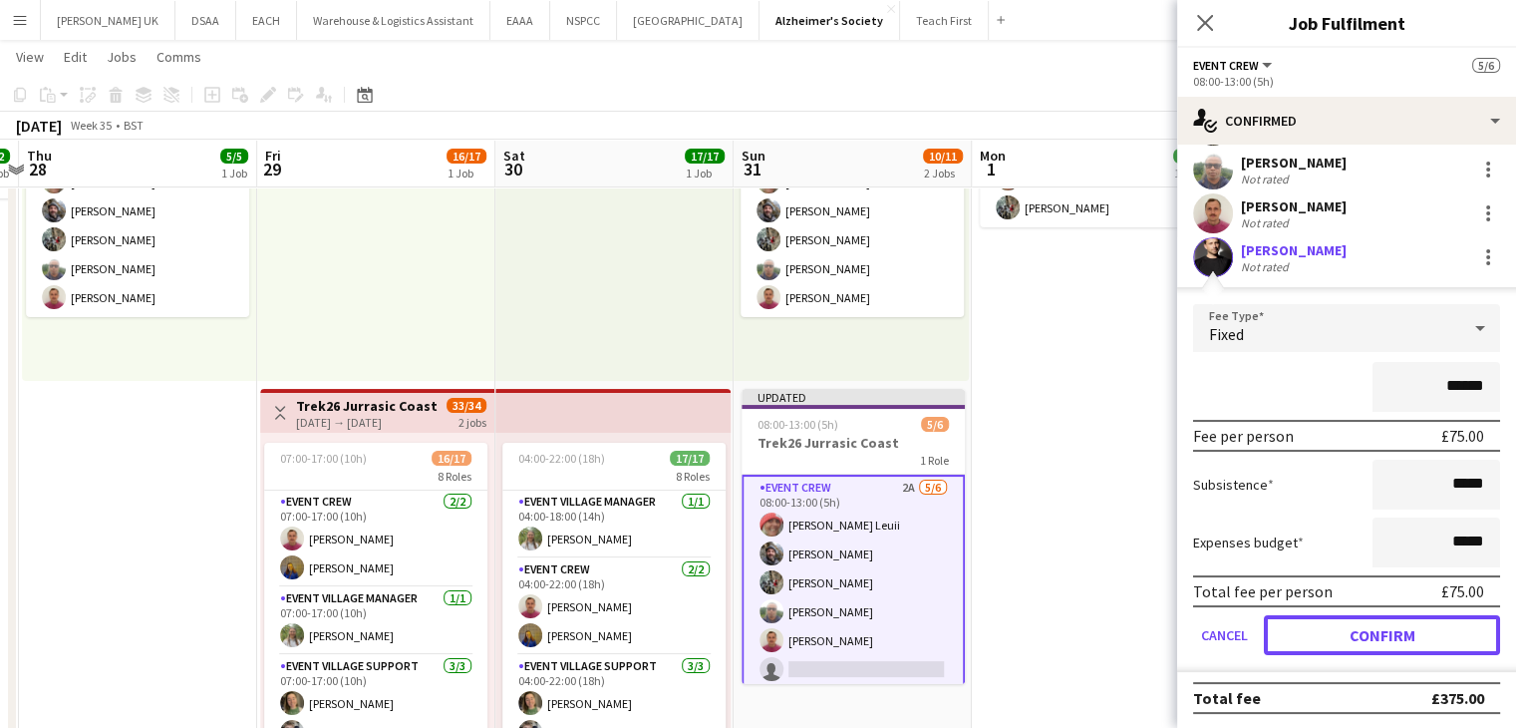
click at [1347, 644] on button "Confirm" at bounding box center [1382, 635] width 236 height 40
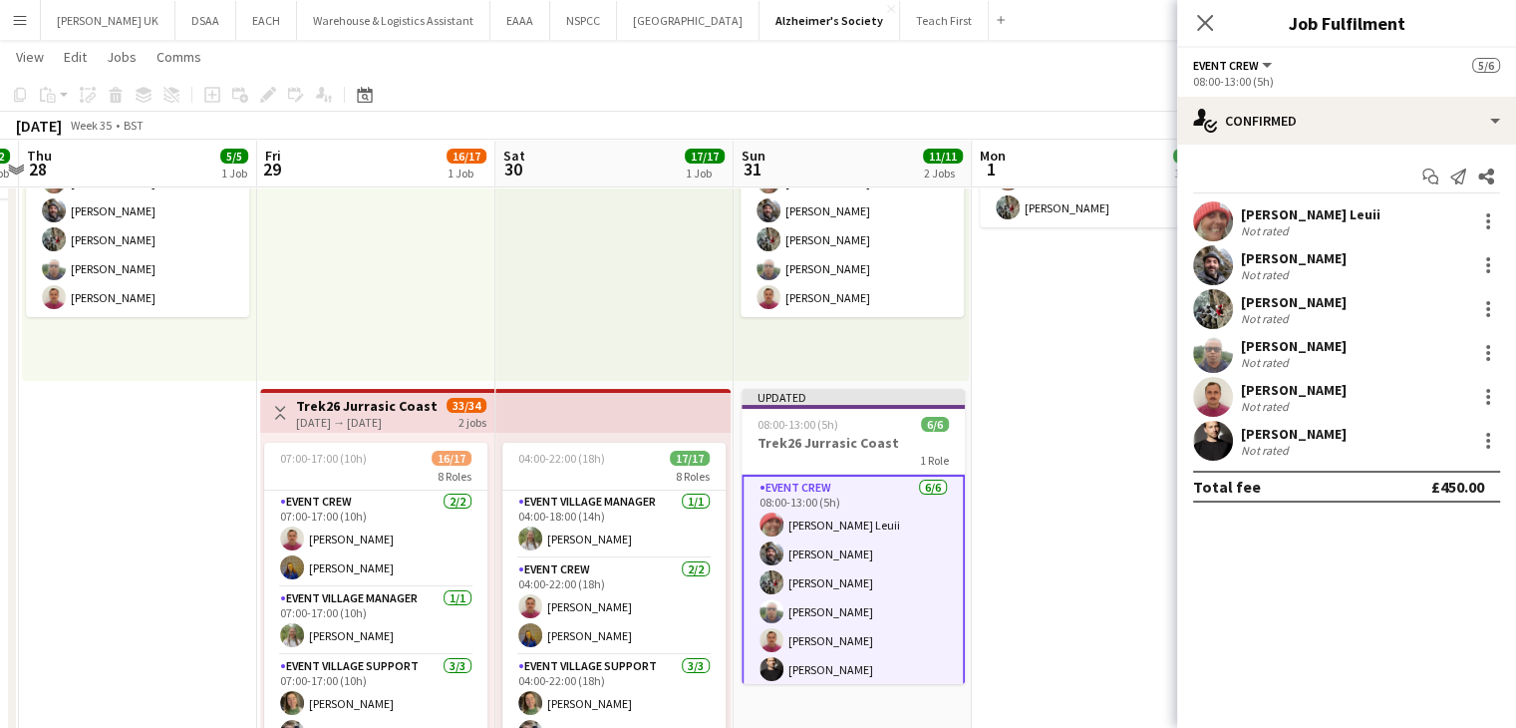
click at [1037, 460] on app-date-cell "08:00-17:00 (9h) 3/3 Trek26 Jurassic Coast pin Eagle Business Park 1 Role Event…" at bounding box center [1091, 385] width 238 height 722
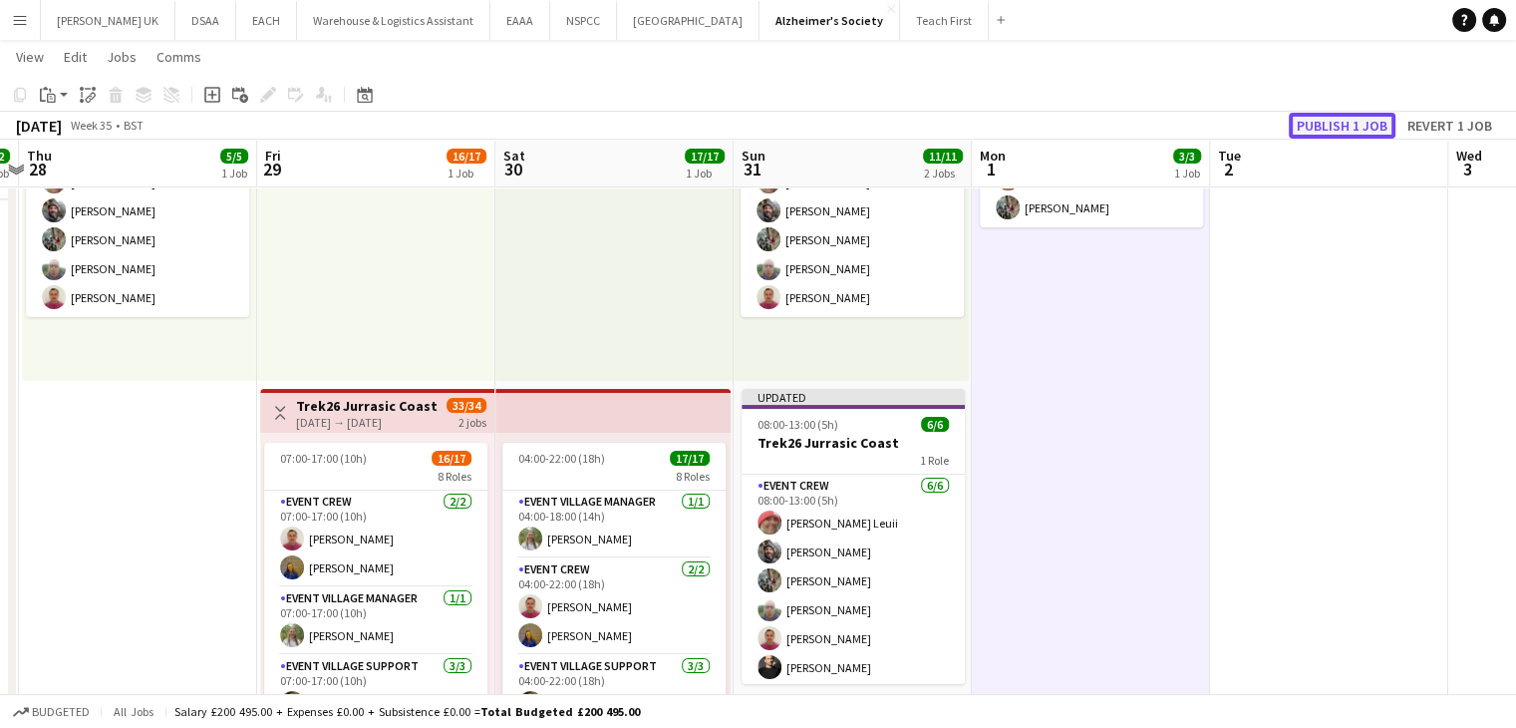
click at [1344, 126] on button "Publish 1 job" at bounding box center [1342, 126] width 107 height 26
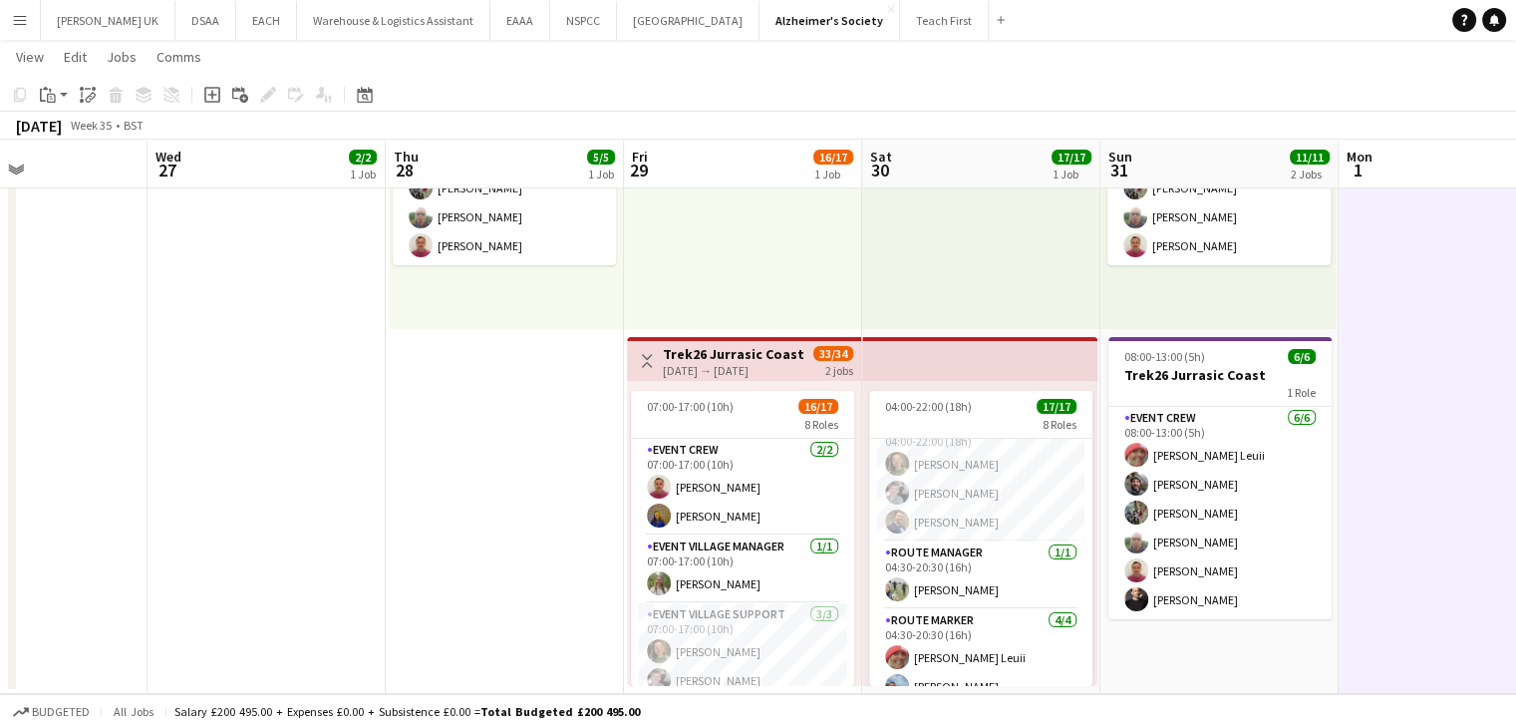
scroll to position [0, 801]
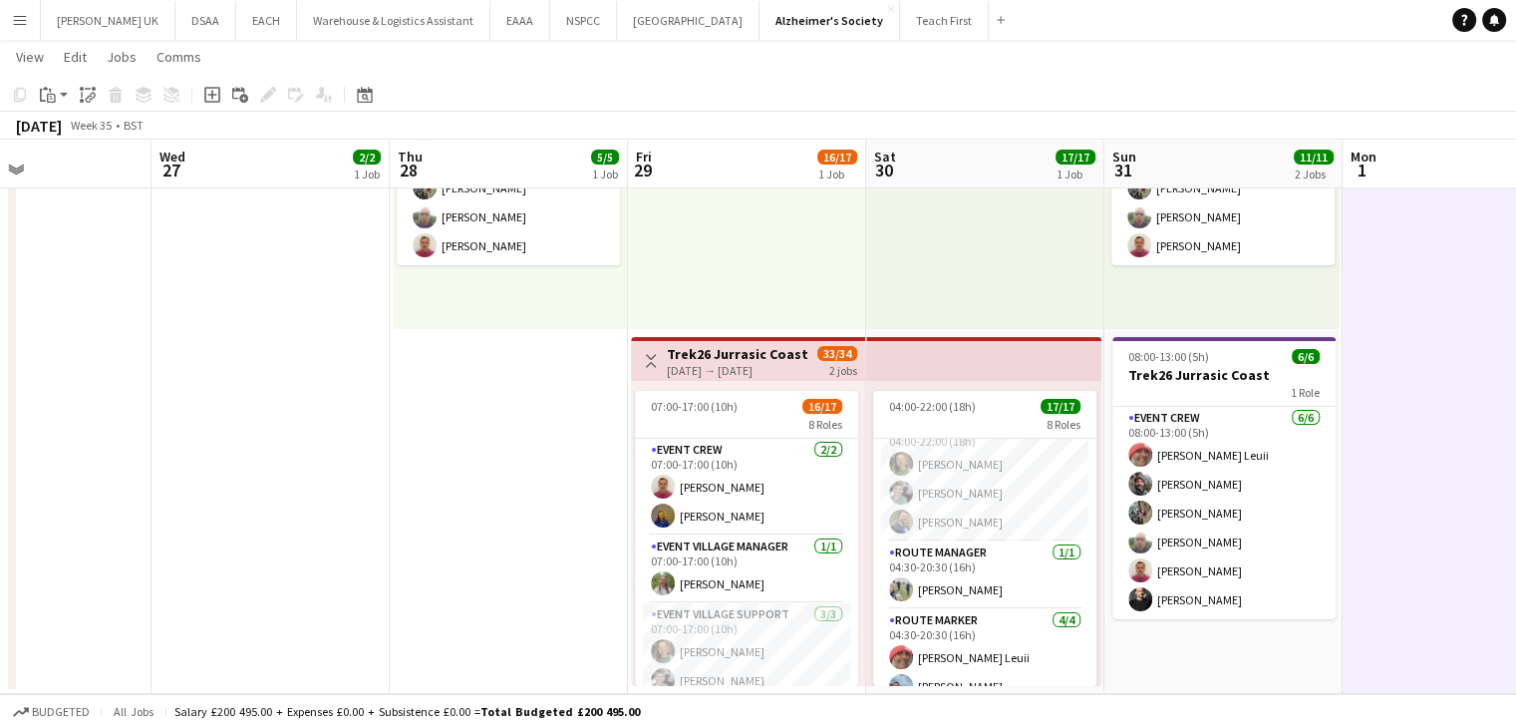
drag, startPoint x: 173, startPoint y: 468, endPoint x: 543, endPoint y: 468, distance: 369.8
click at [543, 468] on app-calendar-viewport "Sat 23 Sun 24 Mon 25 Tue 26 Wed 27 2/2 1 Job Thu 28 5/5 1 Job Fri 29 16/17 1 Jo…" at bounding box center [758, 260] width 1516 height 867
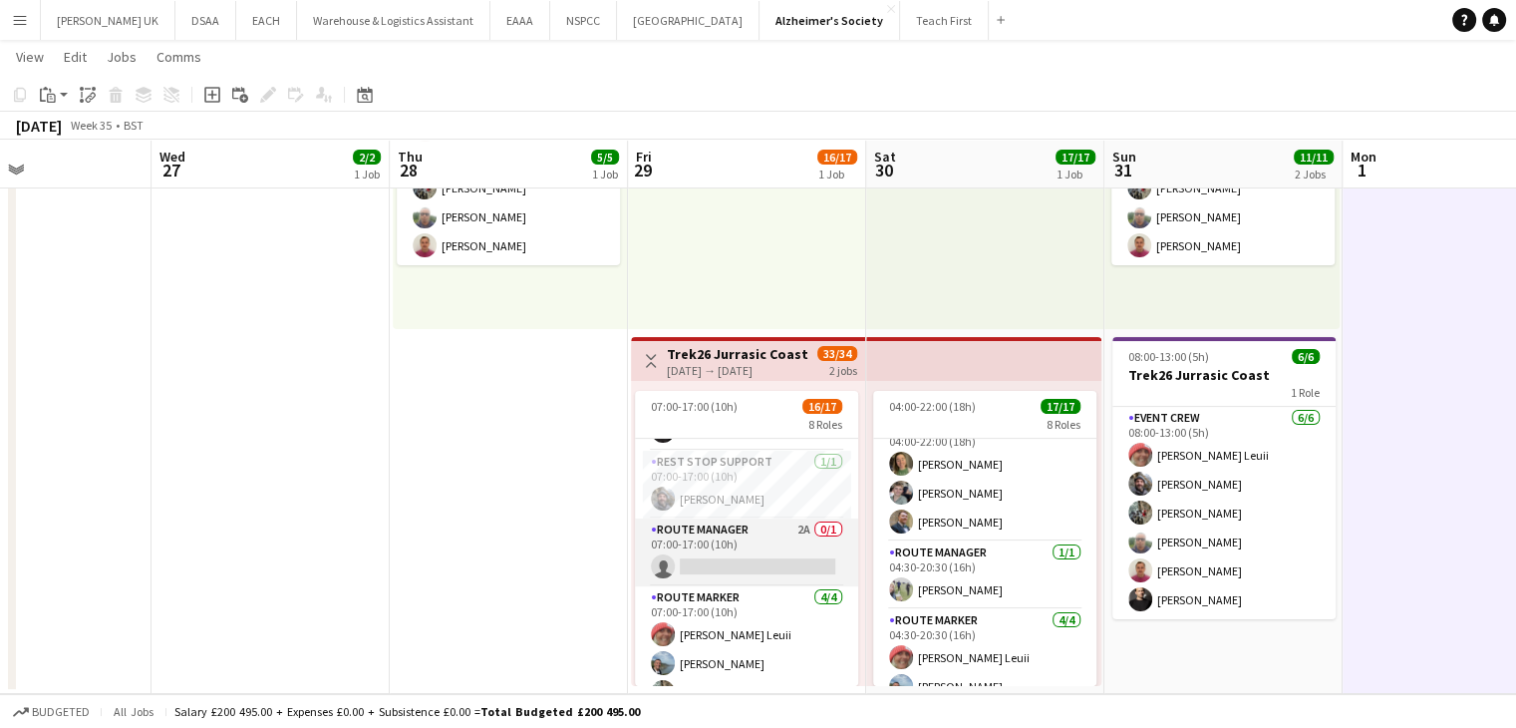
scroll to position [355, 0]
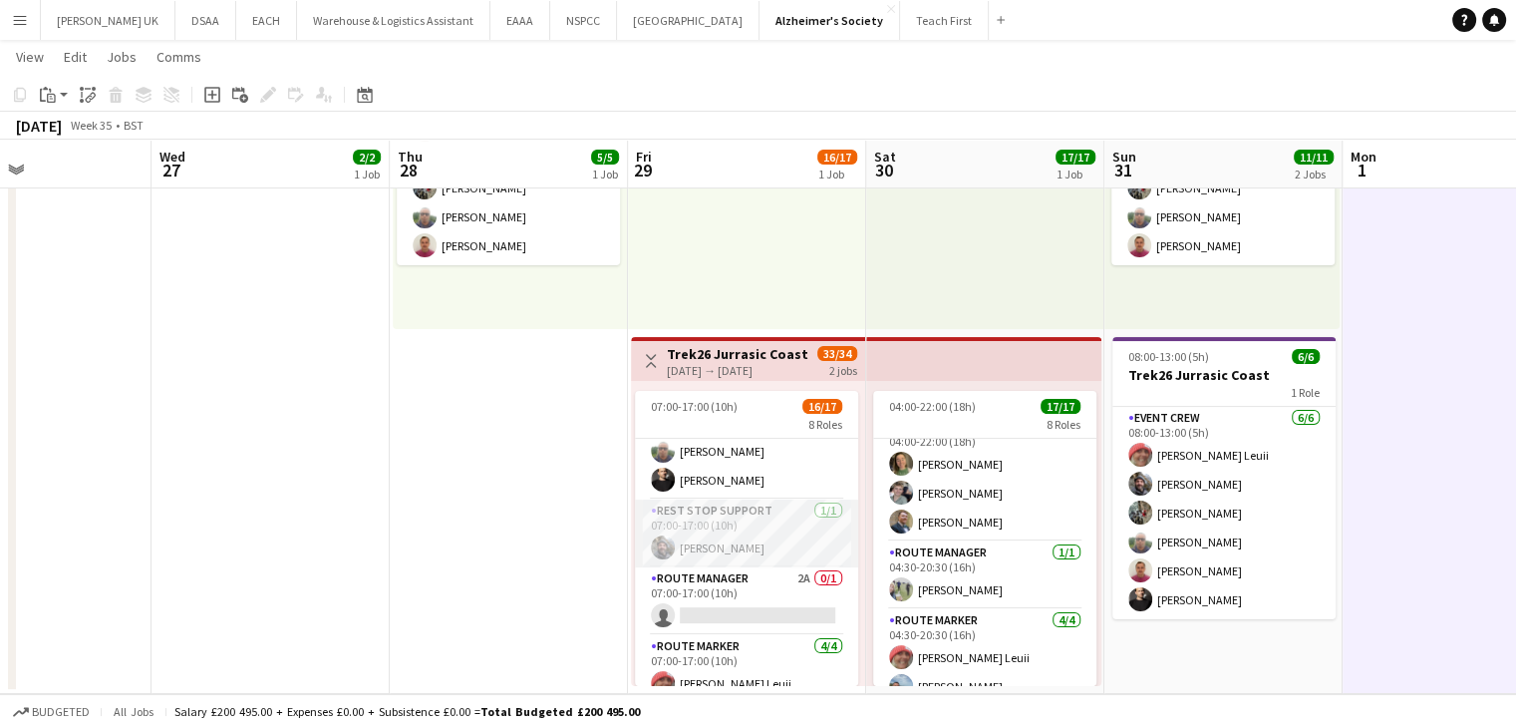
drag, startPoint x: 758, startPoint y: 515, endPoint x: 721, endPoint y: 534, distance: 41.5
click at [721, 535] on app-card-role "Rest Stop Support [DATE] 07:00-17:00 (10h) [PERSON_NAME]" at bounding box center [746, 533] width 223 height 68
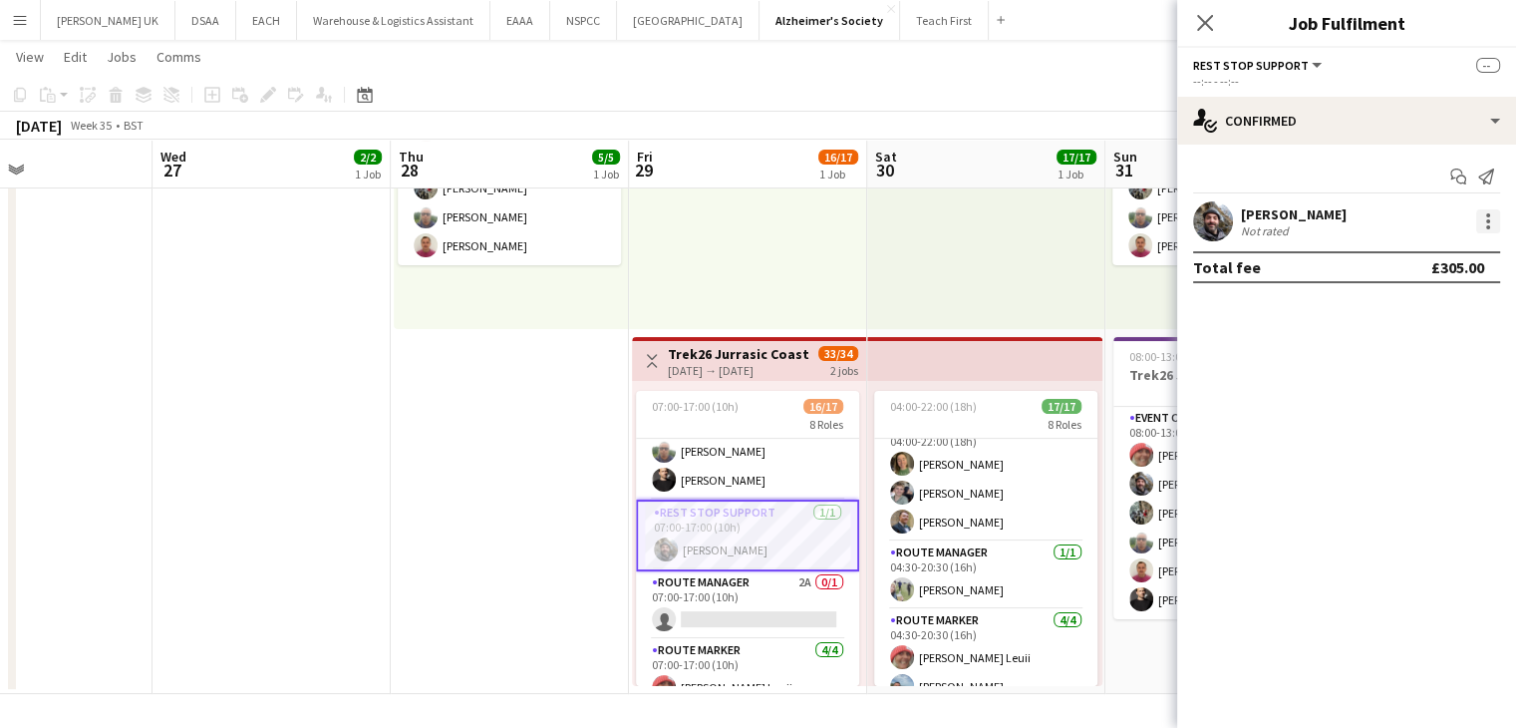
click at [1485, 219] on div at bounding box center [1488, 221] width 24 height 24
click at [1400, 261] on span "Edit fee" at bounding box center [1388, 257] width 54 height 17
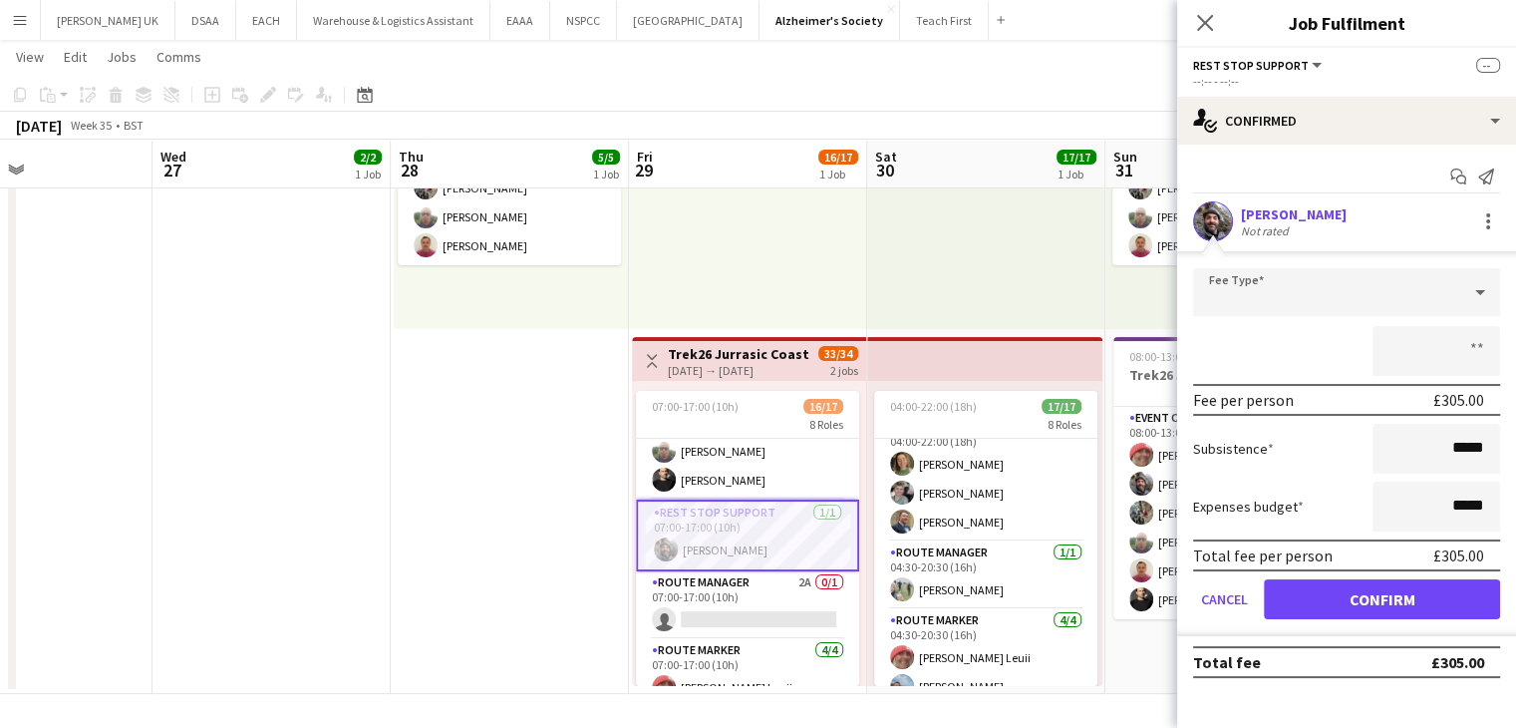
drag, startPoint x: 1339, startPoint y: 69, endPoint x: 1327, endPoint y: 69, distance: 12.0
click at [1337, 69] on div "Rest Stop Support All roles Rest Stop Support --" at bounding box center [1346, 65] width 307 height 18
click at [1066, 97] on app-toolbar "Copy Paste Paste Ctrl+V Paste with crew Ctrl+Shift+V Paste linked Job [GEOGRAPH…" at bounding box center [758, 95] width 1516 height 34
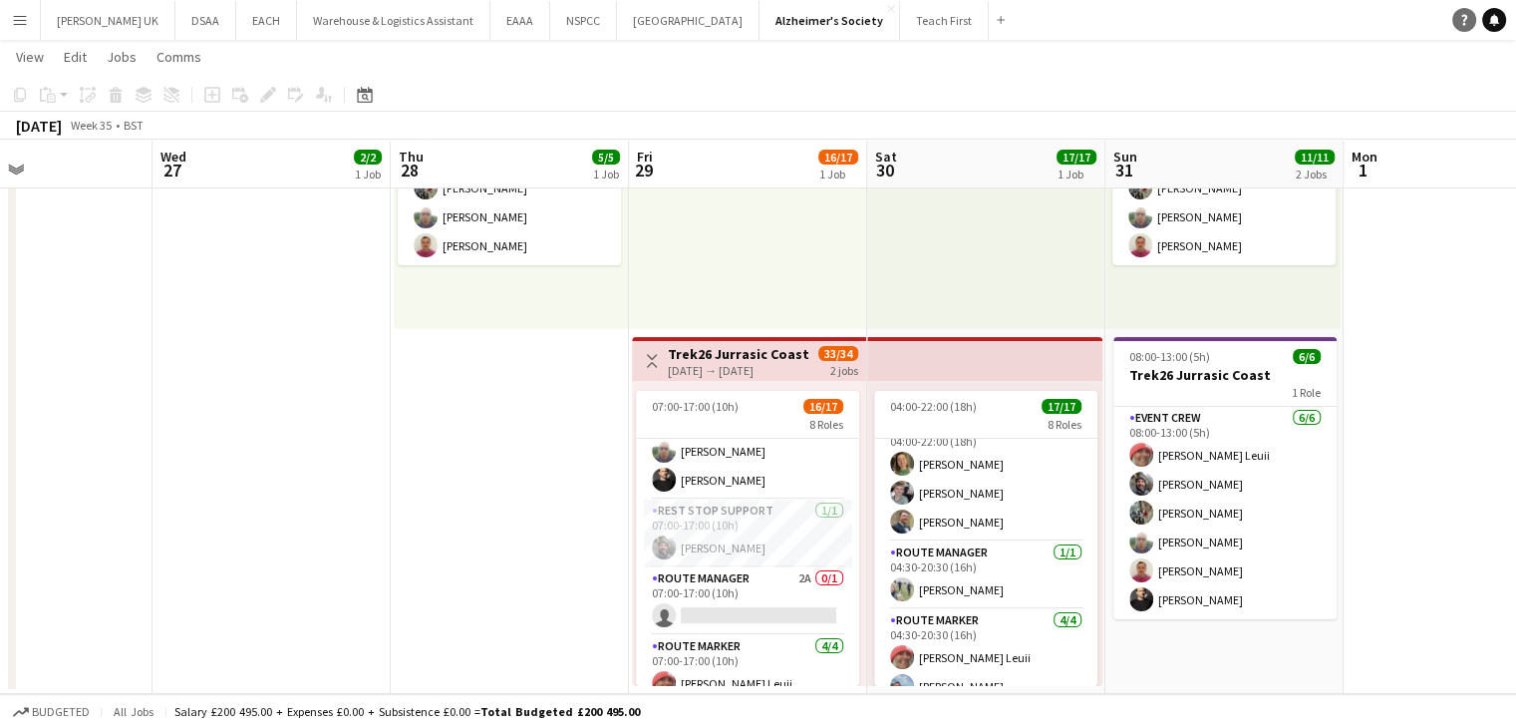
click at [1463, 25] on icon at bounding box center [1464, 20] width 6 height 11
click at [1462, 17] on icon "Help" at bounding box center [1464, 20] width 12 height 12
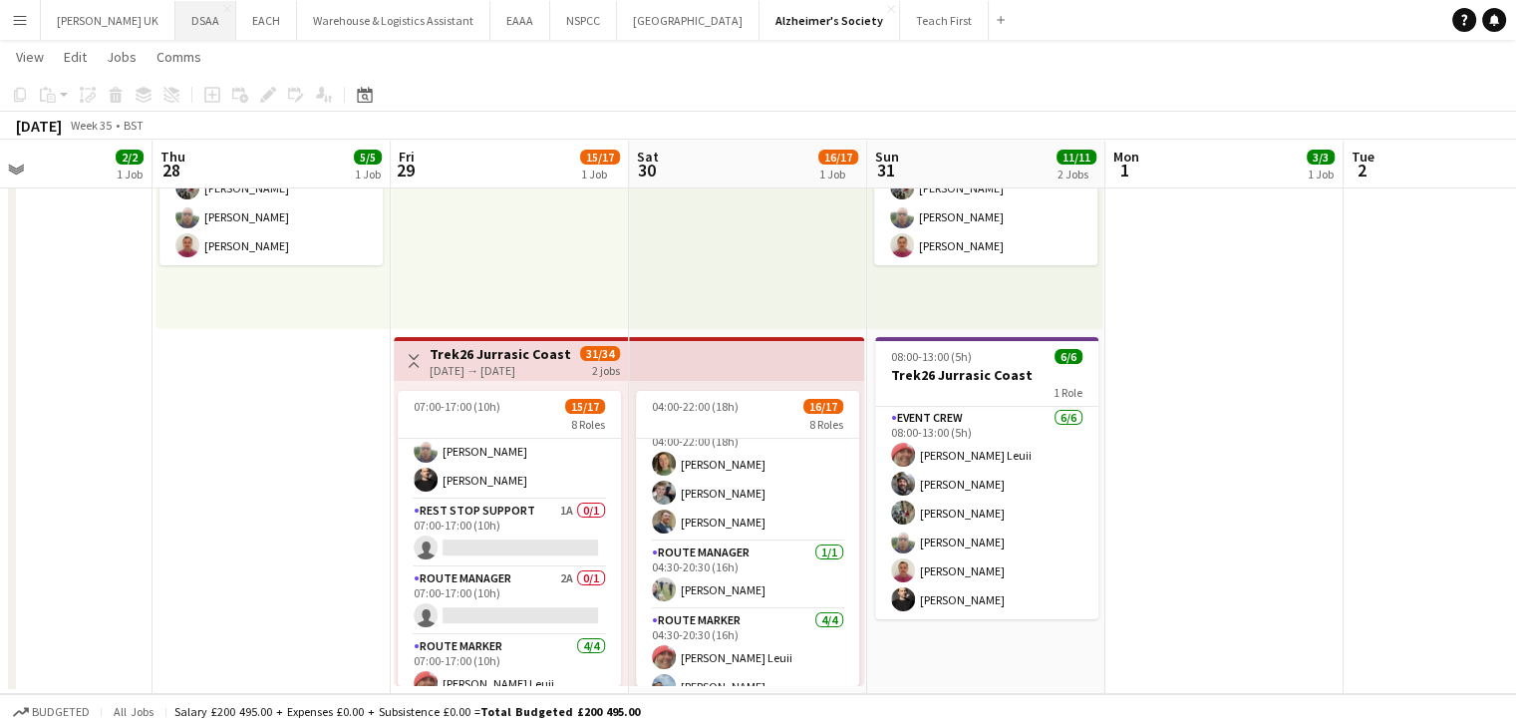
click at [179, 22] on button "DSAA Close" at bounding box center [205, 20] width 61 height 39
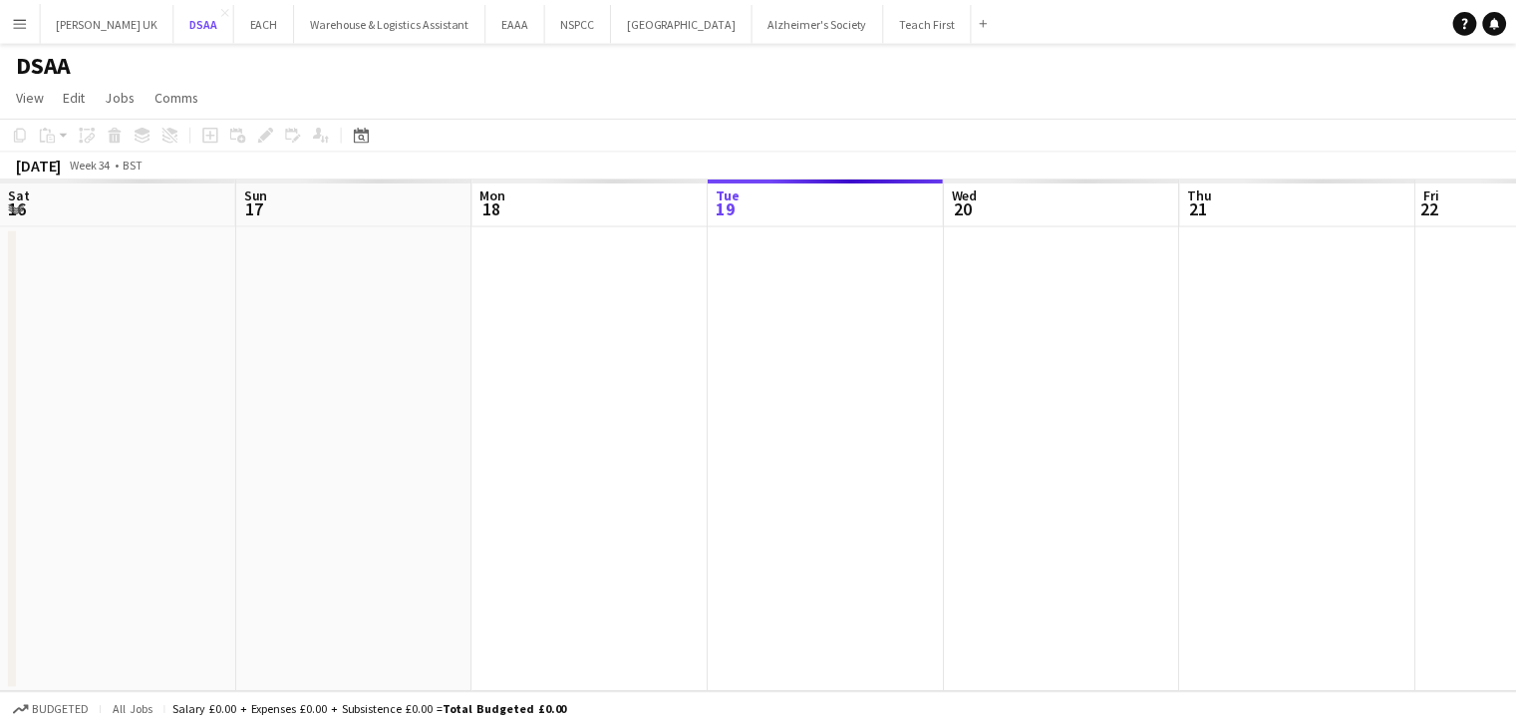
scroll to position [0, 476]
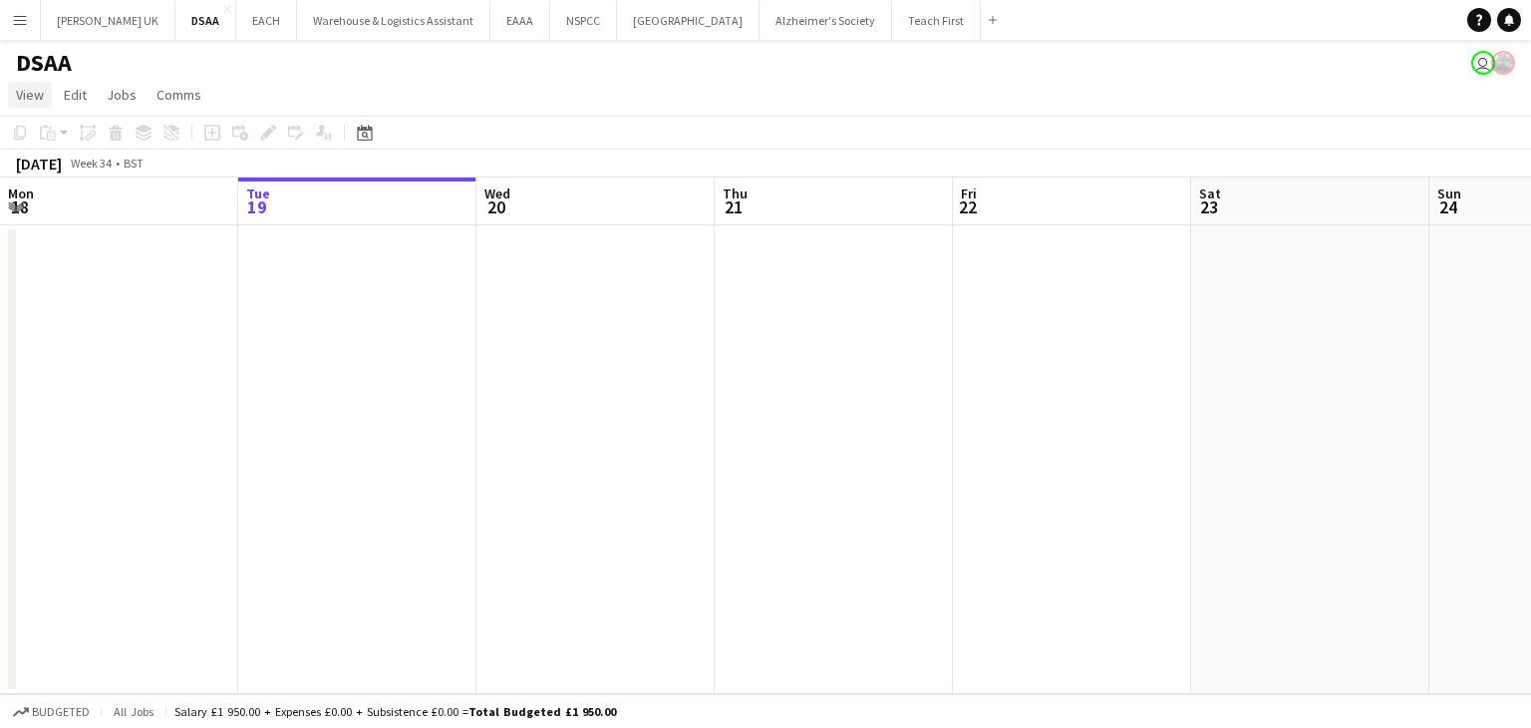
click at [20, 91] on span "View" at bounding box center [30, 95] width 28 height 18
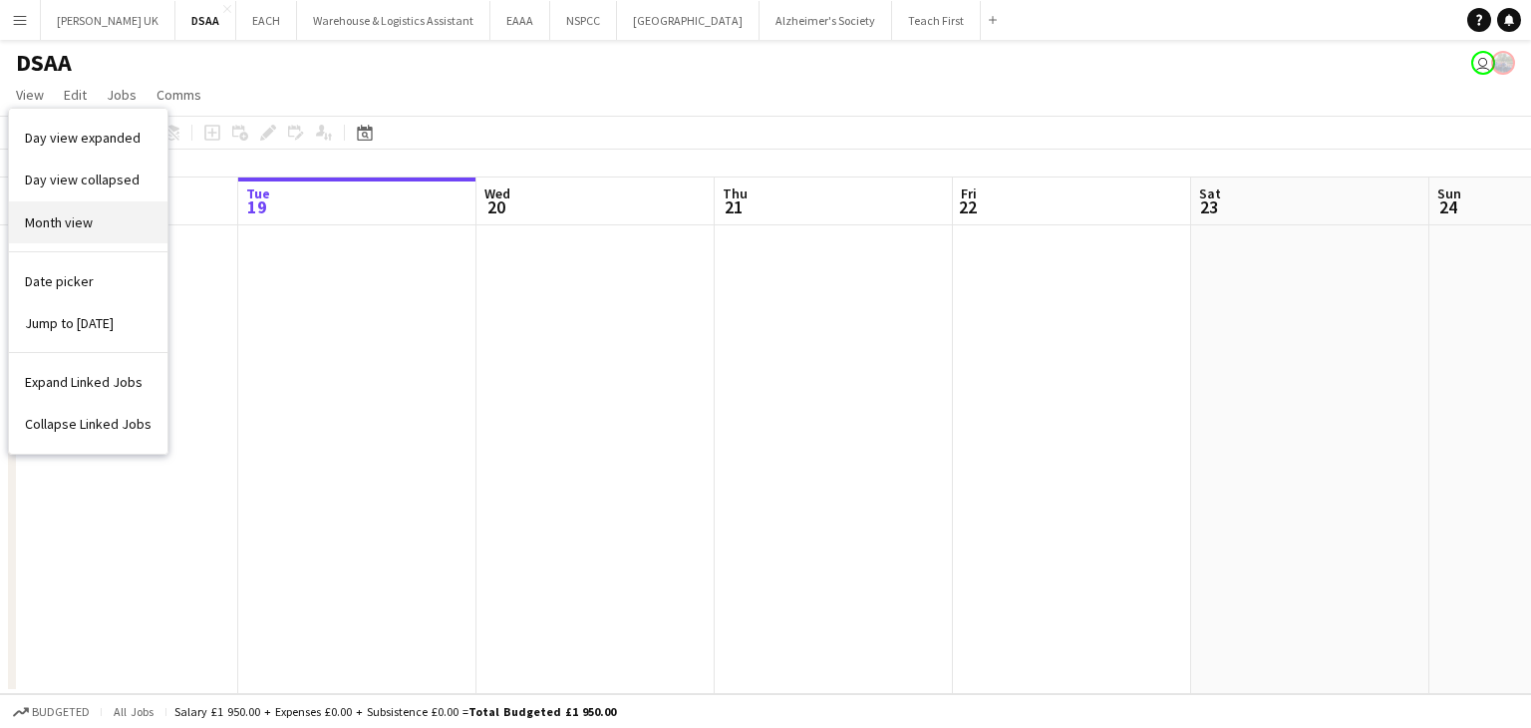
click at [48, 224] on span "Month view" at bounding box center [59, 222] width 68 height 18
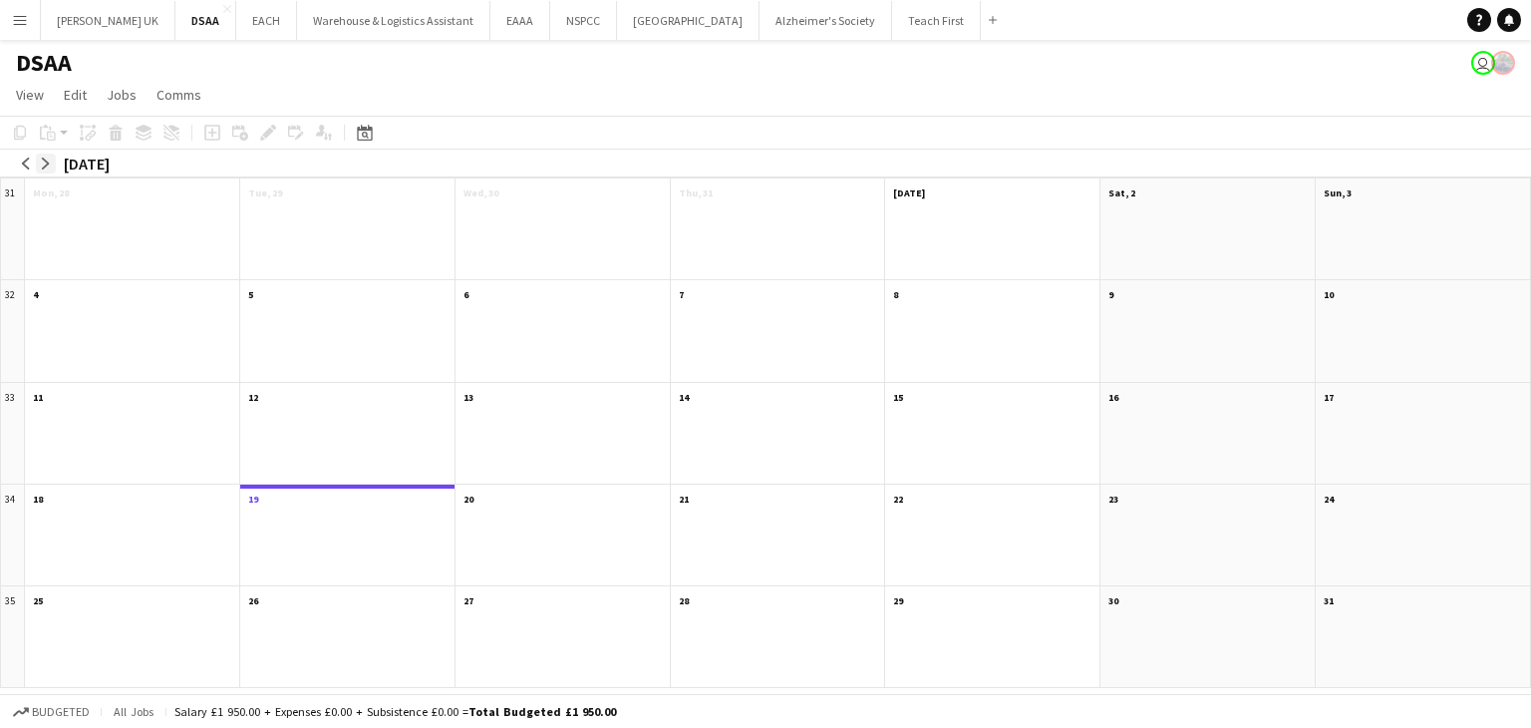
click at [48, 166] on app-icon "arrow-right" at bounding box center [46, 163] width 12 height 12
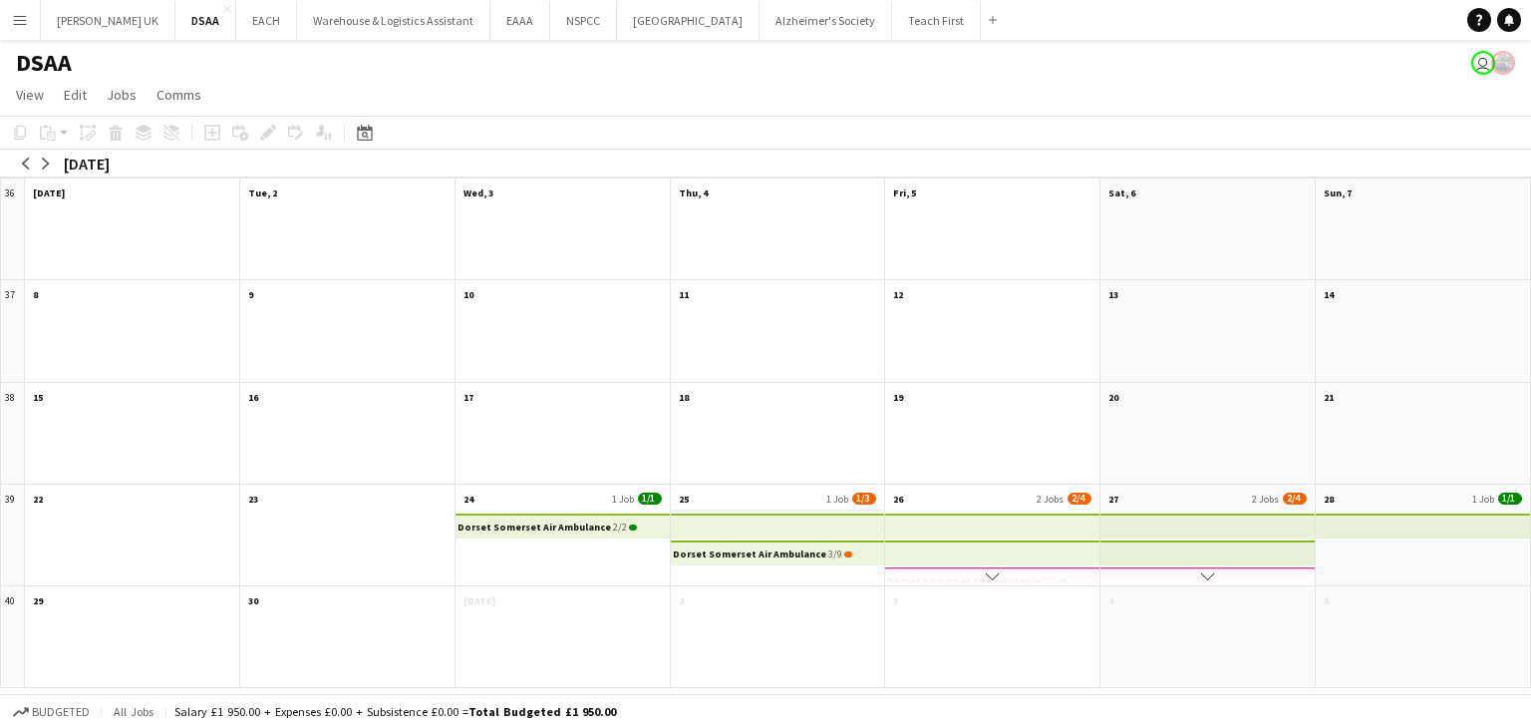
click at [783, 497] on app-month-view-date-header "25 1 Job 1/3" at bounding box center [778, 496] width 214 height 25
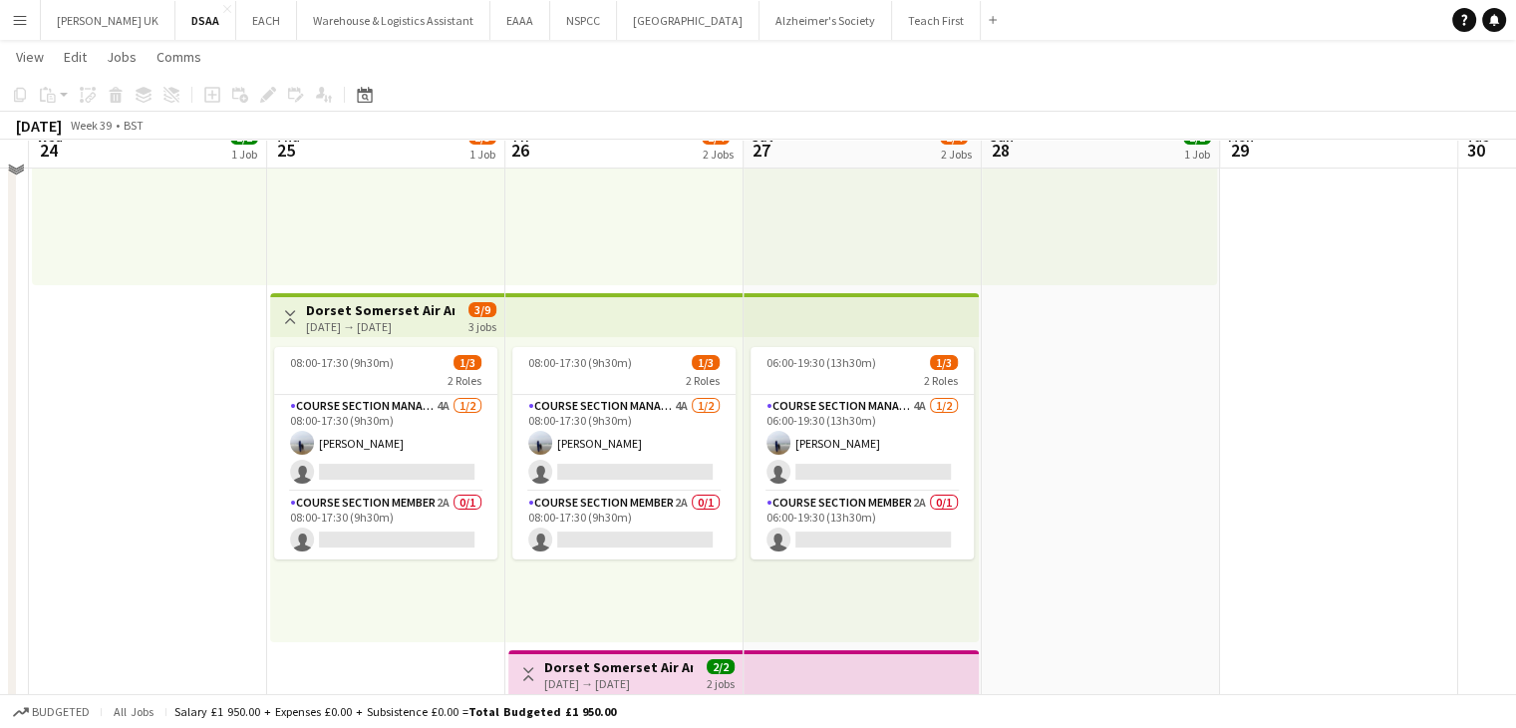
scroll to position [299, 0]
